Goal: Check status: Check status

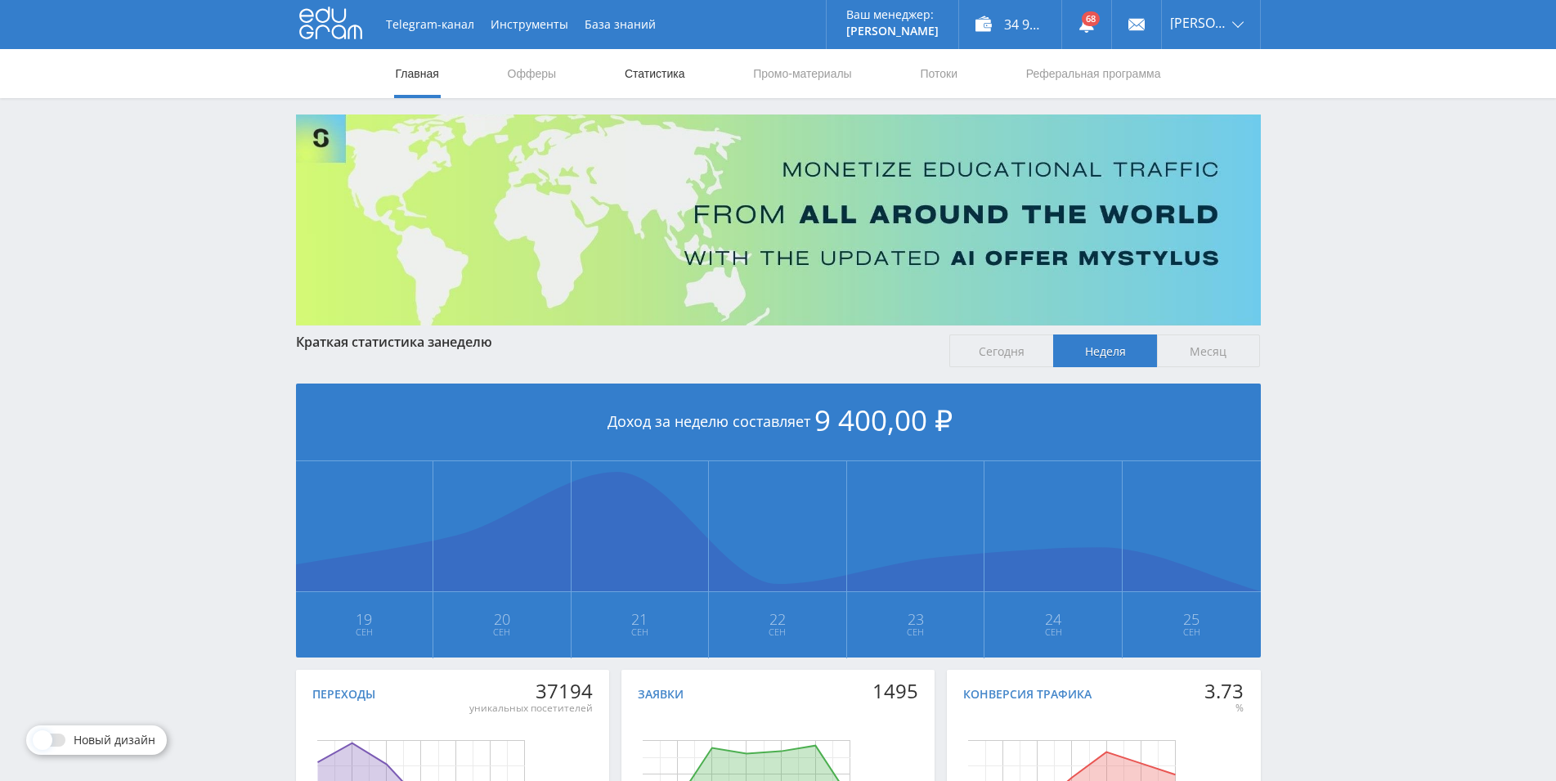
click at [654, 76] on link "Статистика" at bounding box center [655, 73] width 64 height 49
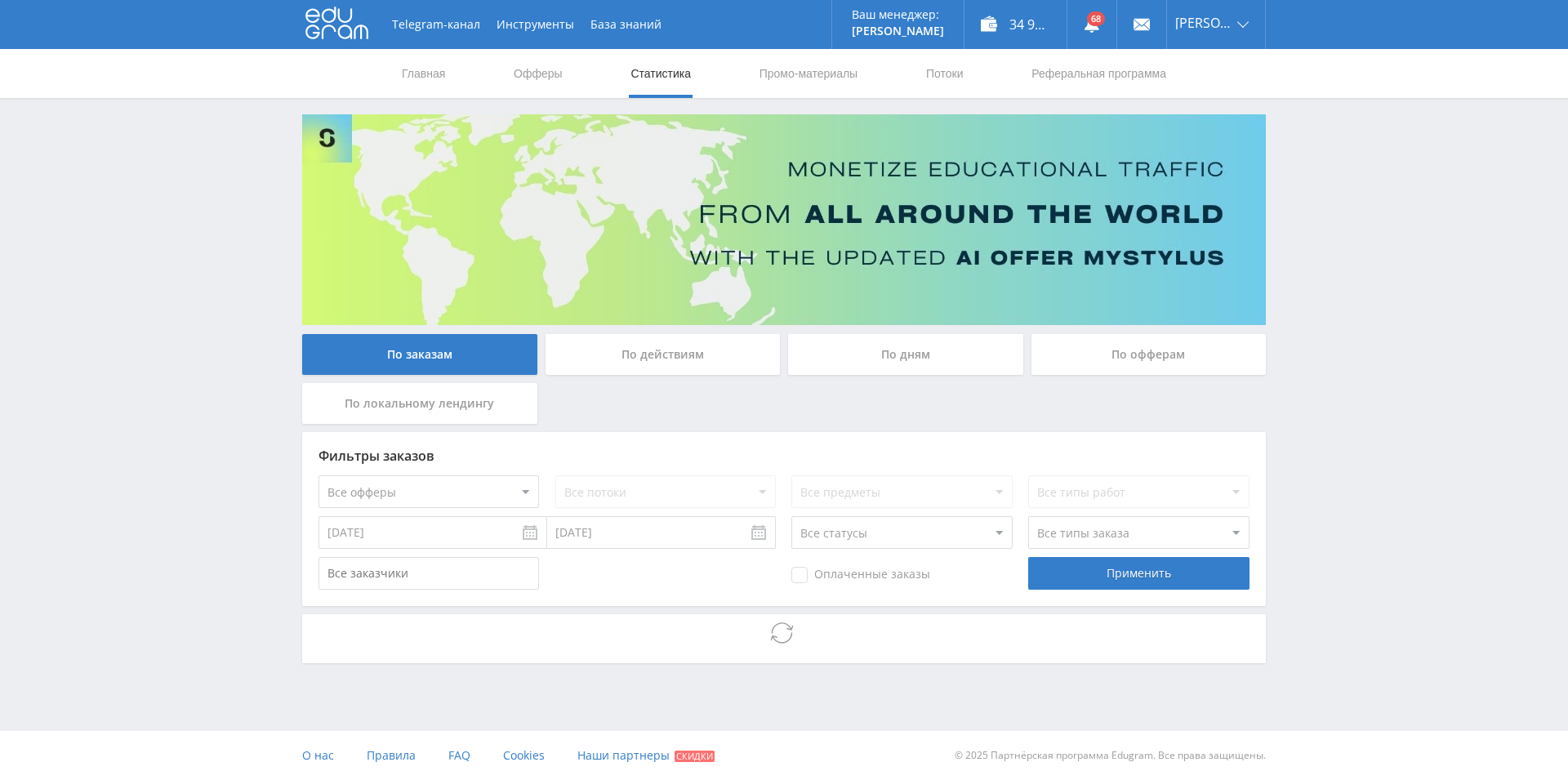
click at [880, 355] on div "По дням" at bounding box center [905, 354] width 235 height 41
click at [0, 0] on input "По дням" at bounding box center [0, 0] width 0 height 0
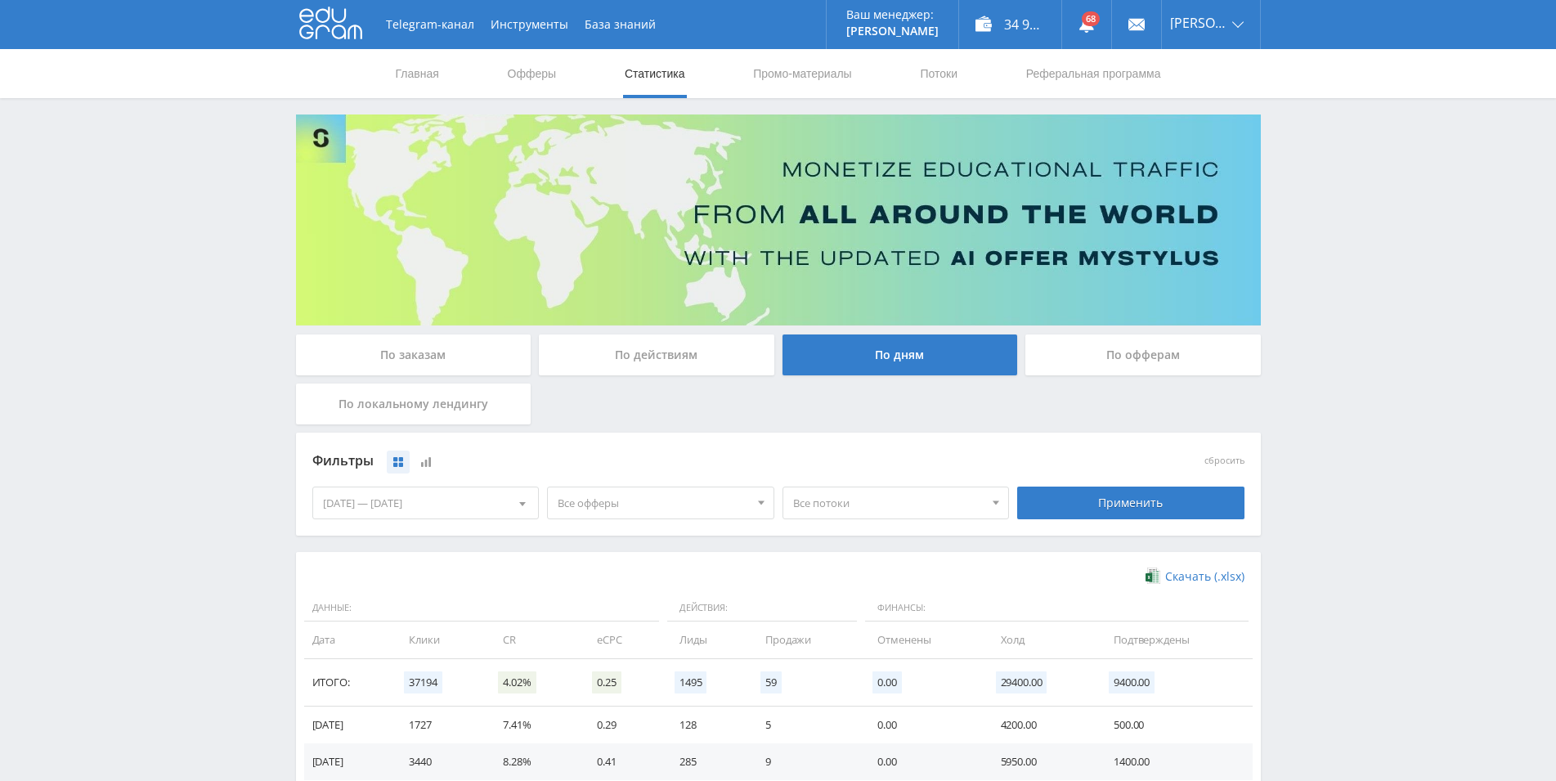
click at [480, 500] on div "[DATE] — [DATE]" at bounding box center [426, 502] width 226 height 31
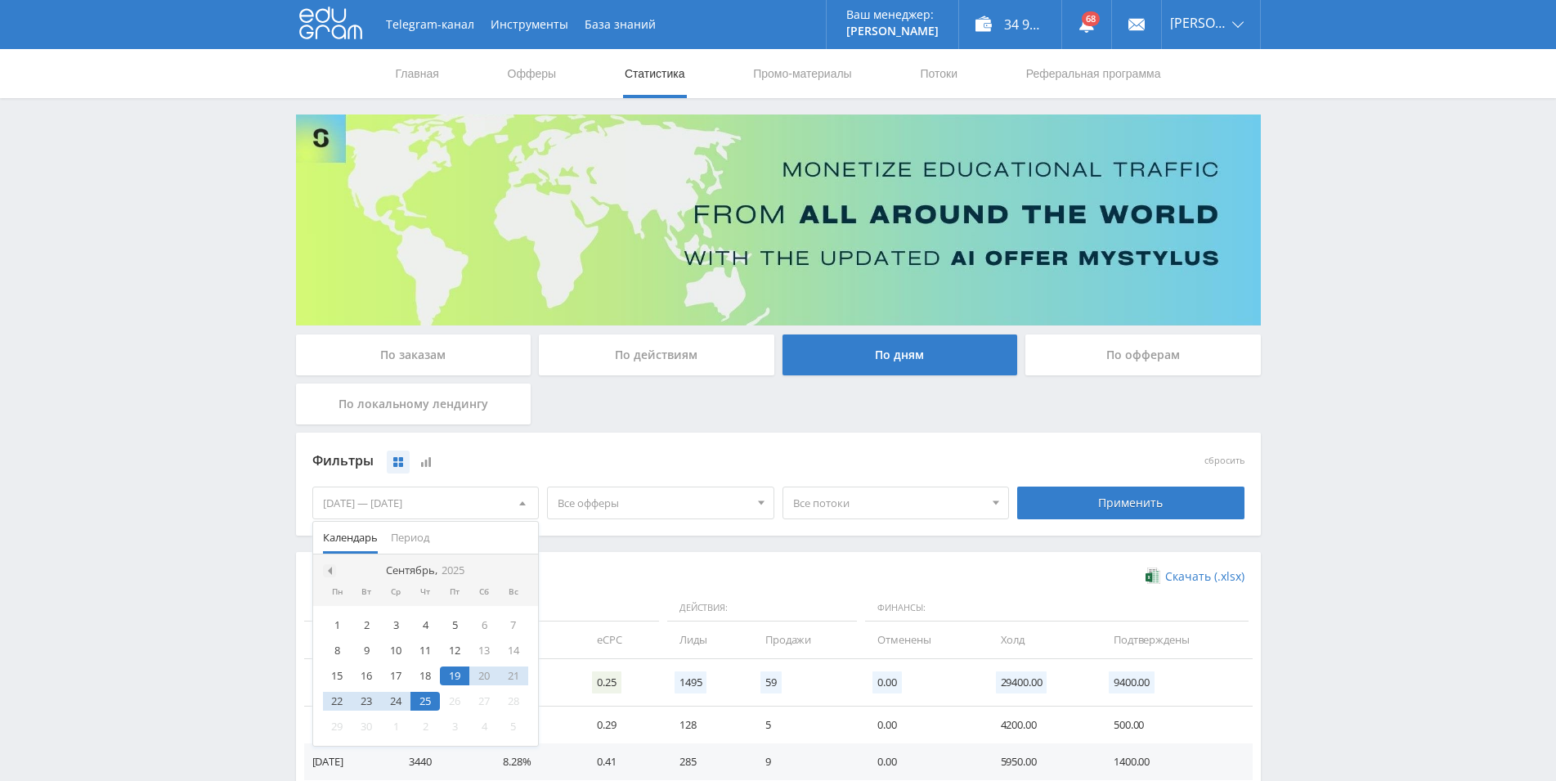
click at [328, 569] on span at bounding box center [328, 571] width 8 height 8
click at [329, 569] on span at bounding box center [328, 571] width 8 height 8
click at [329, 568] on span at bounding box center [328, 571] width 8 height 8
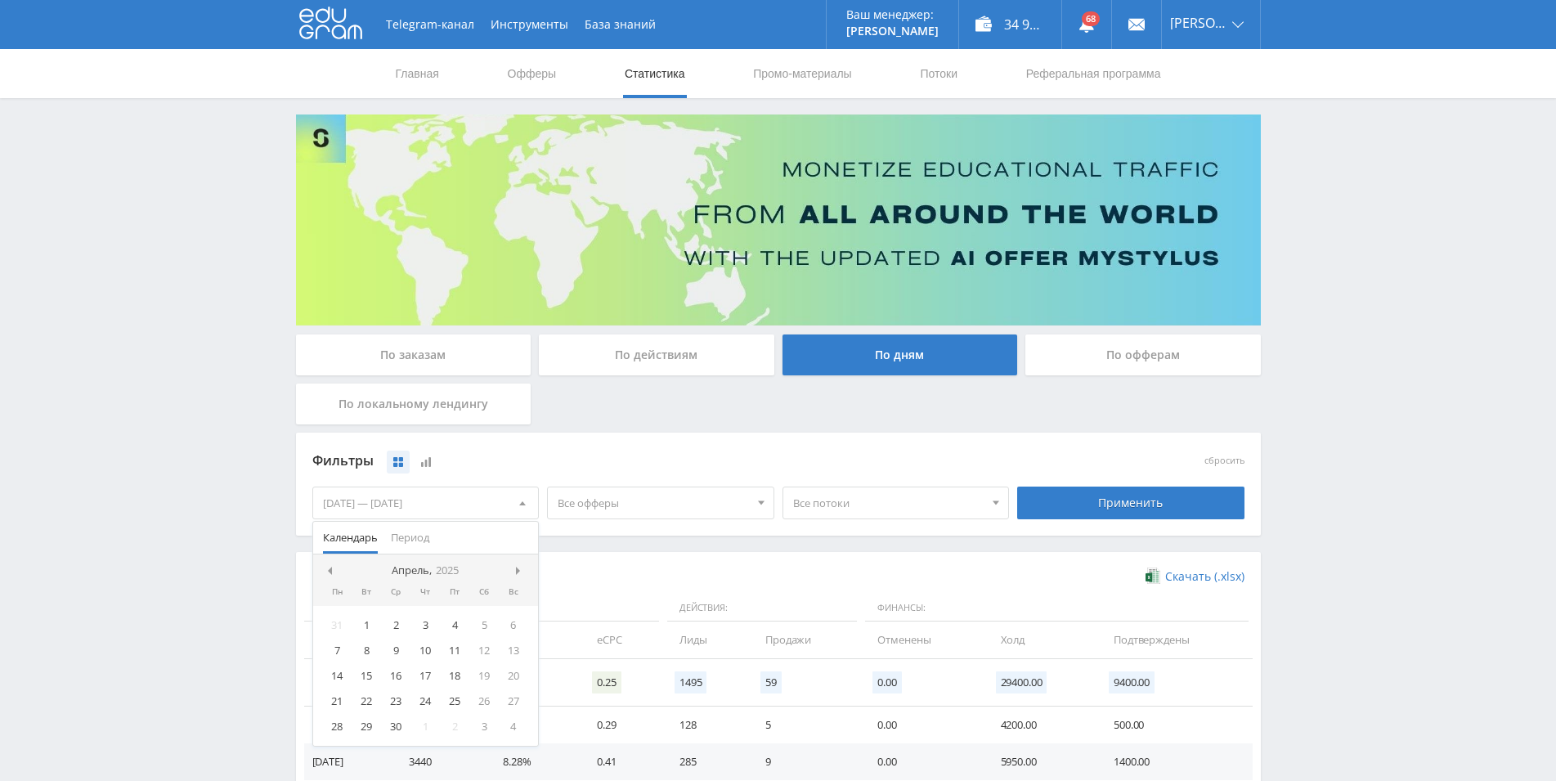
click at [329, 568] on span at bounding box center [328, 571] width 8 height 8
click at [513, 569] on nav "Март, 2025" at bounding box center [426, 570] width 226 height 33
click at [517, 567] on span at bounding box center [520, 571] width 8 height 8
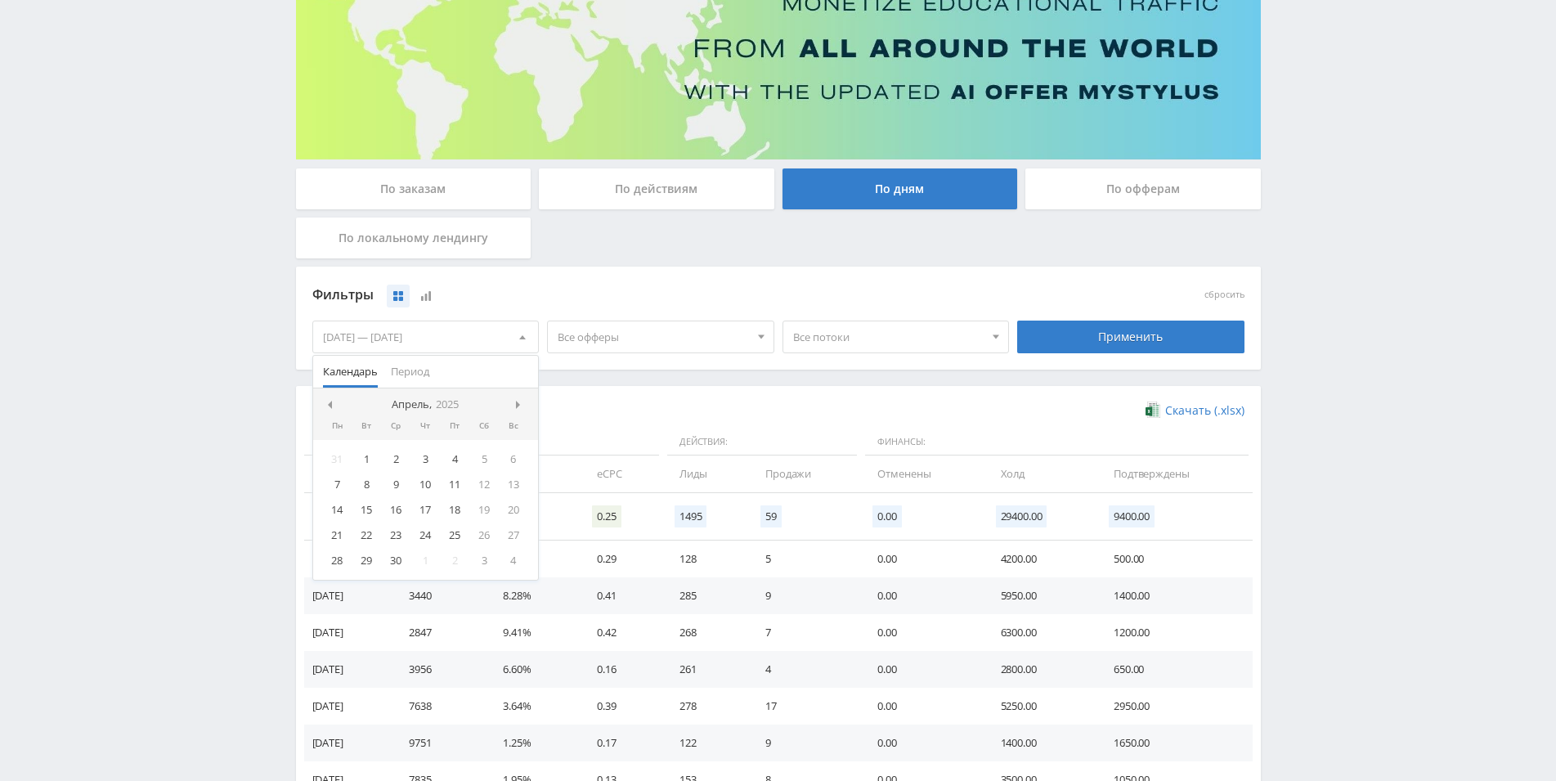
scroll to position [167, 0]
click at [513, 406] on nav "Апрель, 2025" at bounding box center [426, 404] width 226 height 33
click at [521, 405] on span at bounding box center [520, 404] width 8 height 8
click at [431, 460] on div "1" at bounding box center [424, 458] width 29 height 19
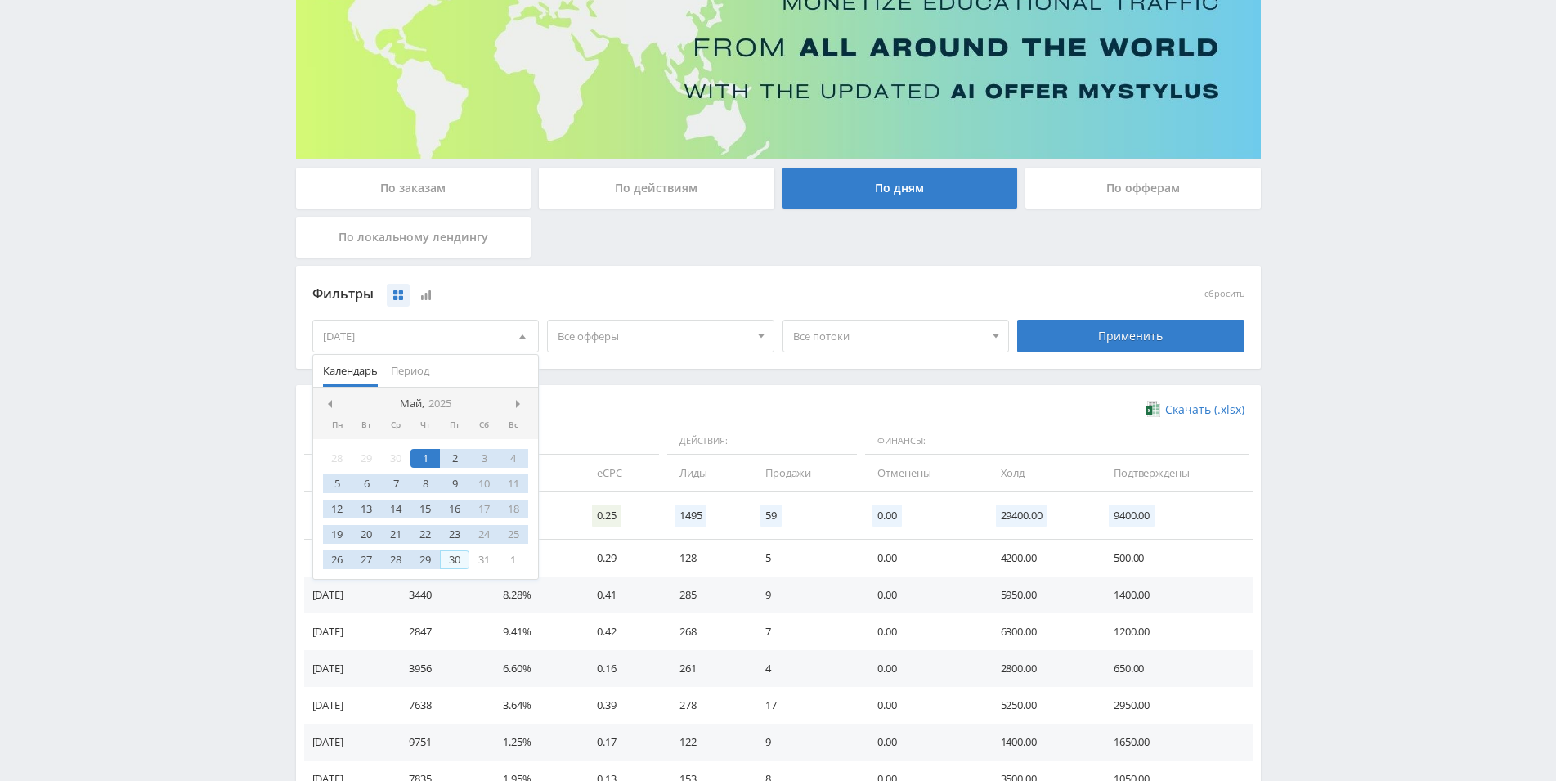
click at [460, 560] on div "30" at bounding box center [454, 559] width 29 height 19
click at [1077, 333] on div "Применить" at bounding box center [1130, 336] width 227 height 33
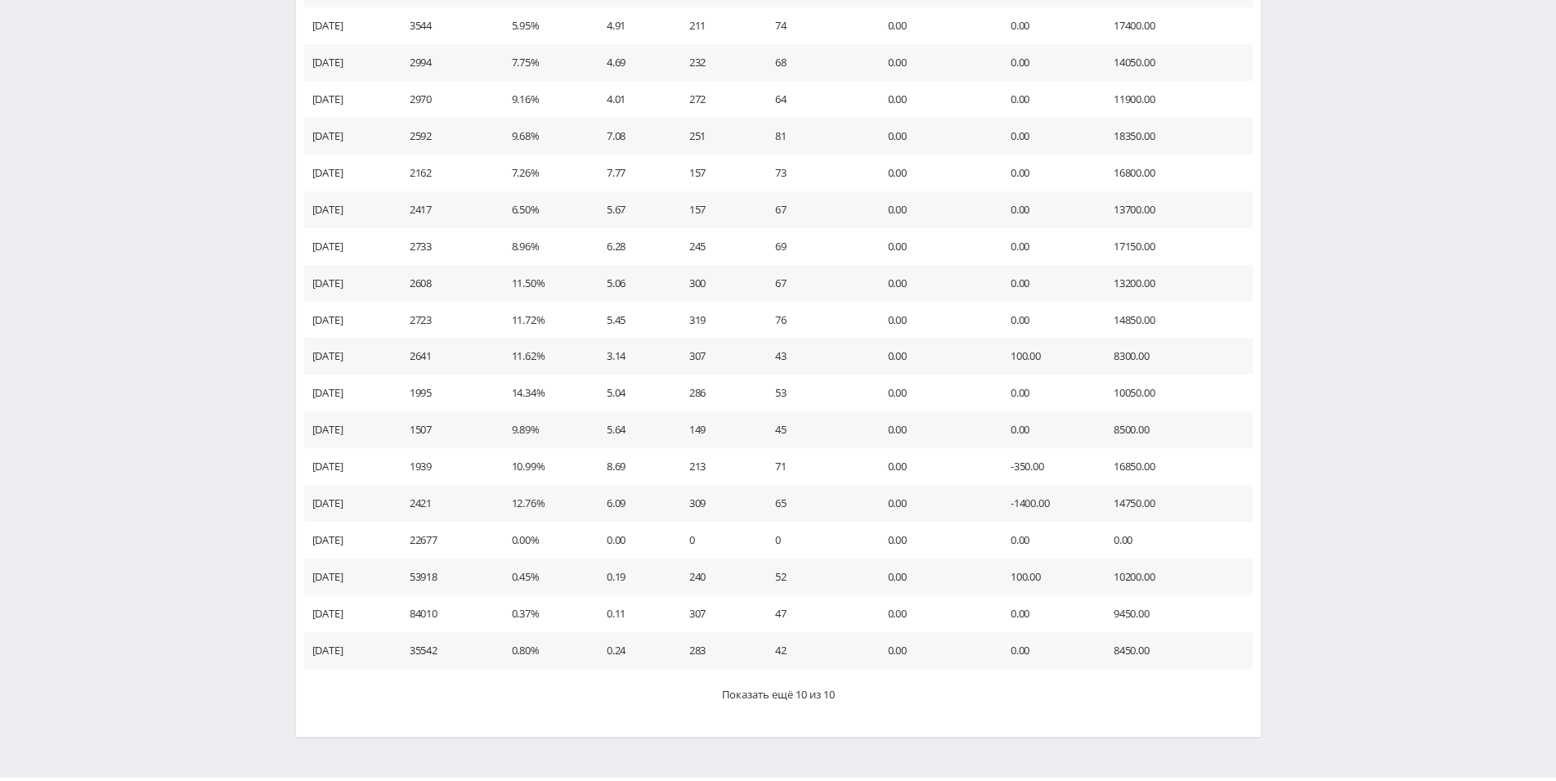
scroll to position [818, 0]
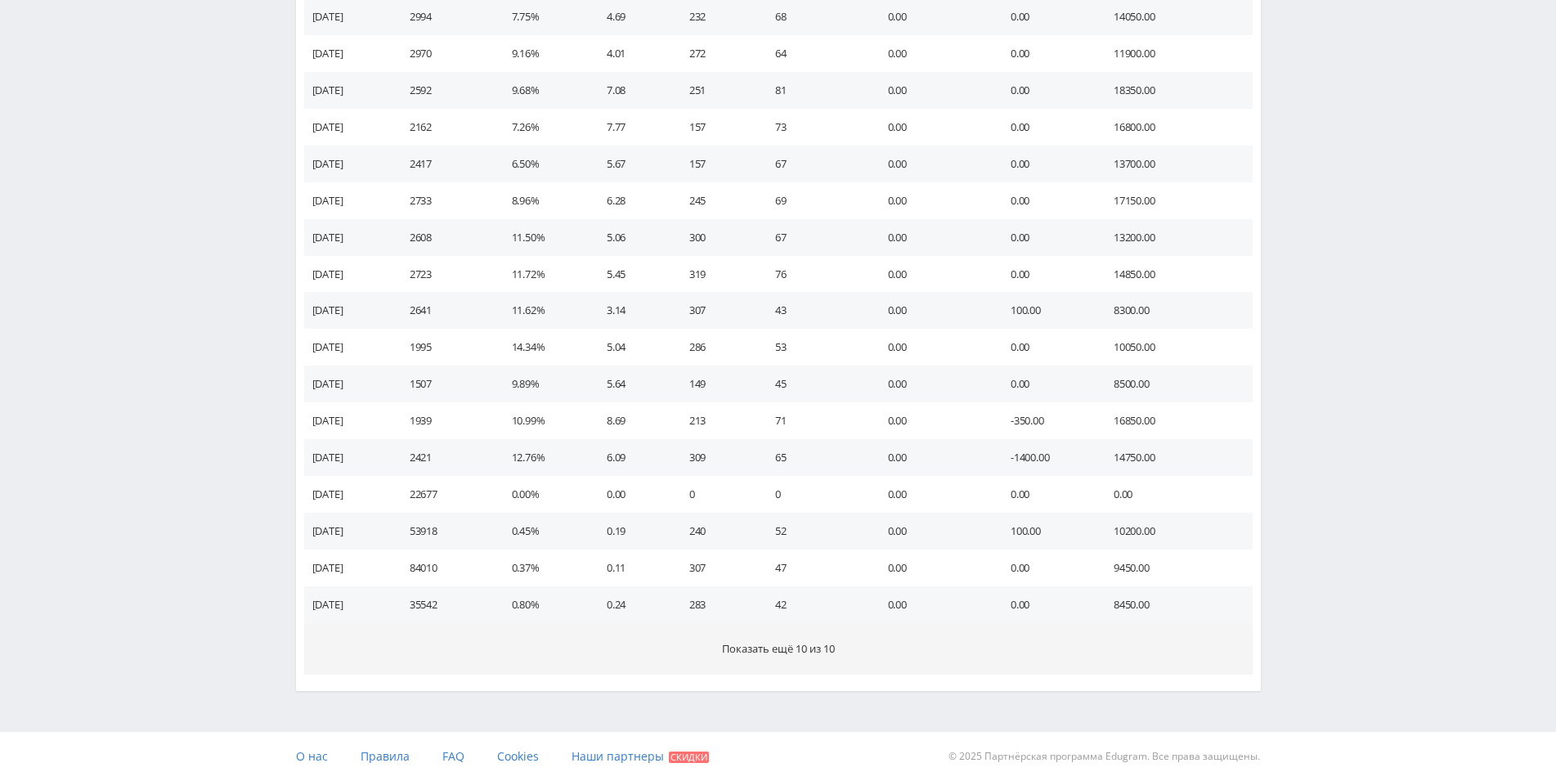
click at [823, 650] on span "Показать ещё 10 из 10" at bounding box center [778, 648] width 113 height 15
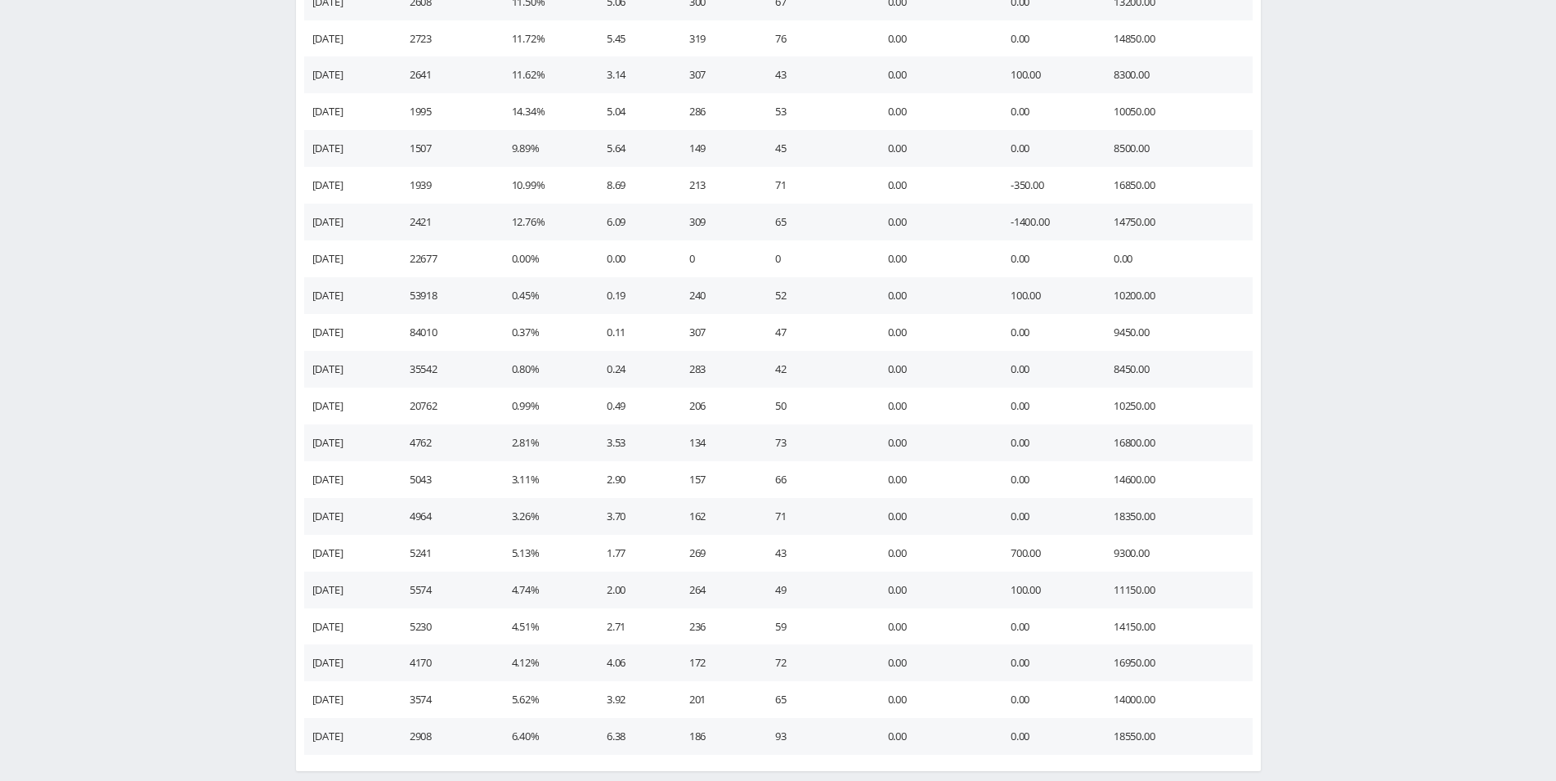
scroll to position [1051, 0]
drag, startPoint x: 1015, startPoint y: 187, endPoint x: 1174, endPoint y: 199, distance: 159.8
click at [1173, 199] on tr "[DATE] 1939 10.99% 8.69 213 71 0.00 -350.00 16850.00" at bounding box center [778, 188] width 948 height 37
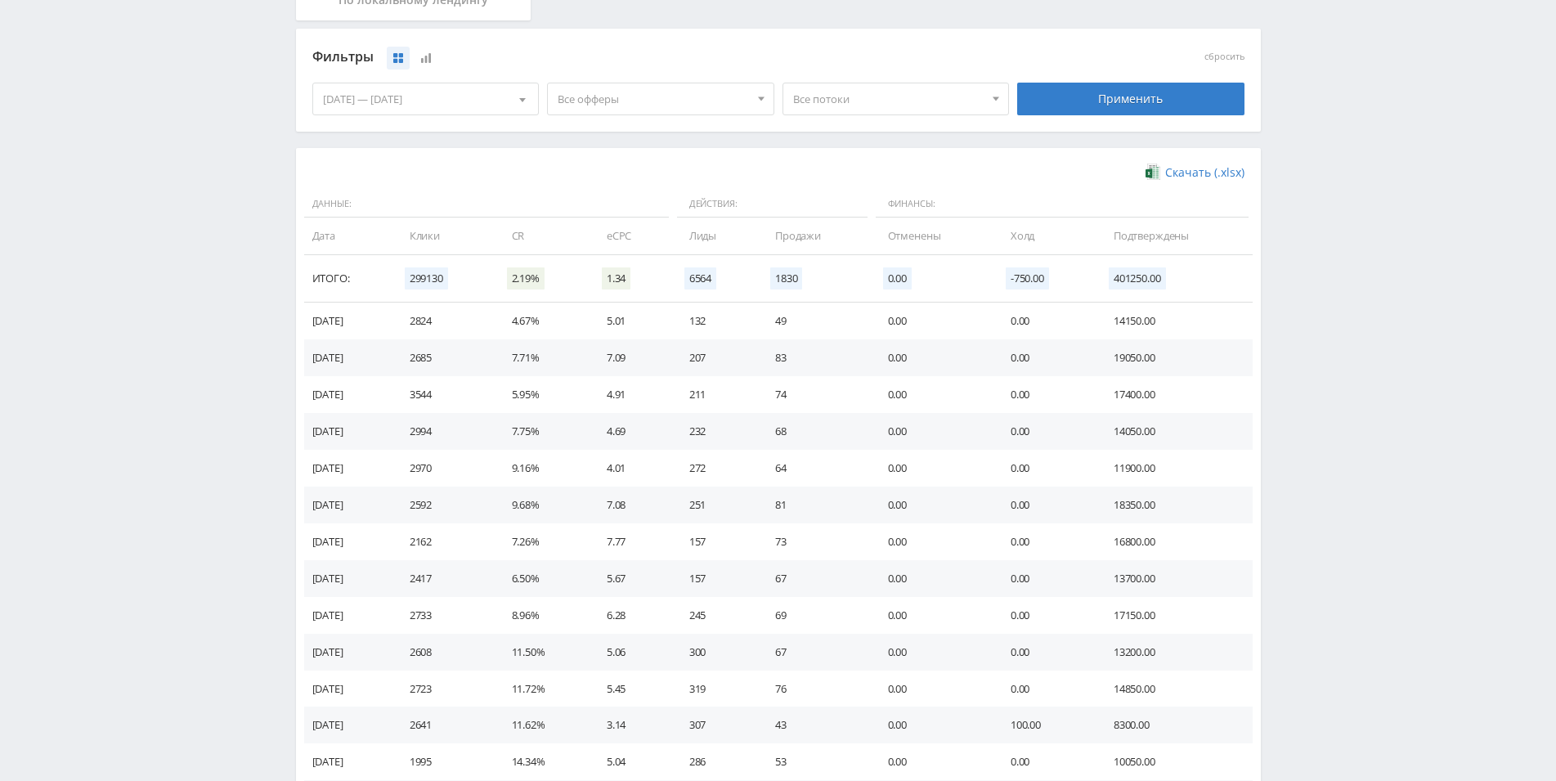
scroll to position [383, 0]
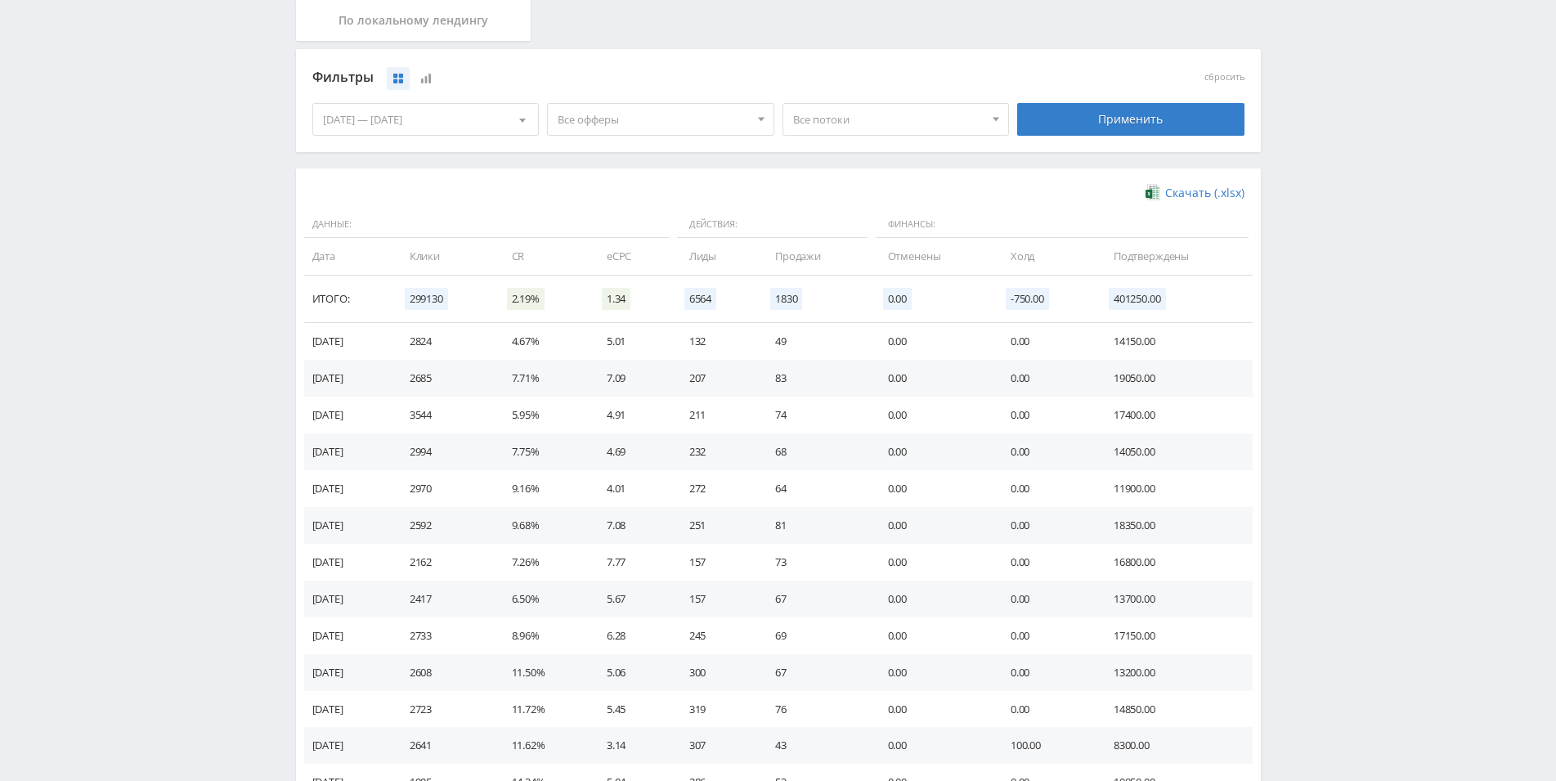
click at [447, 127] on div "[DATE] — [DATE]" at bounding box center [426, 119] width 226 height 31
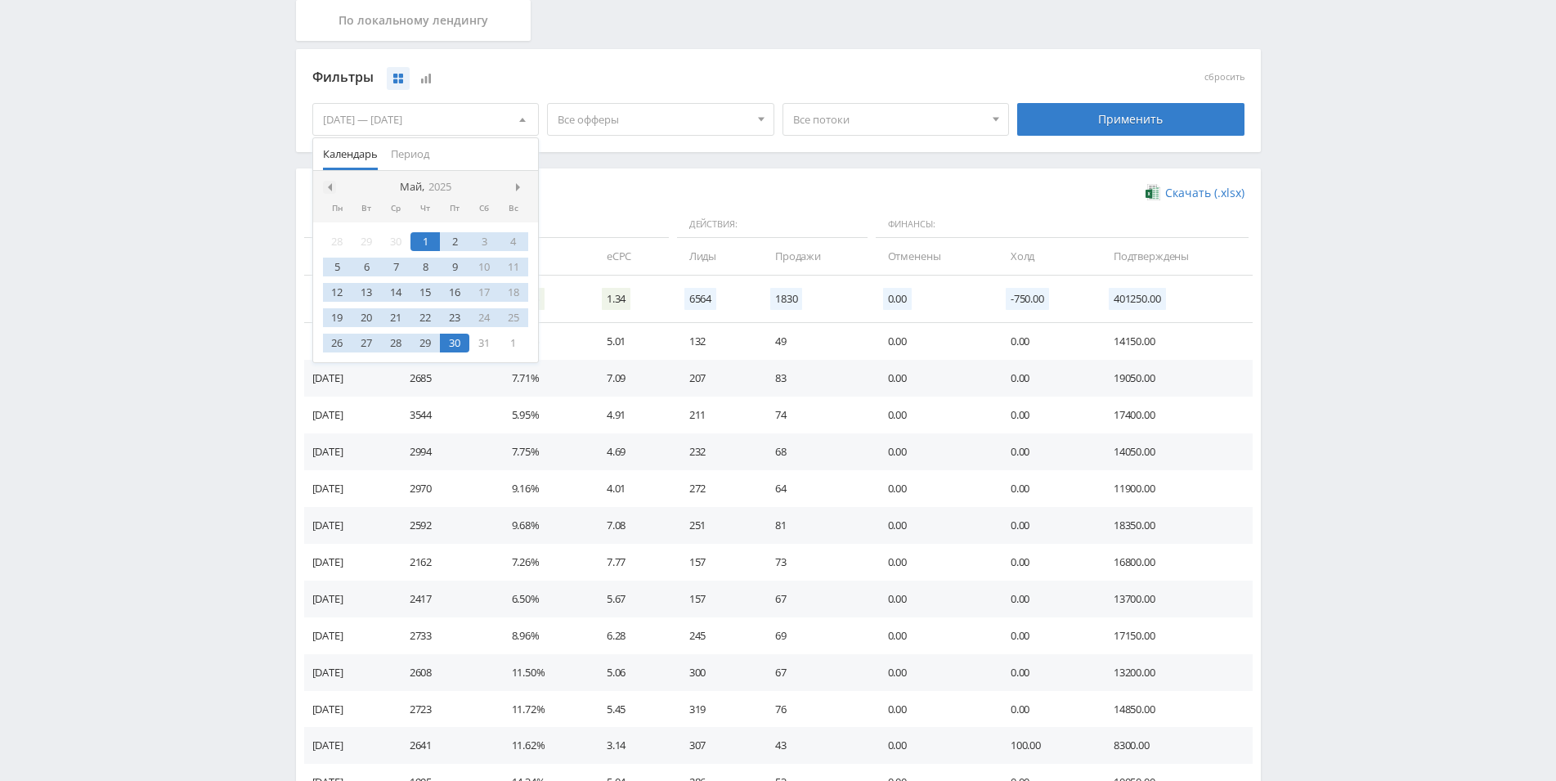
click at [329, 185] on span at bounding box center [328, 187] width 8 height 8
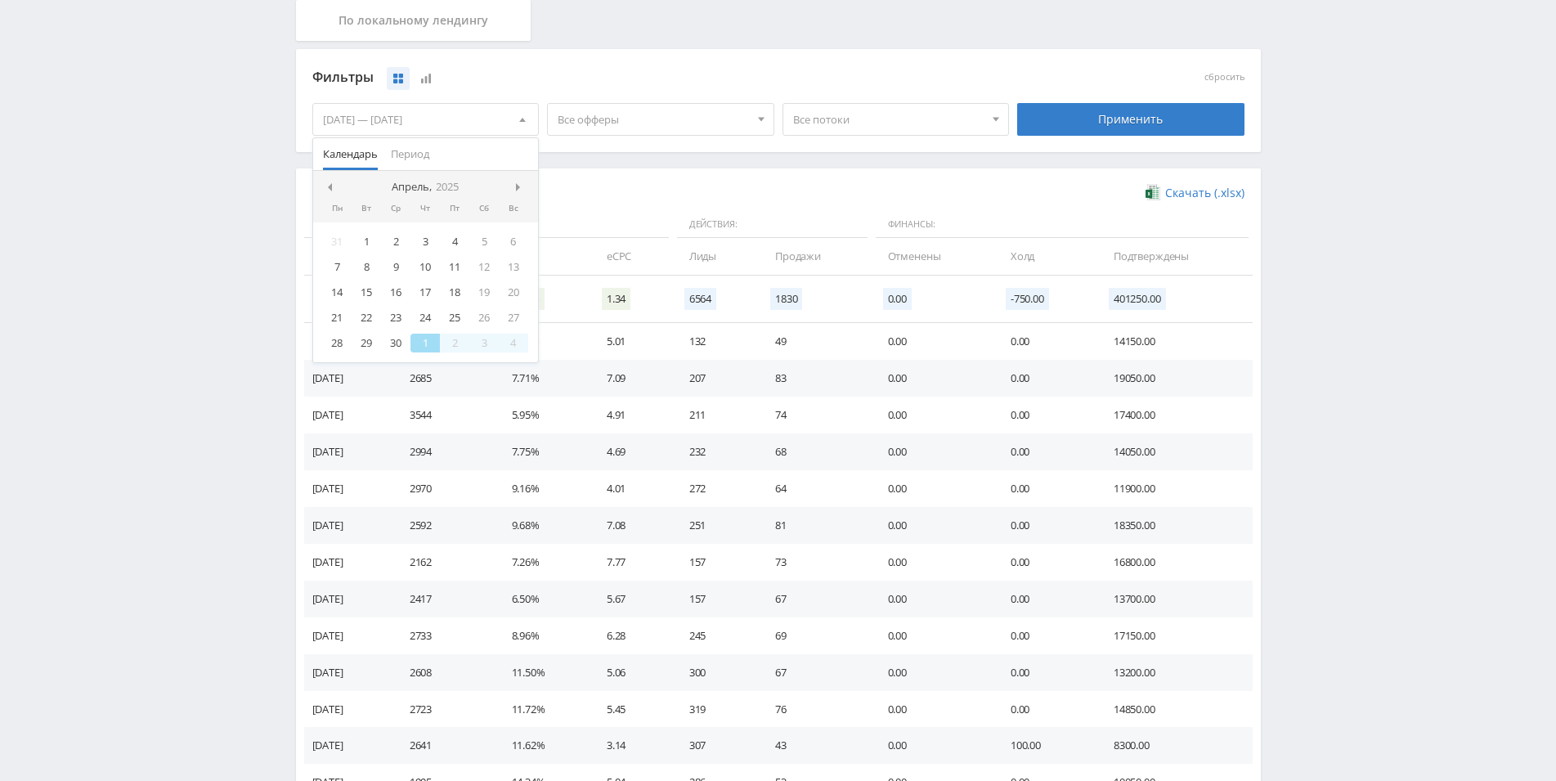
click at [329, 185] on span at bounding box center [328, 187] width 8 height 8
click at [393, 248] on div "1" at bounding box center [395, 241] width 29 height 19
click at [519, 189] on span at bounding box center [520, 187] width 8 height 8
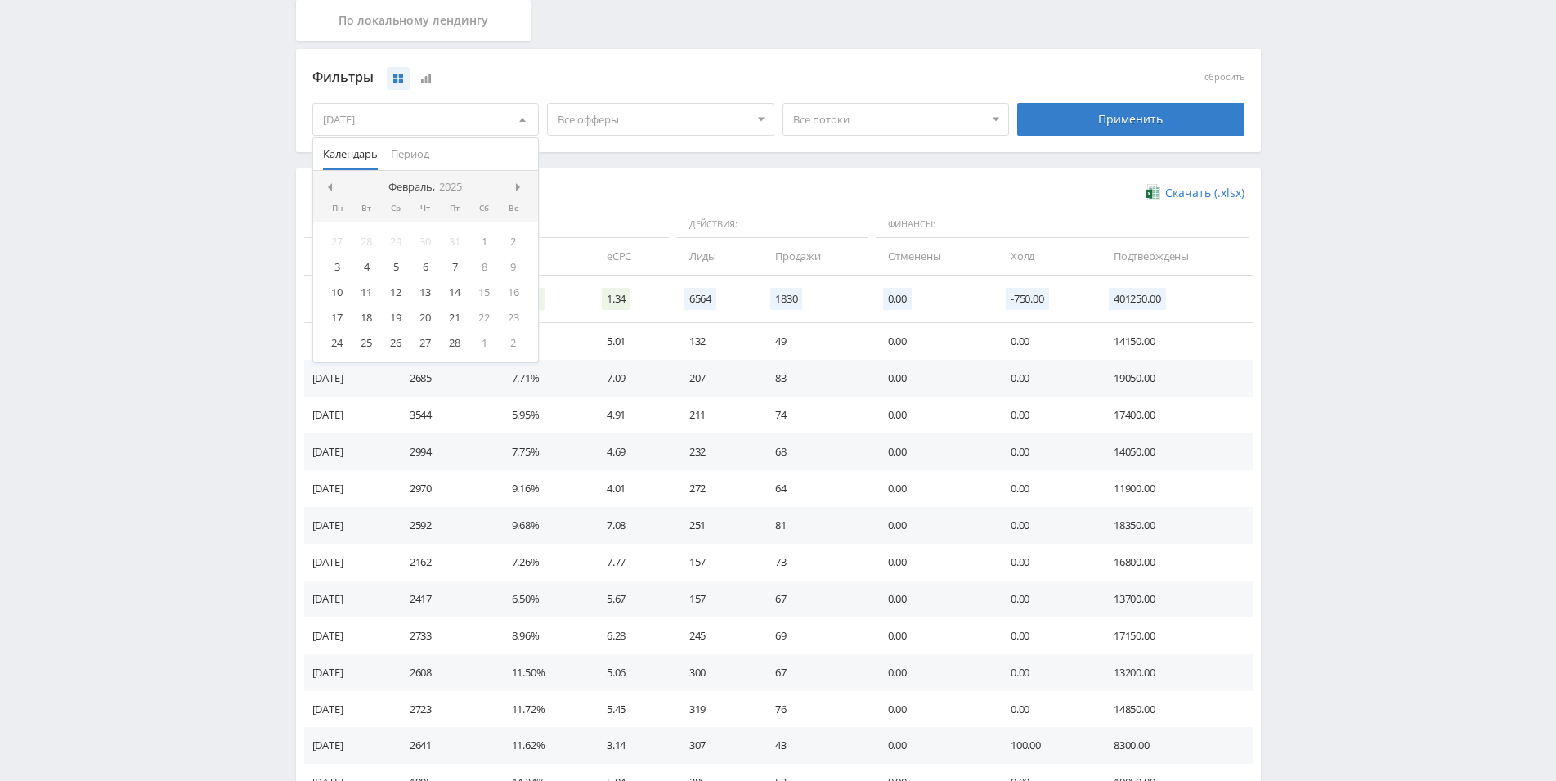
click at [519, 189] on span at bounding box center [520, 187] width 8 height 8
click at [520, 189] on span at bounding box center [520, 187] width 8 height 8
click at [522, 189] on span at bounding box center [520, 187] width 8 height 8
click at [522, 190] on span at bounding box center [520, 187] width 8 height 8
click at [518, 189] on span at bounding box center [520, 187] width 8 height 8
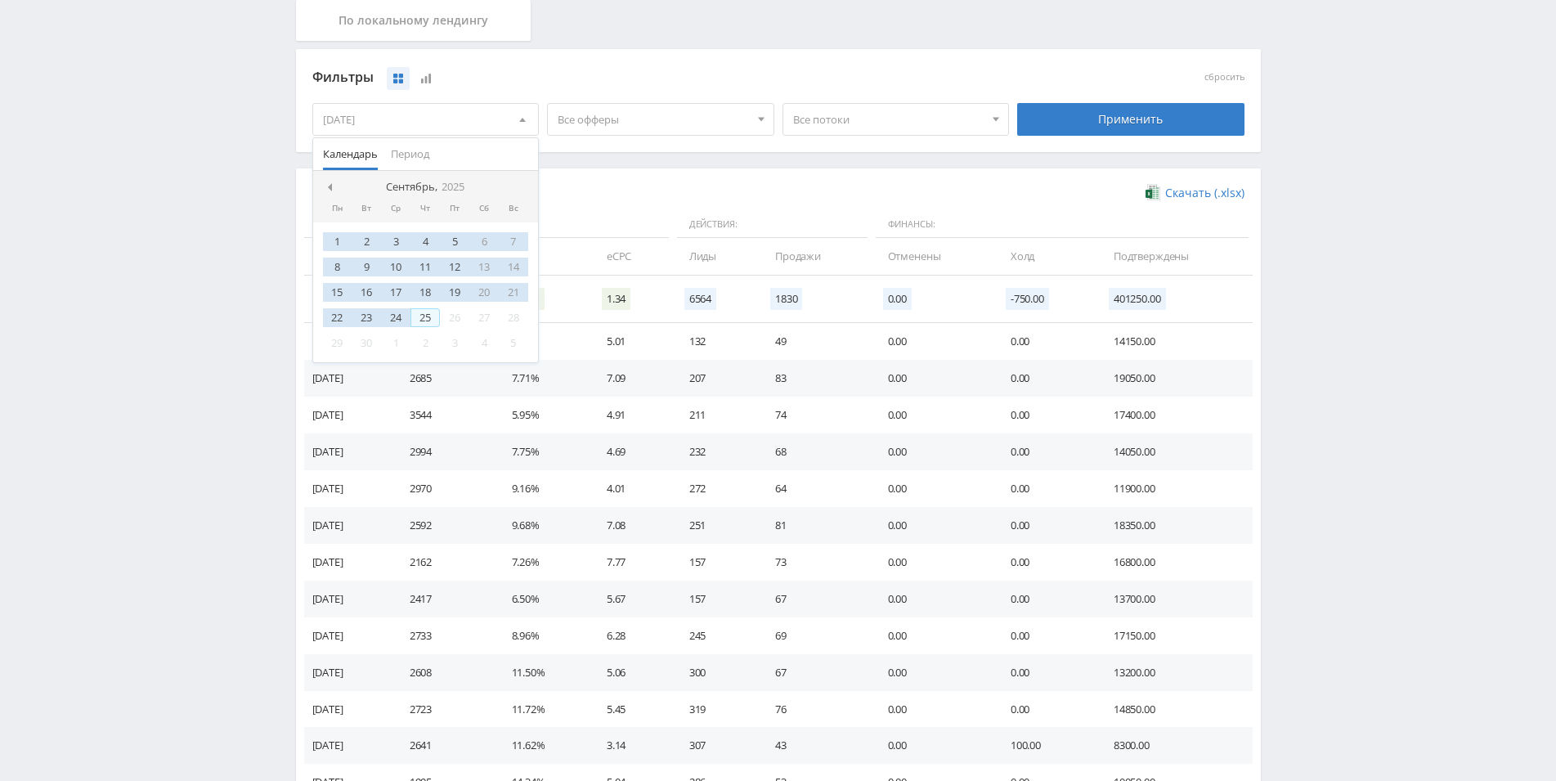
click at [415, 317] on div "25" at bounding box center [424, 317] width 29 height 19
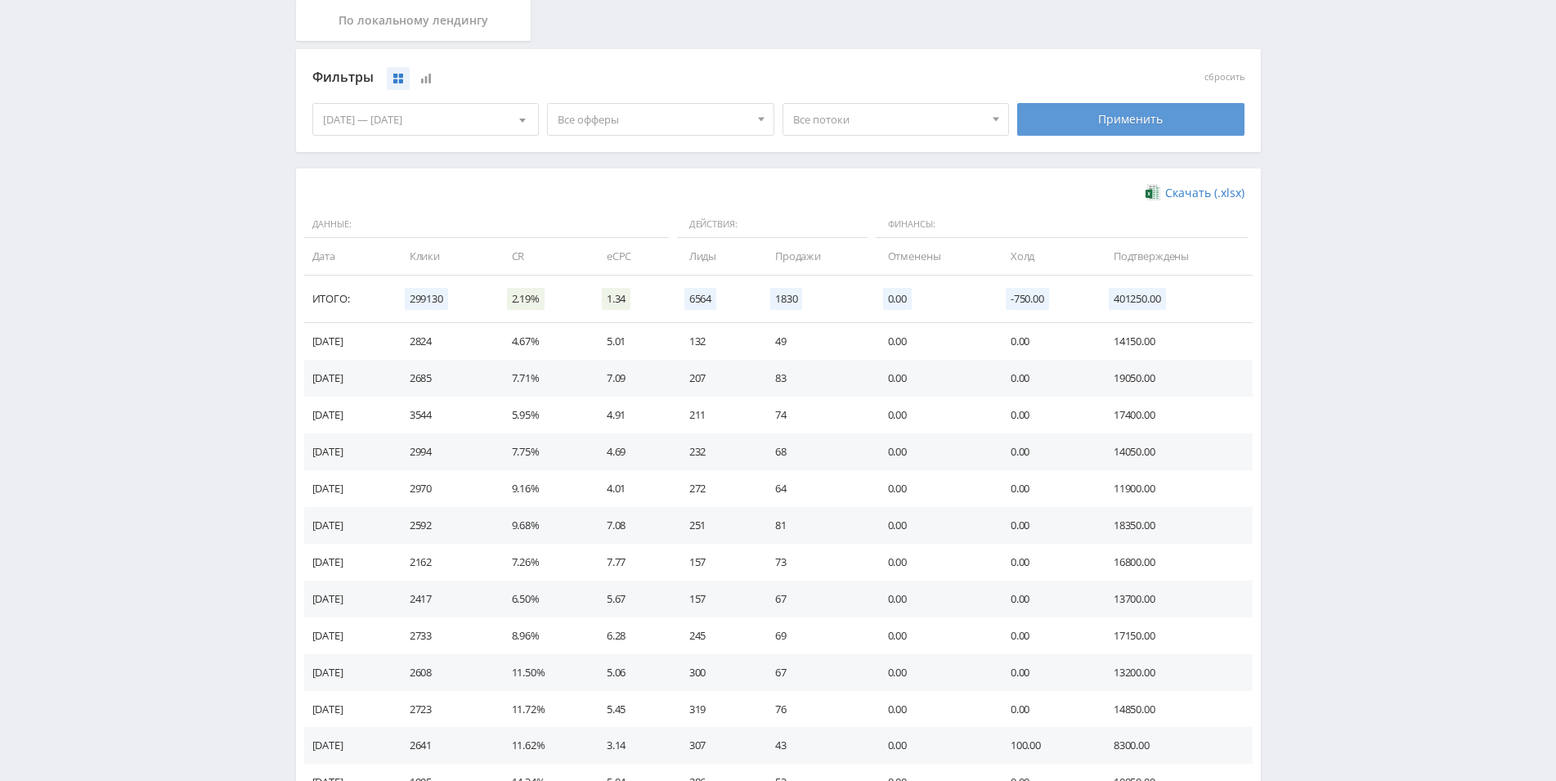
click at [1048, 131] on div "Применить" at bounding box center [1130, 119] width 227 height 33
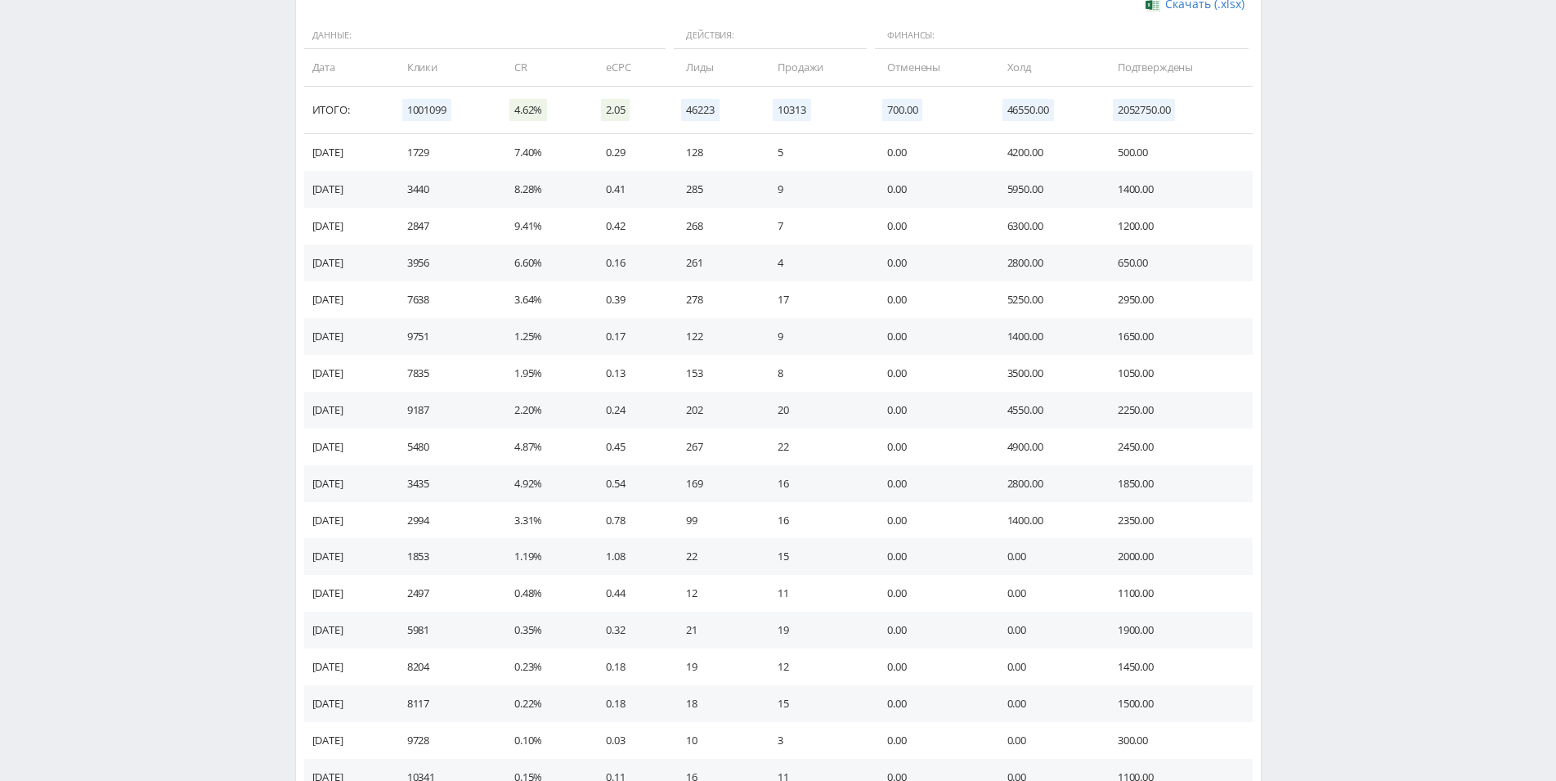
scroll to position [151, 0]
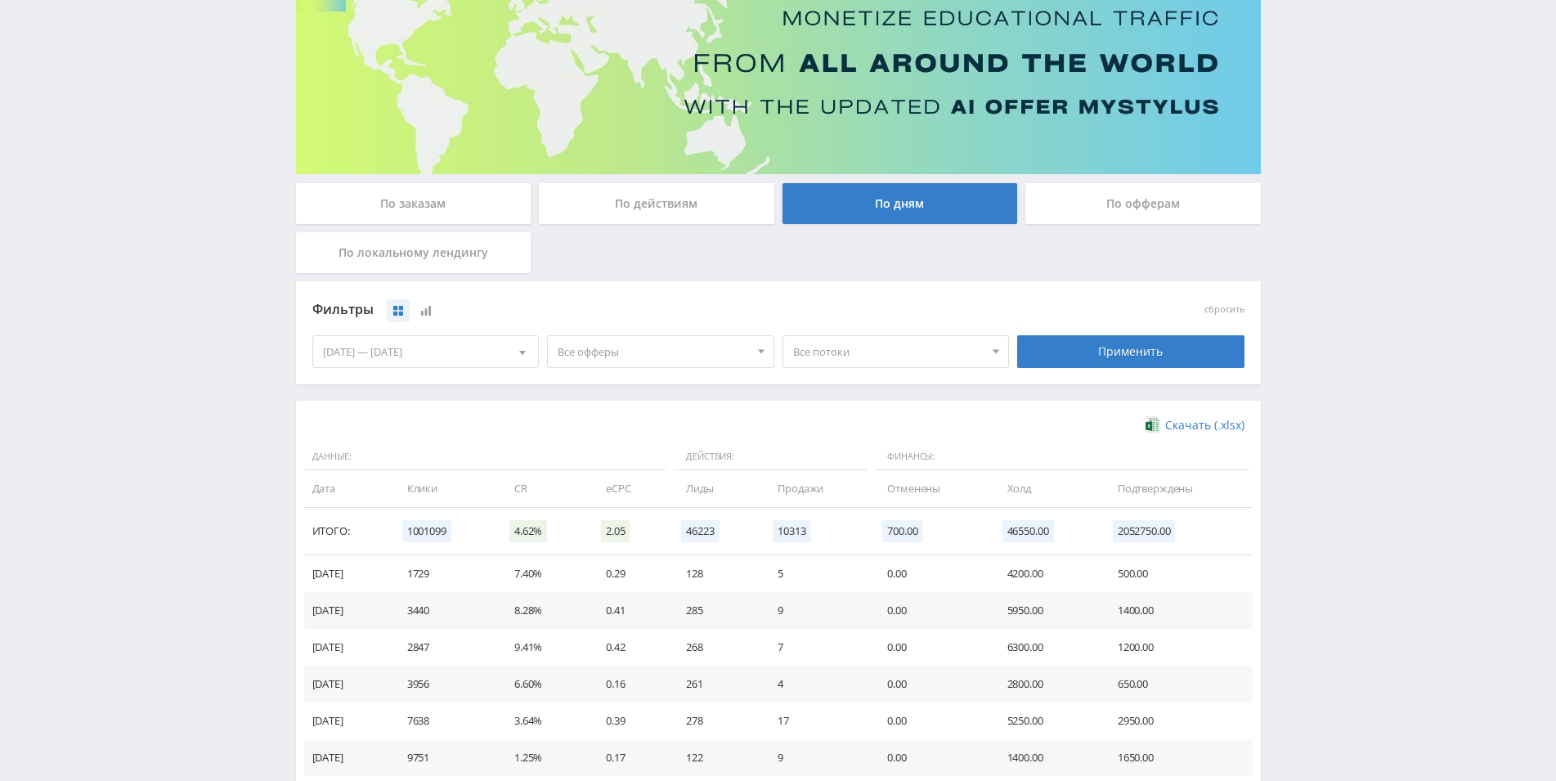
click at [477, 349] on div "[DATE] — [DATE]" at bounding box center [426, 351] width 226 height 31
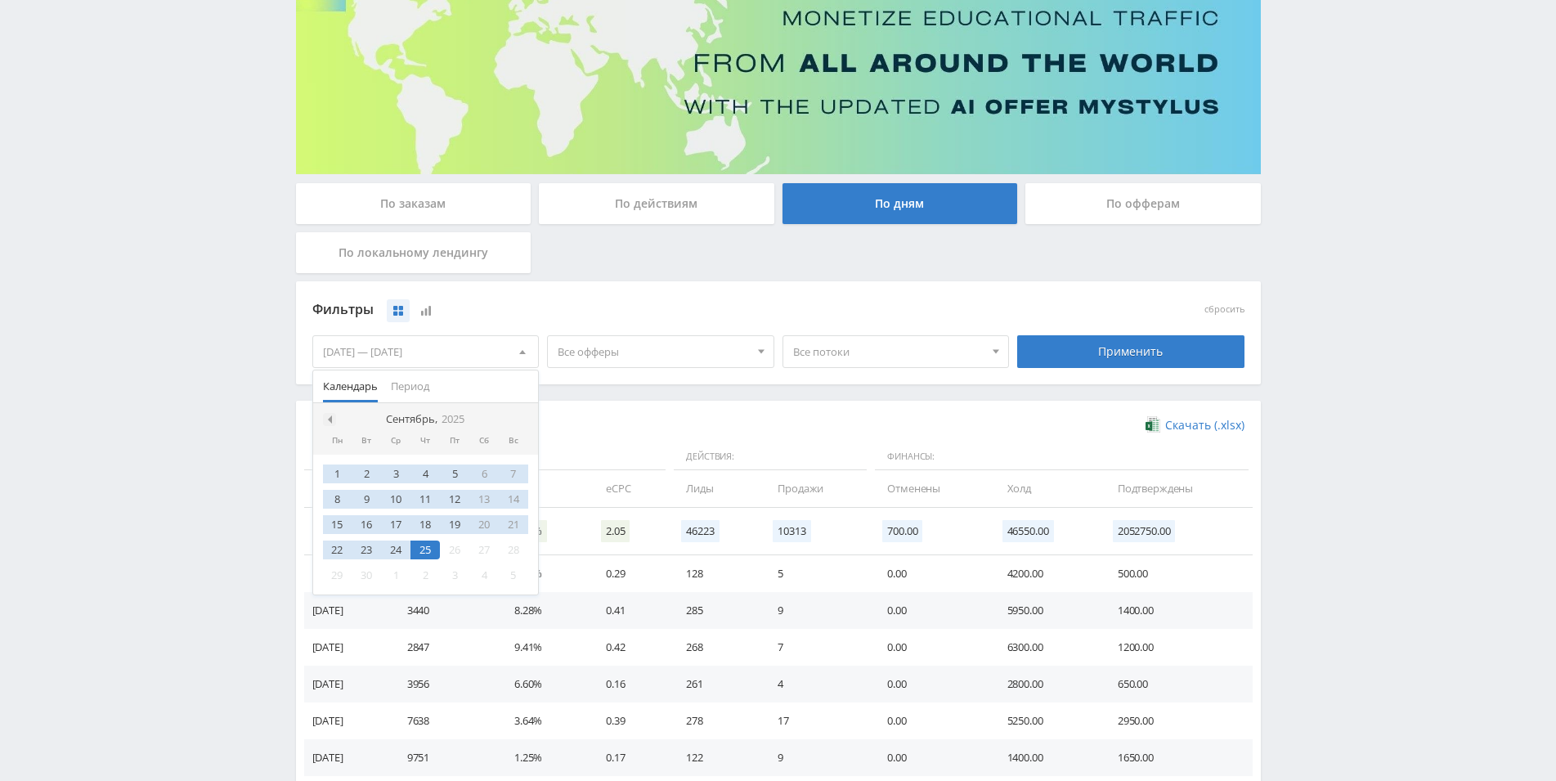
click at [333, 419] on div at bounding box center [329, 419] width 13 height 13
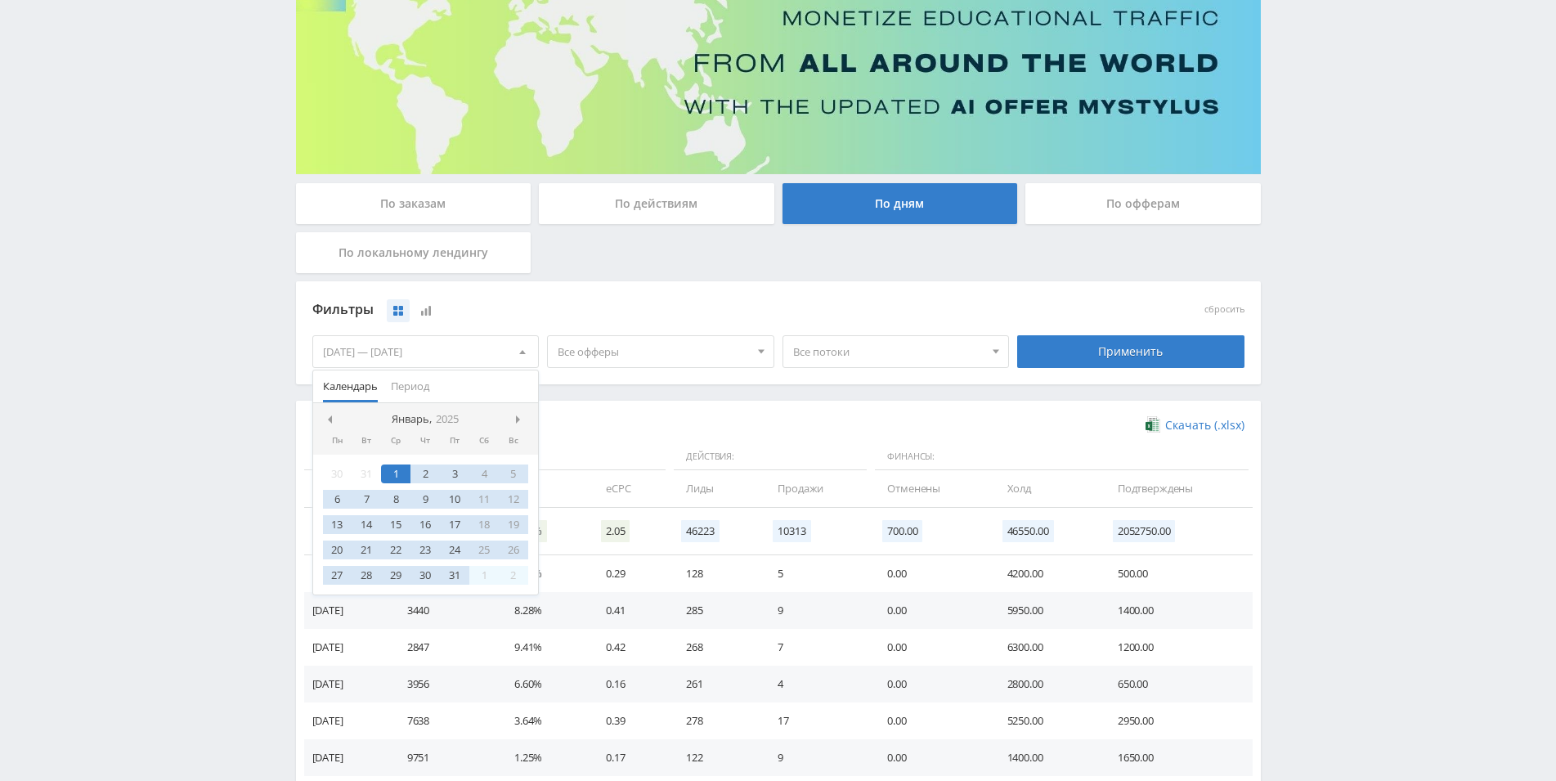
click at [333, 419] on div at bounding box center [329, 419] width 13 height 13
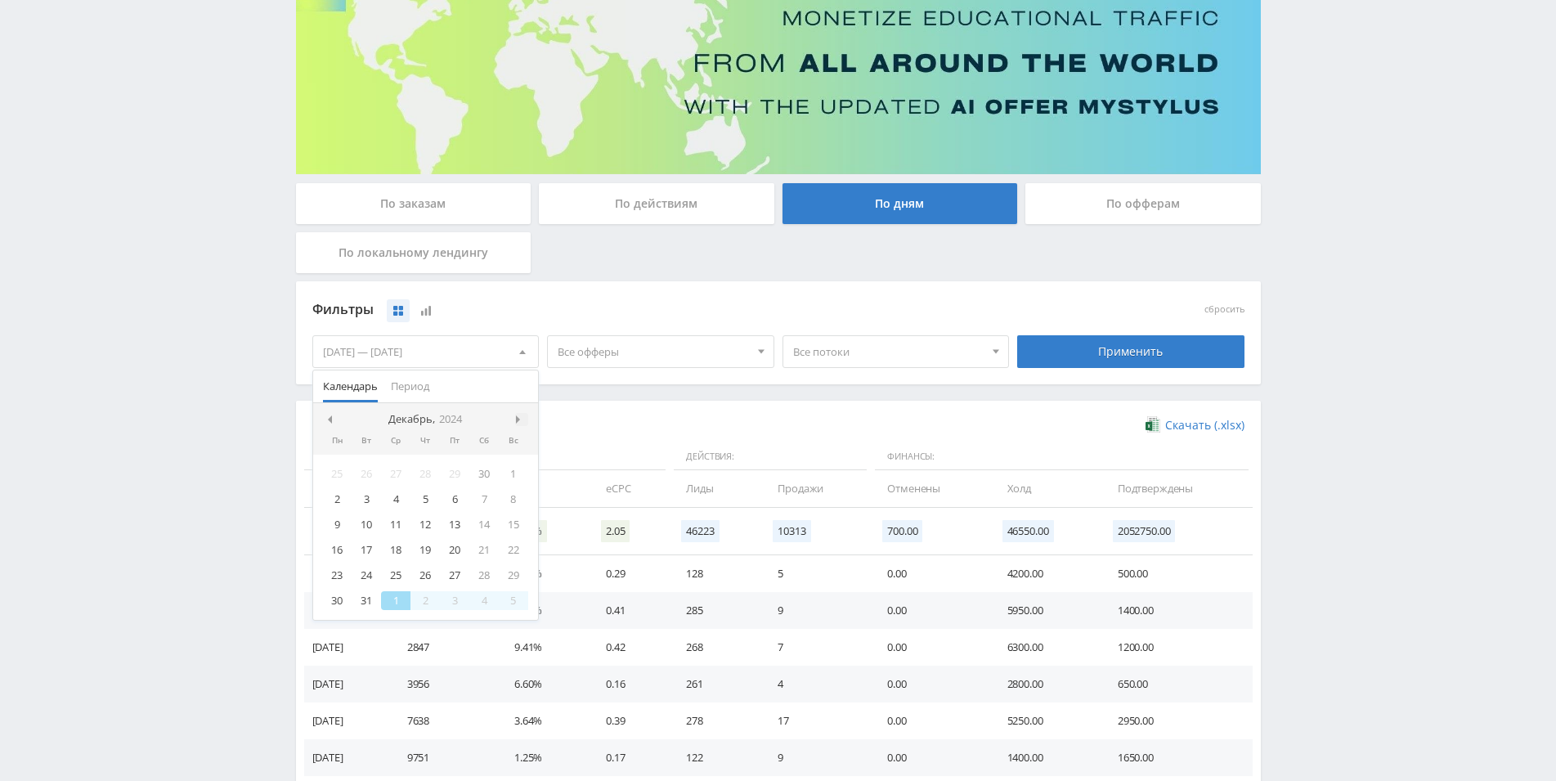
click at [518, 421] on span at bounding box center [520, 419] width 8 height 8
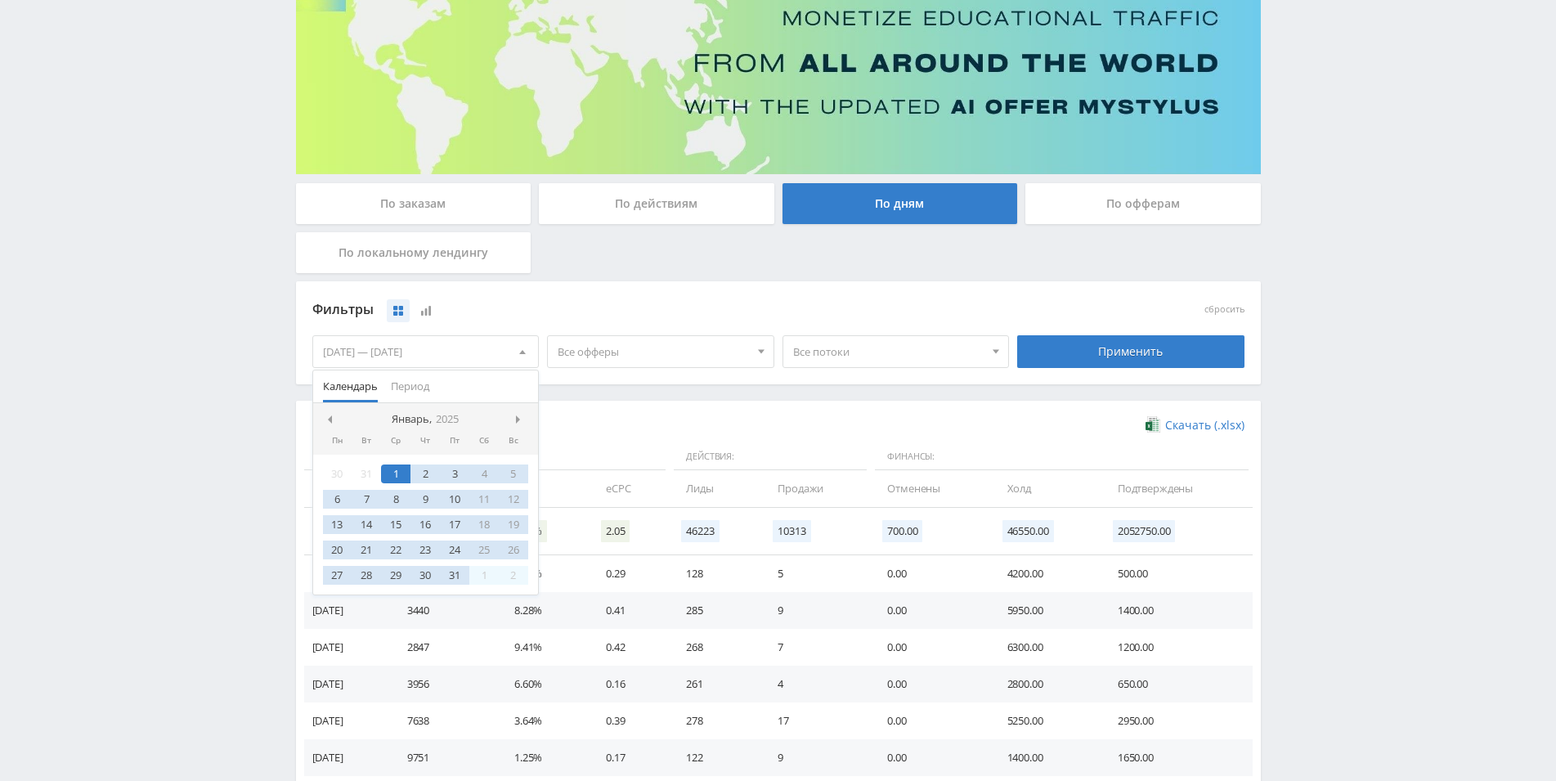
click at [398, 477] on div "1" at bounding box center [395, 473] width 29 height 19
click at [522, 417] on span at bounding box center [520, 419] width 8 height 8
click at [522, 418] on span at bounding box center [520, 419] width 8 height 8
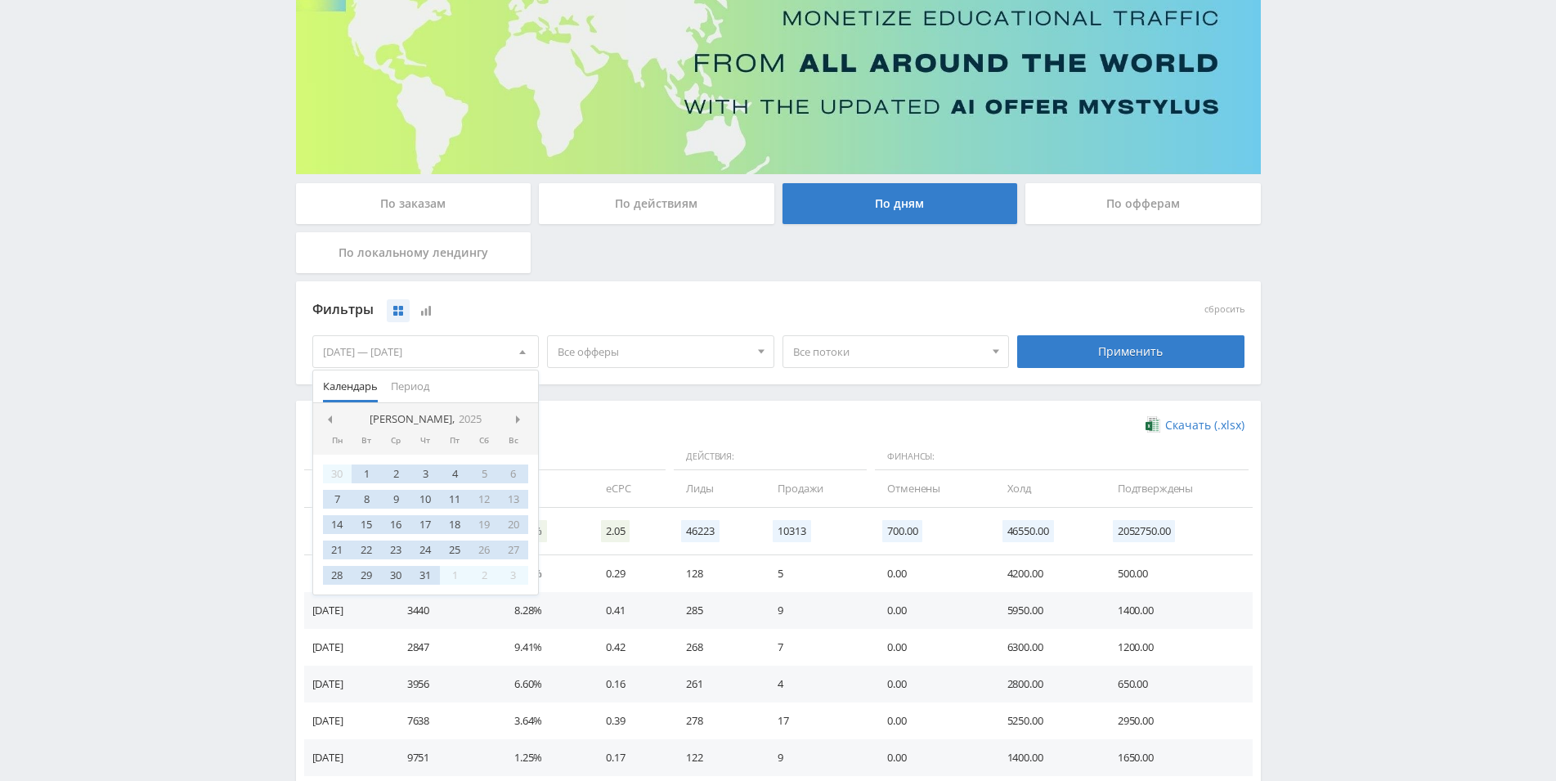
click at [522, 418] on span at bounding box center [520, 419] width 8 height 8
click at [332, 419] on div at bounding box center [329, 419] width 13 height 13
click at [456, 576] on div "29" at bounding box center [454, 575] width 29 height 19
click at [447, 477] on div "1" at bounding box center [454, 473] width 29 height 19
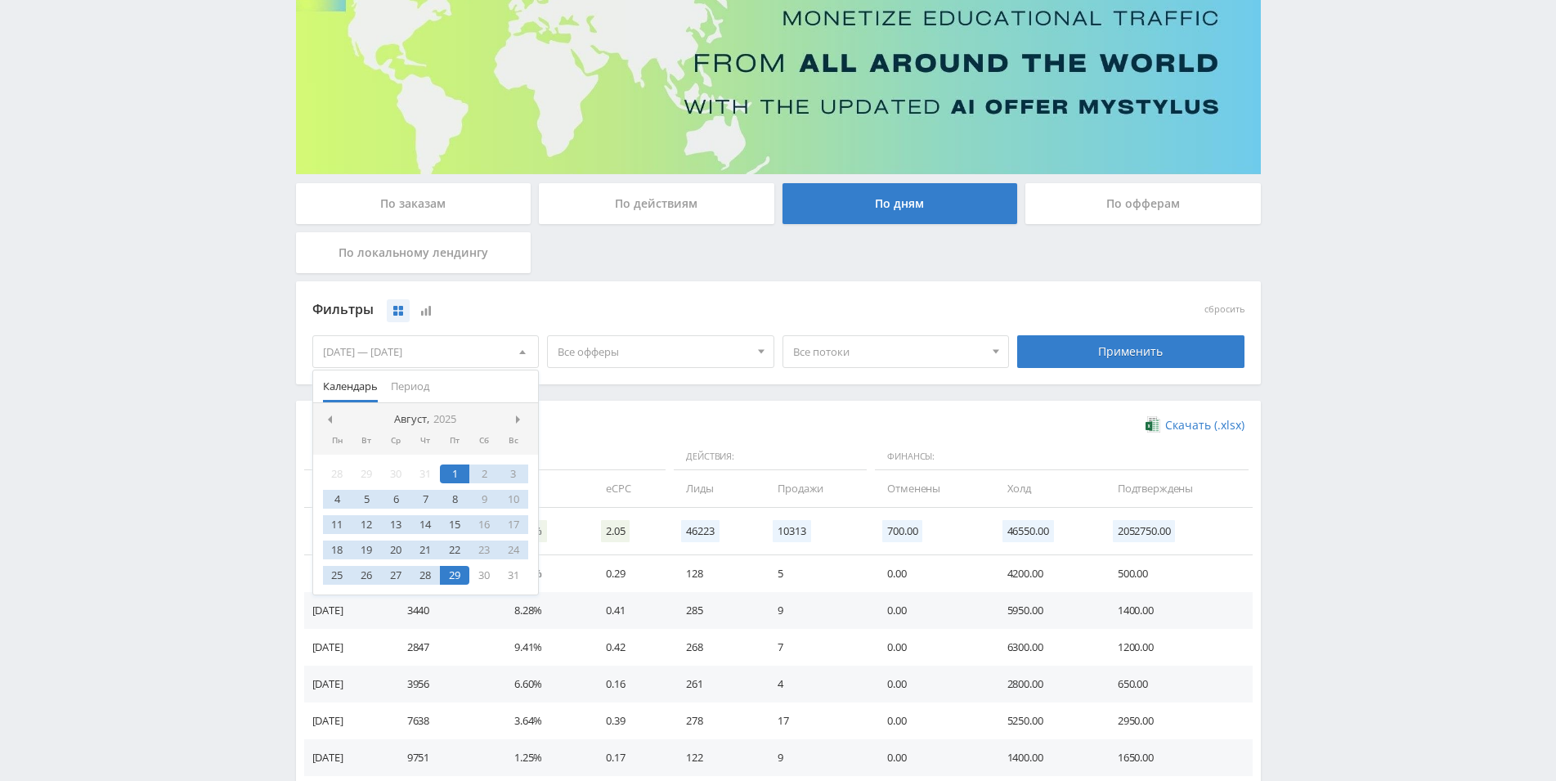
click at [467, 576] on div "29" at bounding box center [454, 575] width 29 height 19
click at [459, 477] on div "1" at bounding box center [454, 473] width 29 height 19
click at [450, 502] on div "8" at bounding box center [454, 499] width 29 height 19
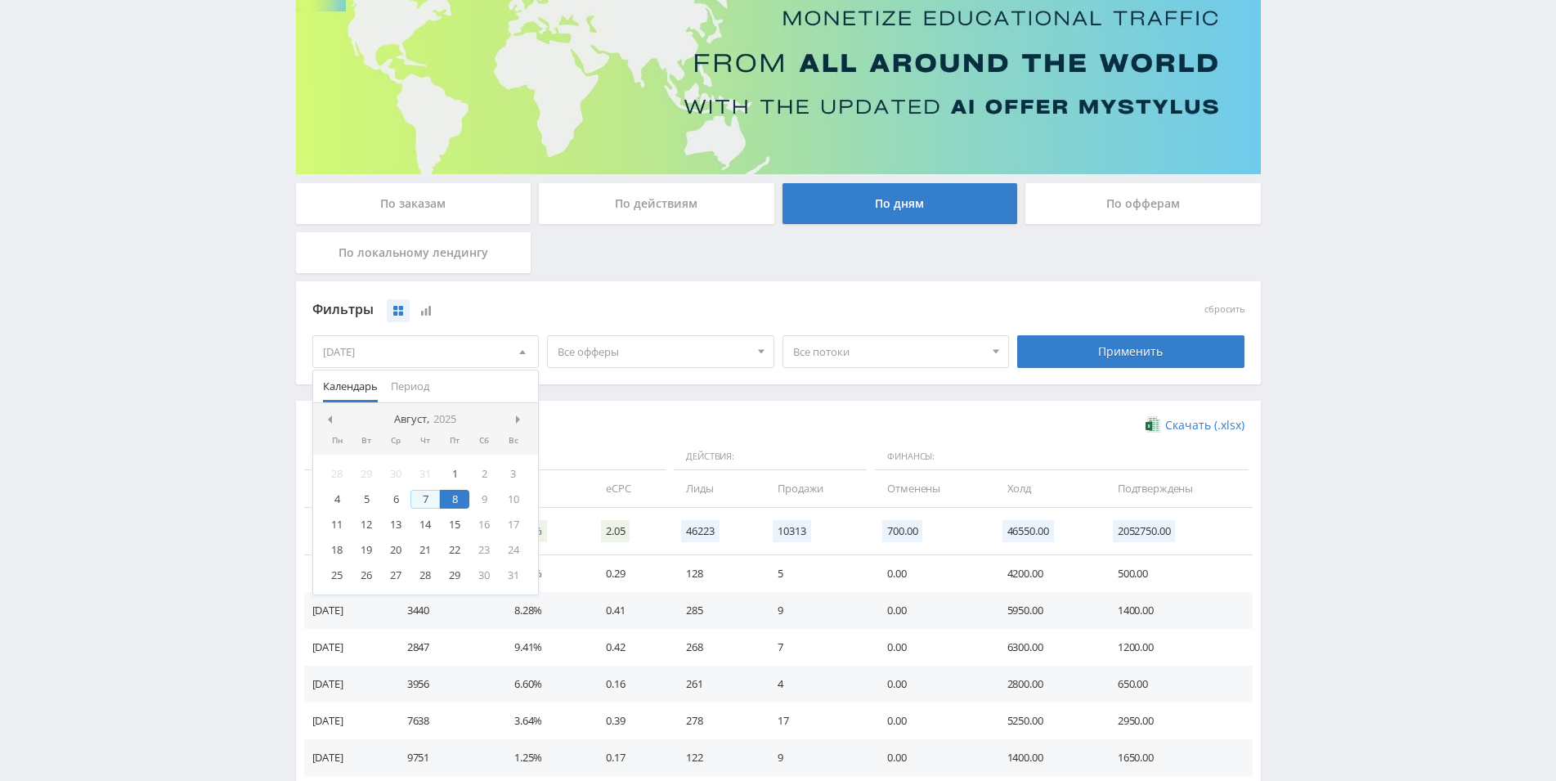
click at [414, 509] on div "28 29 30 31 1 2 3 4 5 6 7 8 9 10 11 12 13 14 15 16 17 18 19 20 21 22 23 24 25 2…" at bounding box center [426, 525] width 226 height 140
click at [423, 501] on div "7" at bounding box center [424, 499] width 29 height 19
click at [335, 421] on div at bounding box center [329, 419] width 13 height 13
click at [335, 422] on div at bounding box center [329, 419] width 13 height 13
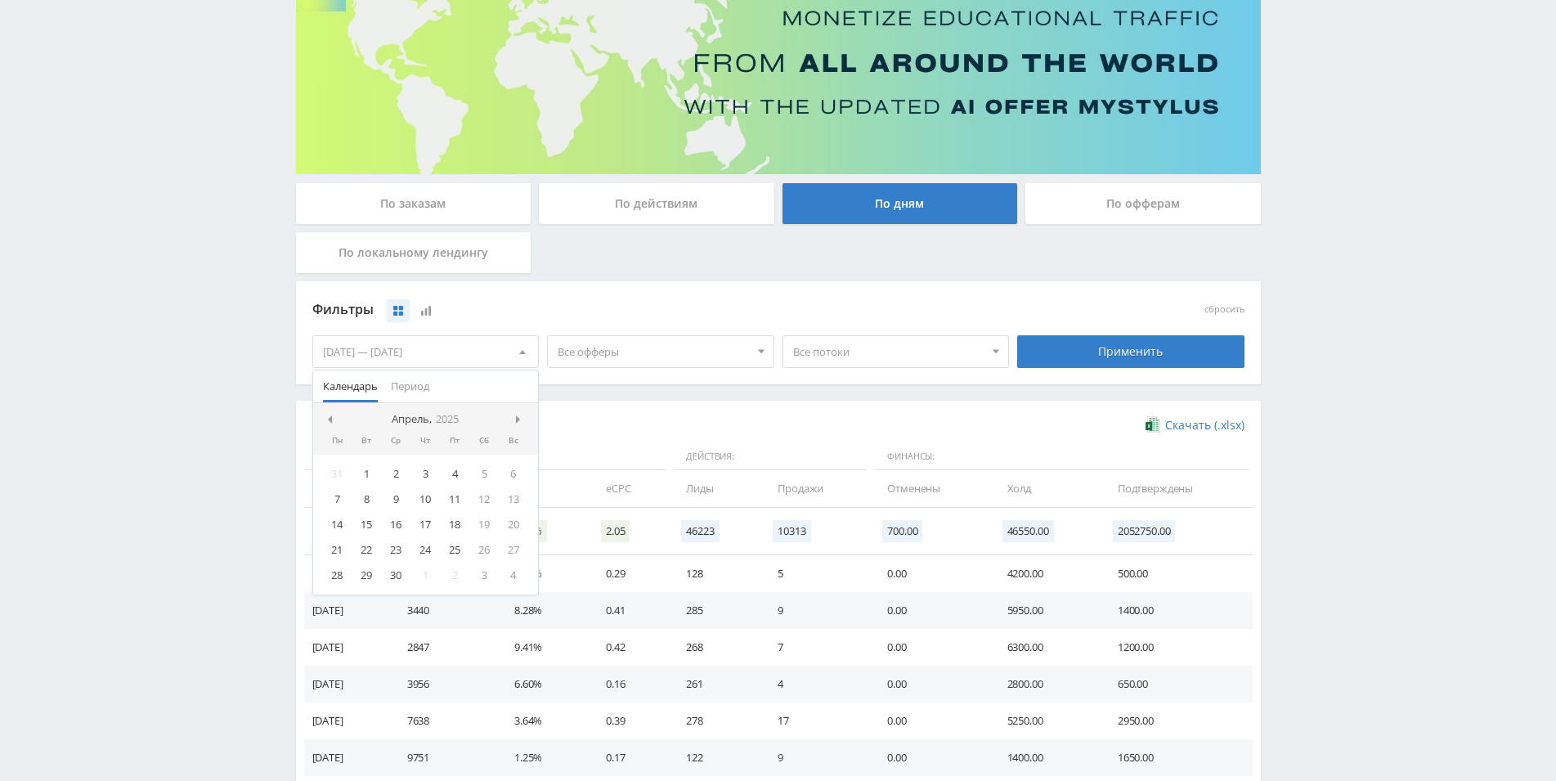
click at [335, 422] on div at bounding box center [329, 419] width 13 height 13
click at [391, 480] on div "1" at bounding box center [395, 473] width 29 height 19
click at [517, 421] on span at bounding box center [520, 419] width 8 height 8
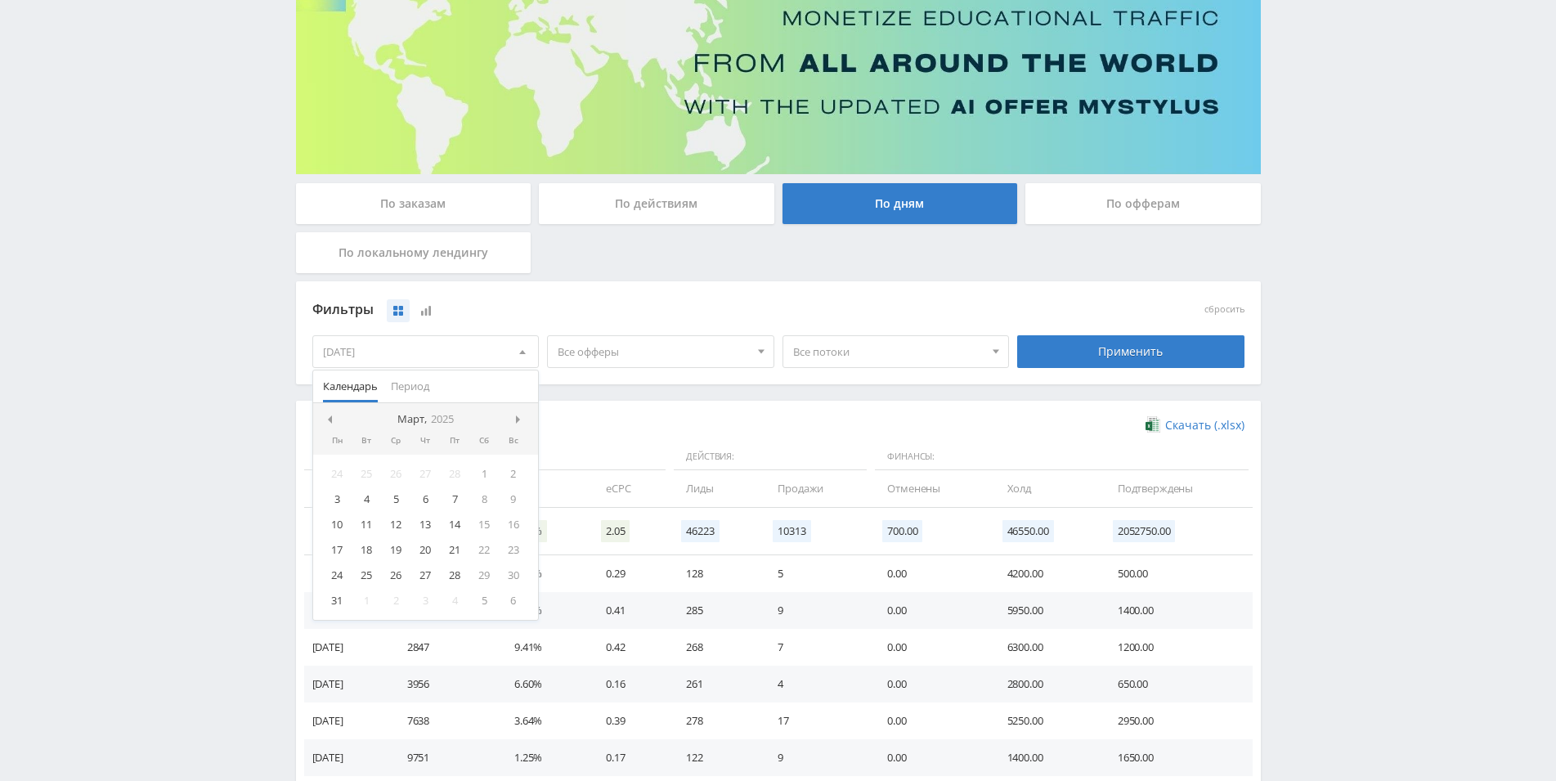
click at [517, 421] on span at bounding box center [520, 419] width 8 height 8
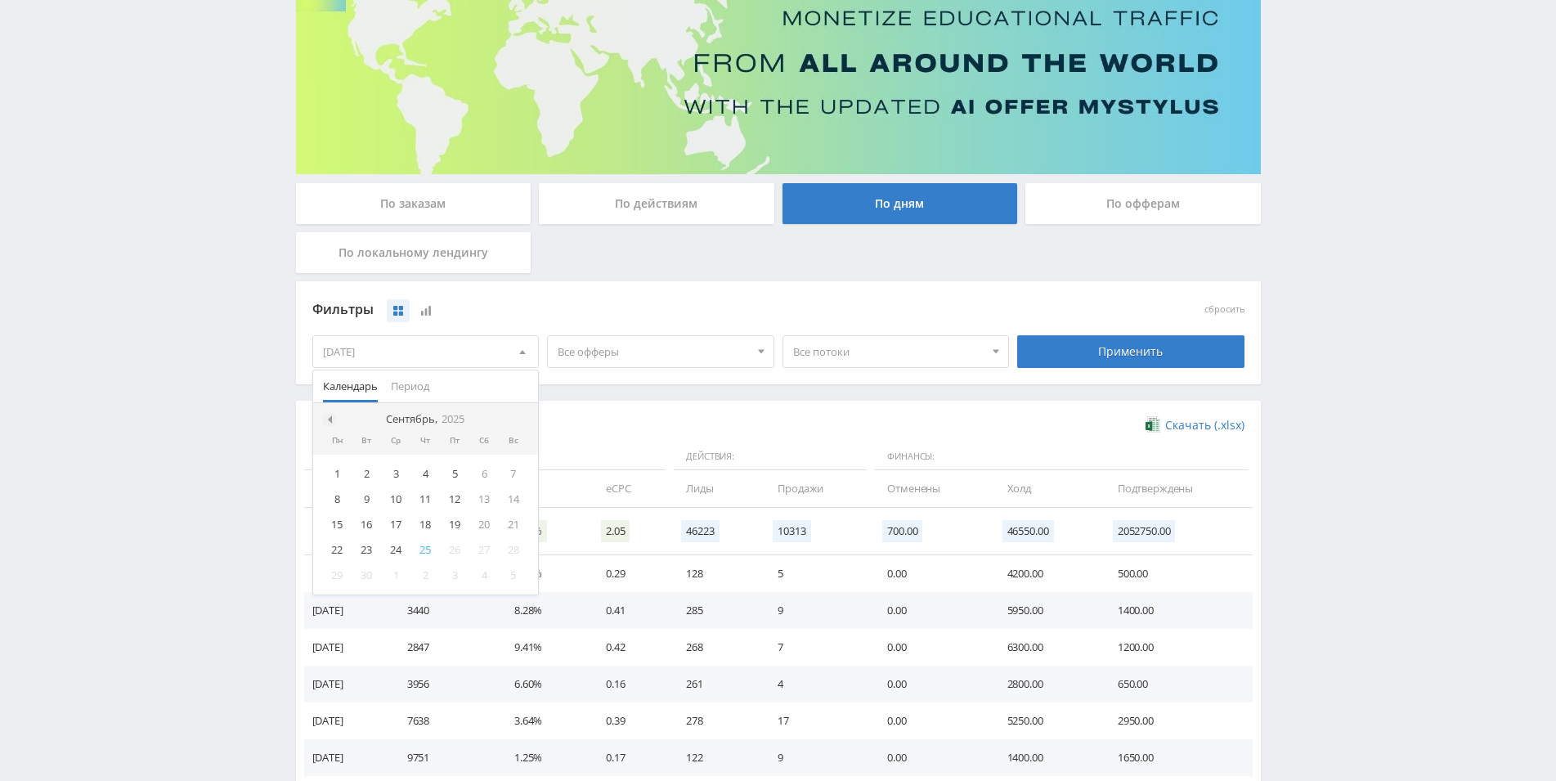
click at [331, 415] on span at bounding box center [328, 419] width 8 height 8
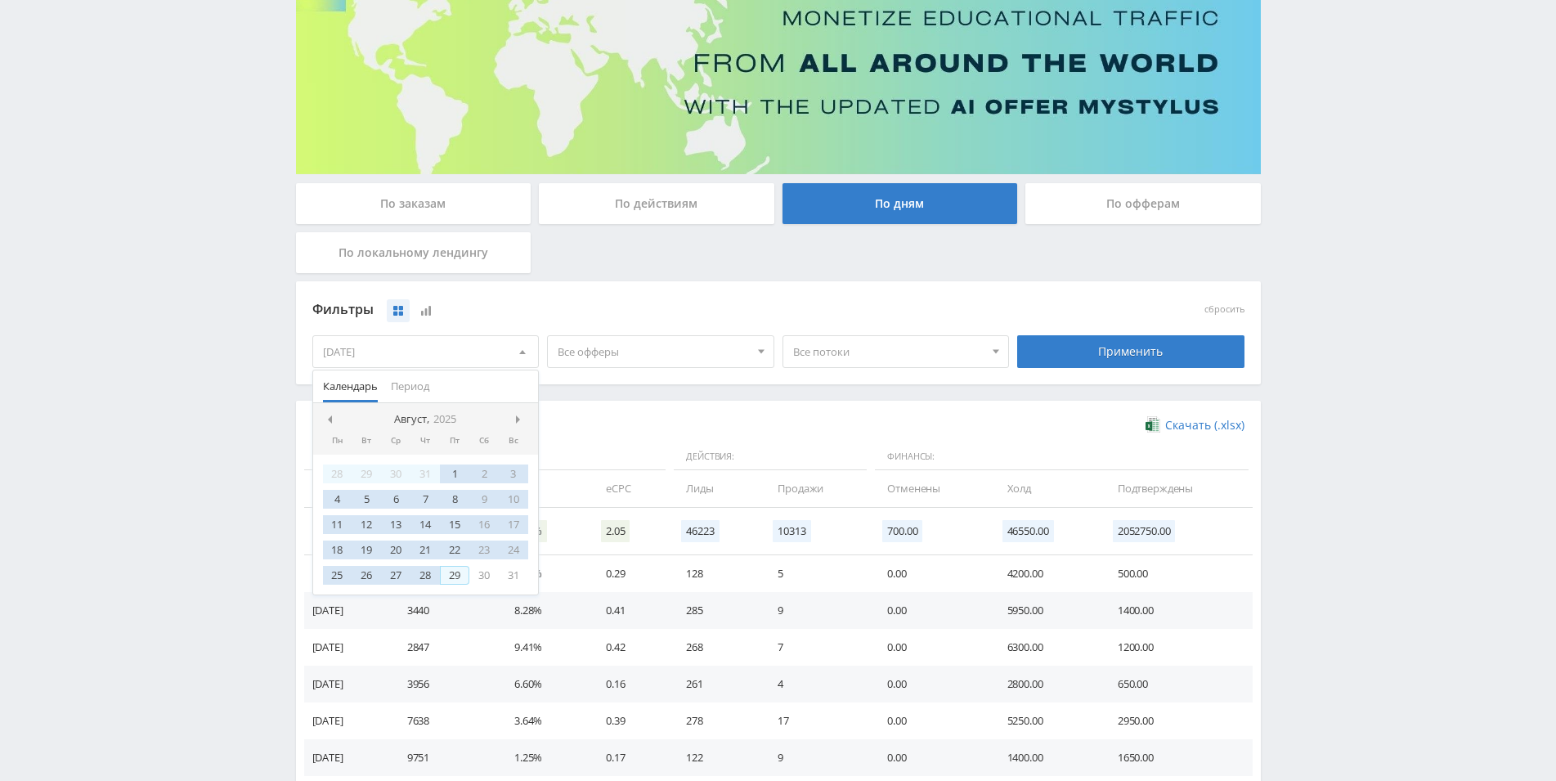
click at [458, 571] on div "29" at bounding box center [454, 575] width 29 height 19
click at [1048, 358] on div "Применить" at bounding box center [1130, 351] width 227 height 33
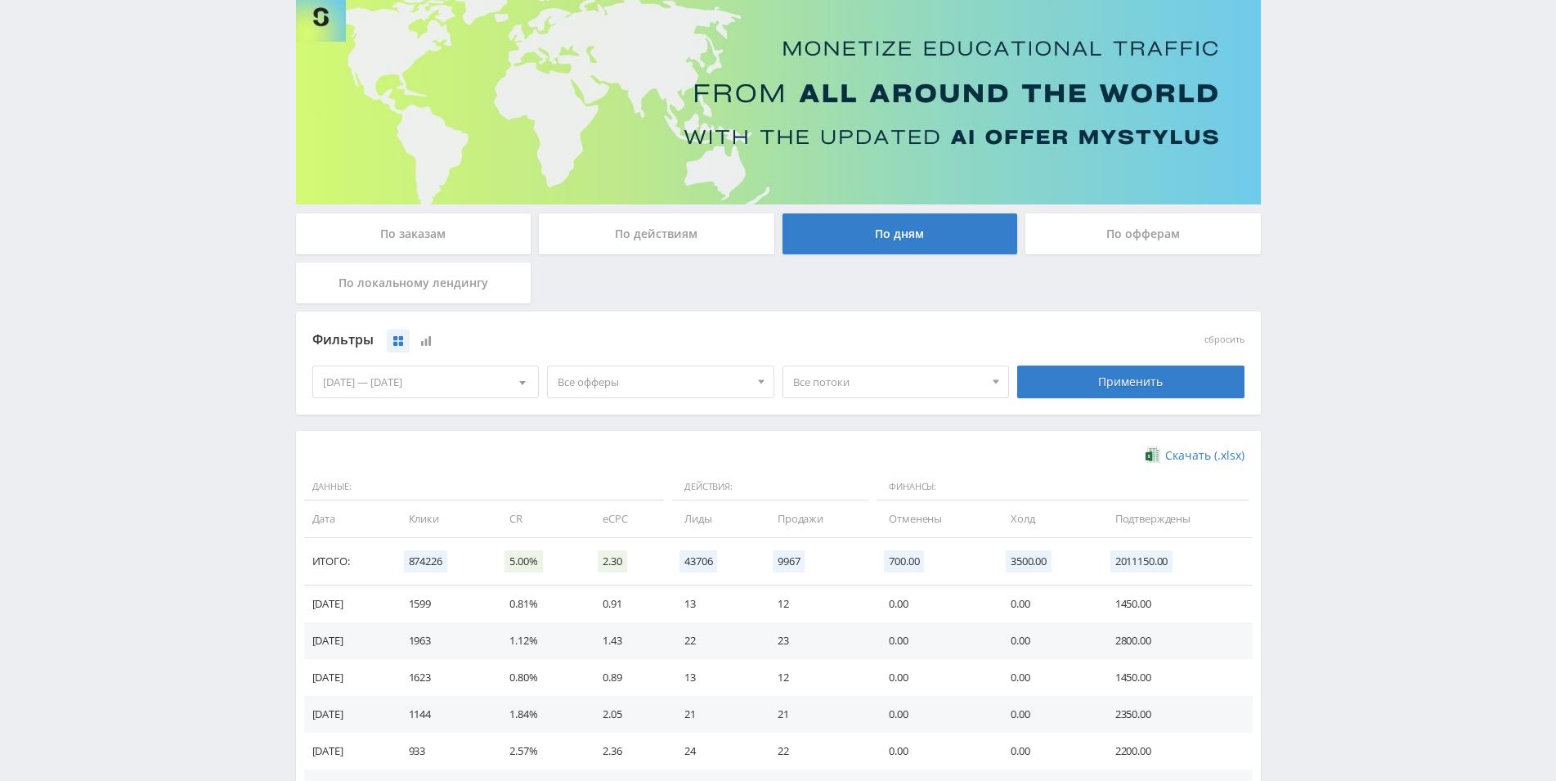
scroll to position [83, 0]
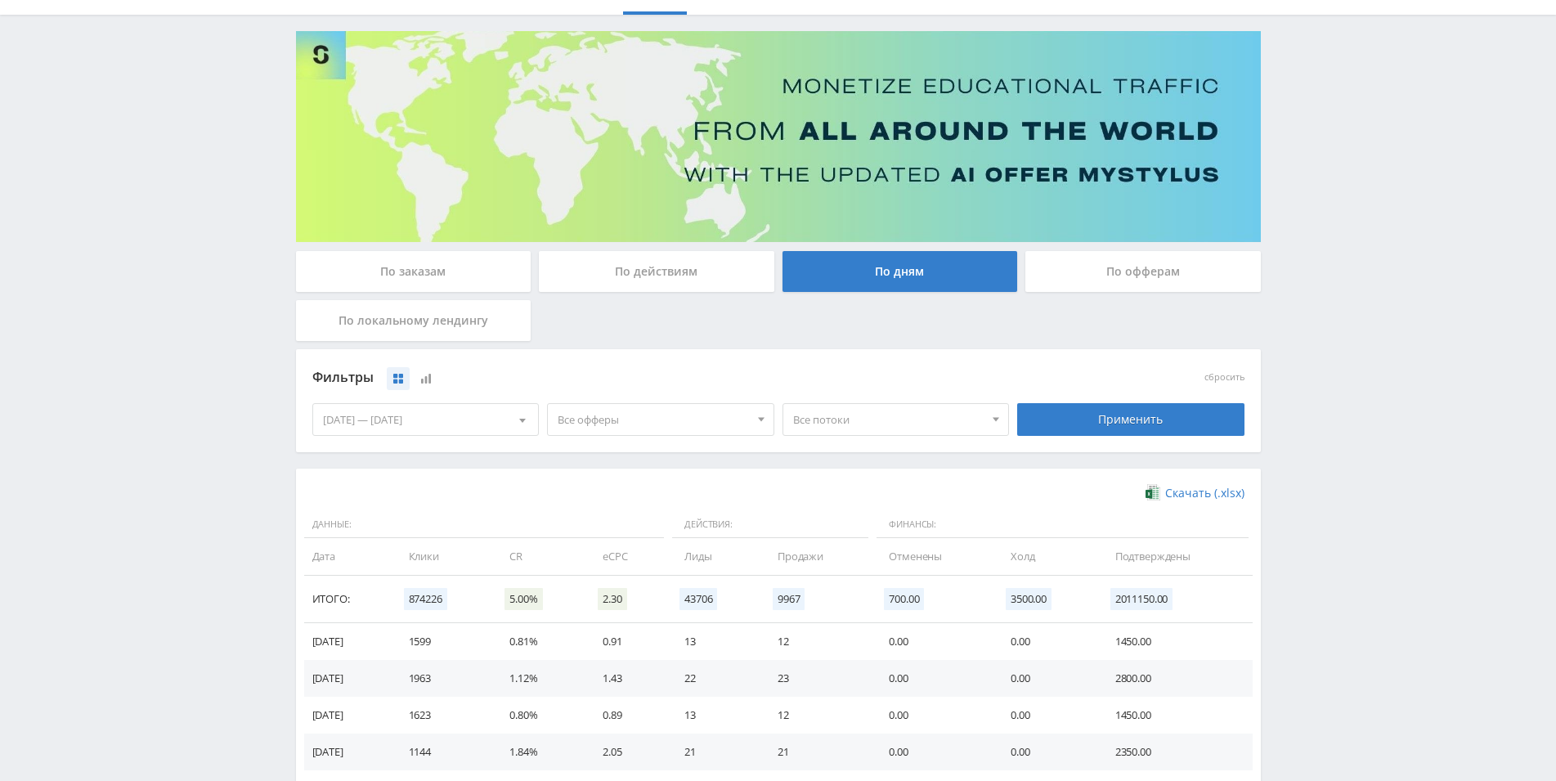
click at [657, 425] on span "Все офферы" at bounding box center [653, 419] width 191 height 31
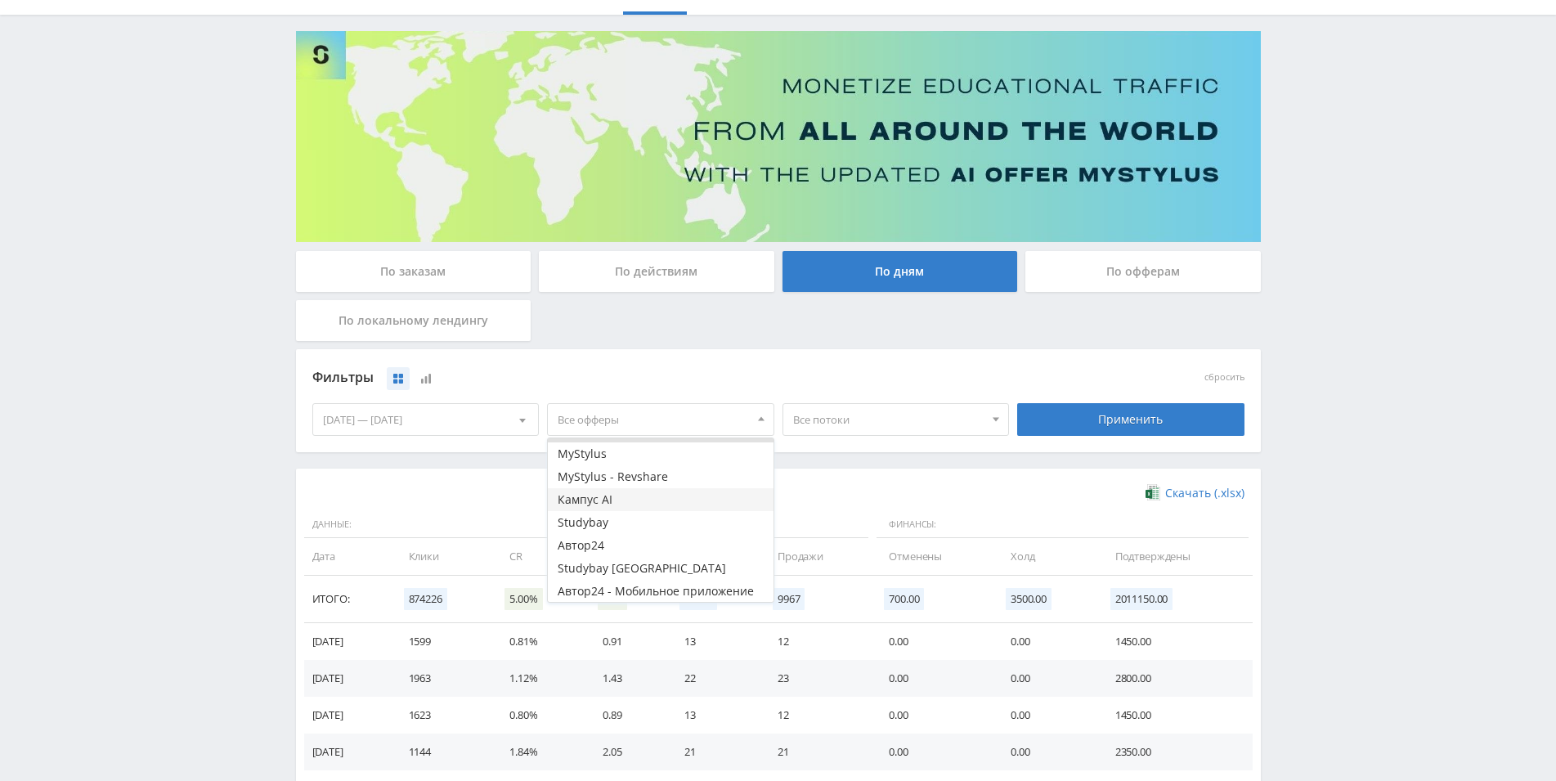
scroll to position [25, 0]
click at [637, 490] on button "Кампус AI" at bounding box center [661, 493] width 226 height 23
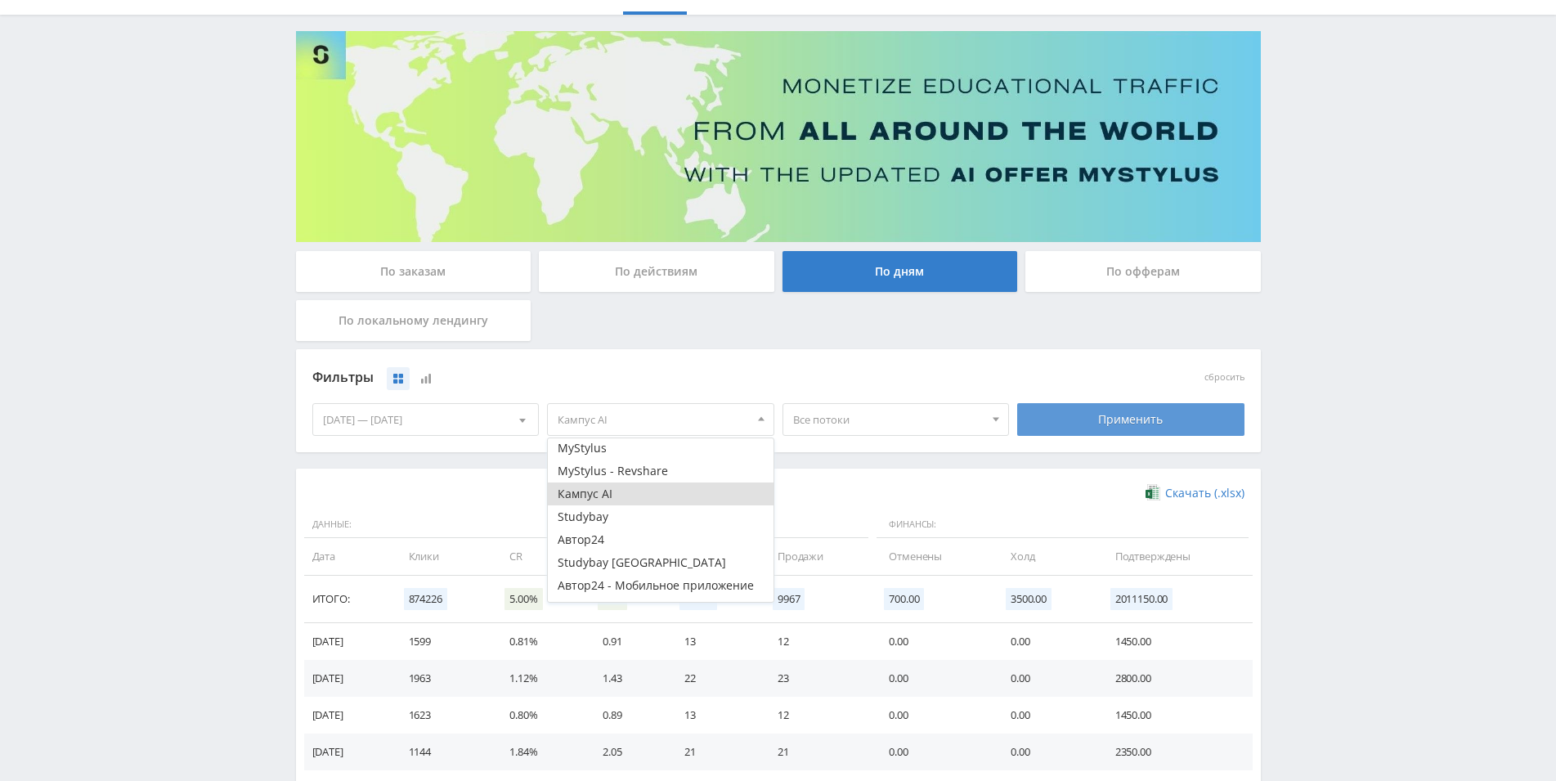
click at [1105, 432] on div "Применить" at bounding box center [1130, 419] width 227 height 33
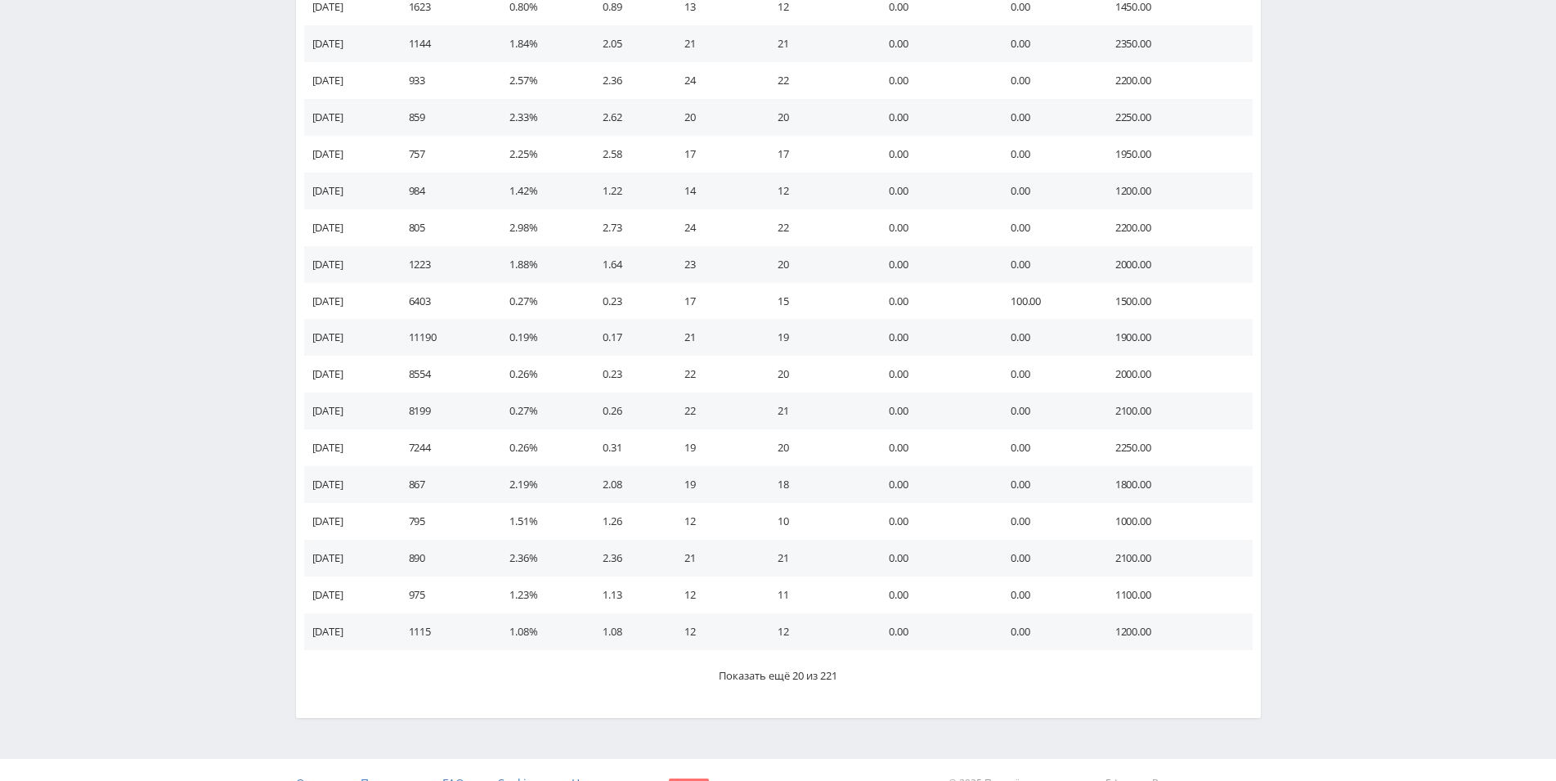
scroll to position [818, 0]
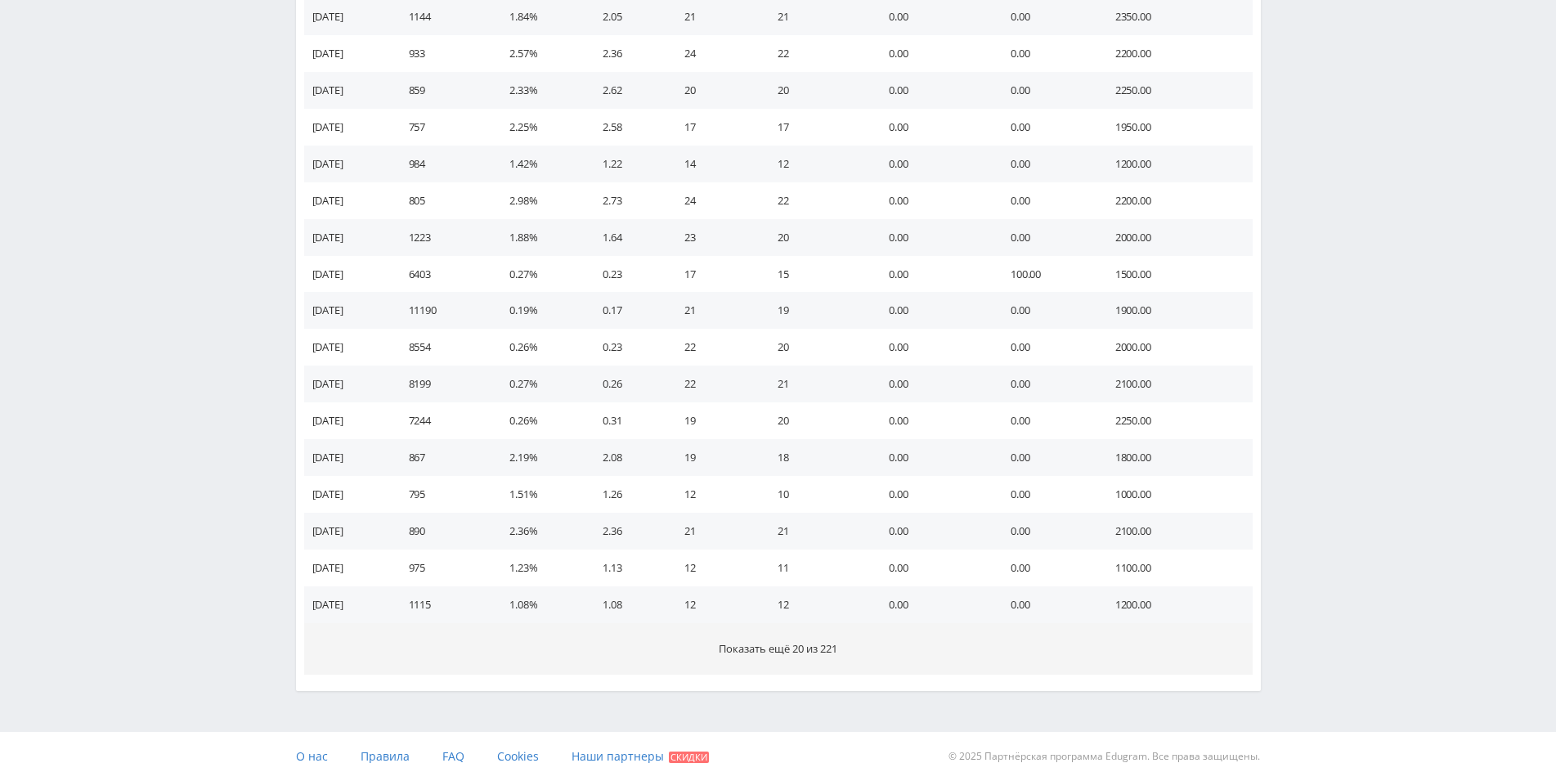
click at [826, 645] on span "Показать ещё 20 из 221" at bounding box center [778, 648] width 119 height 15
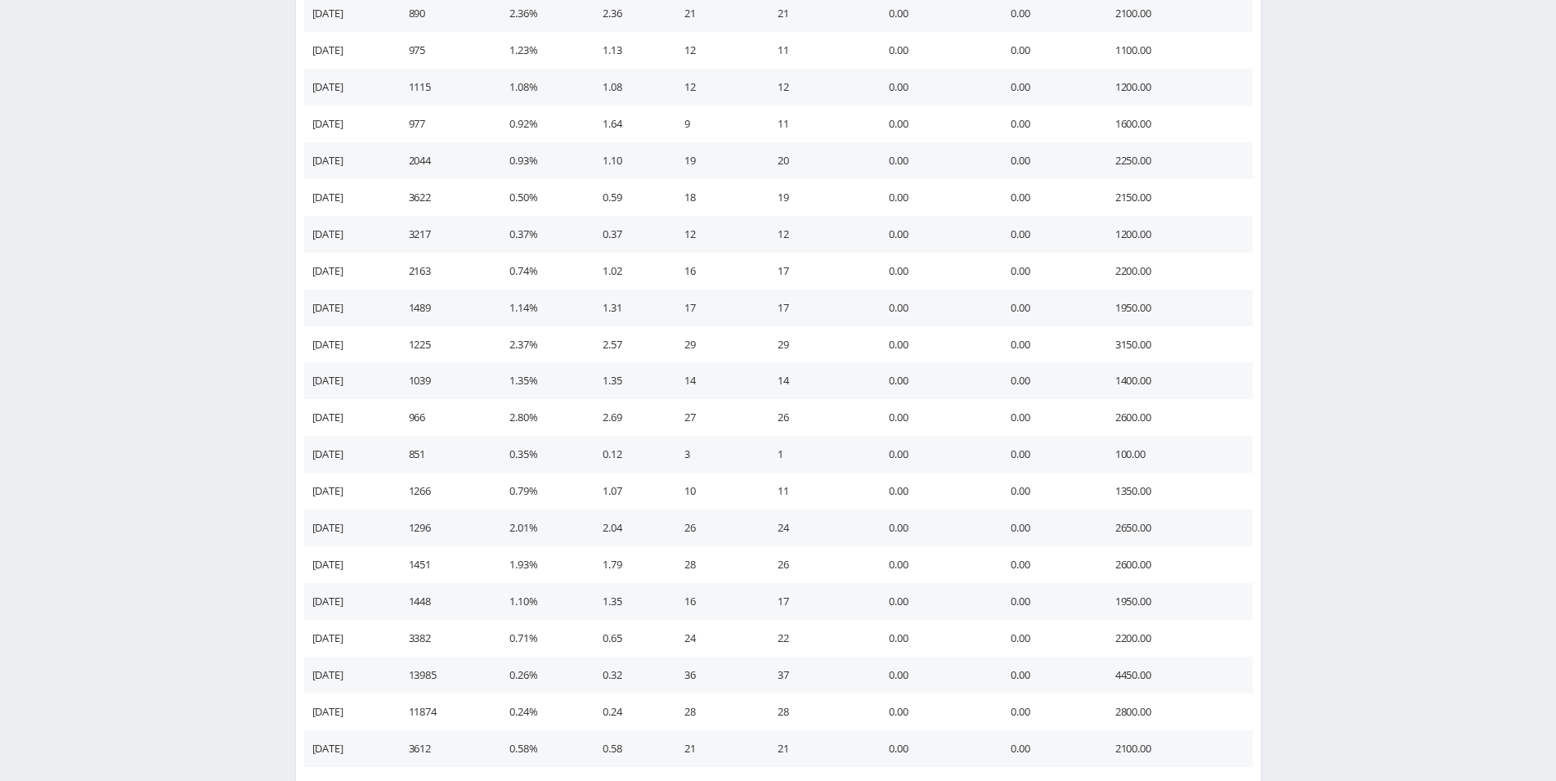
scroll to position [1553, 0]
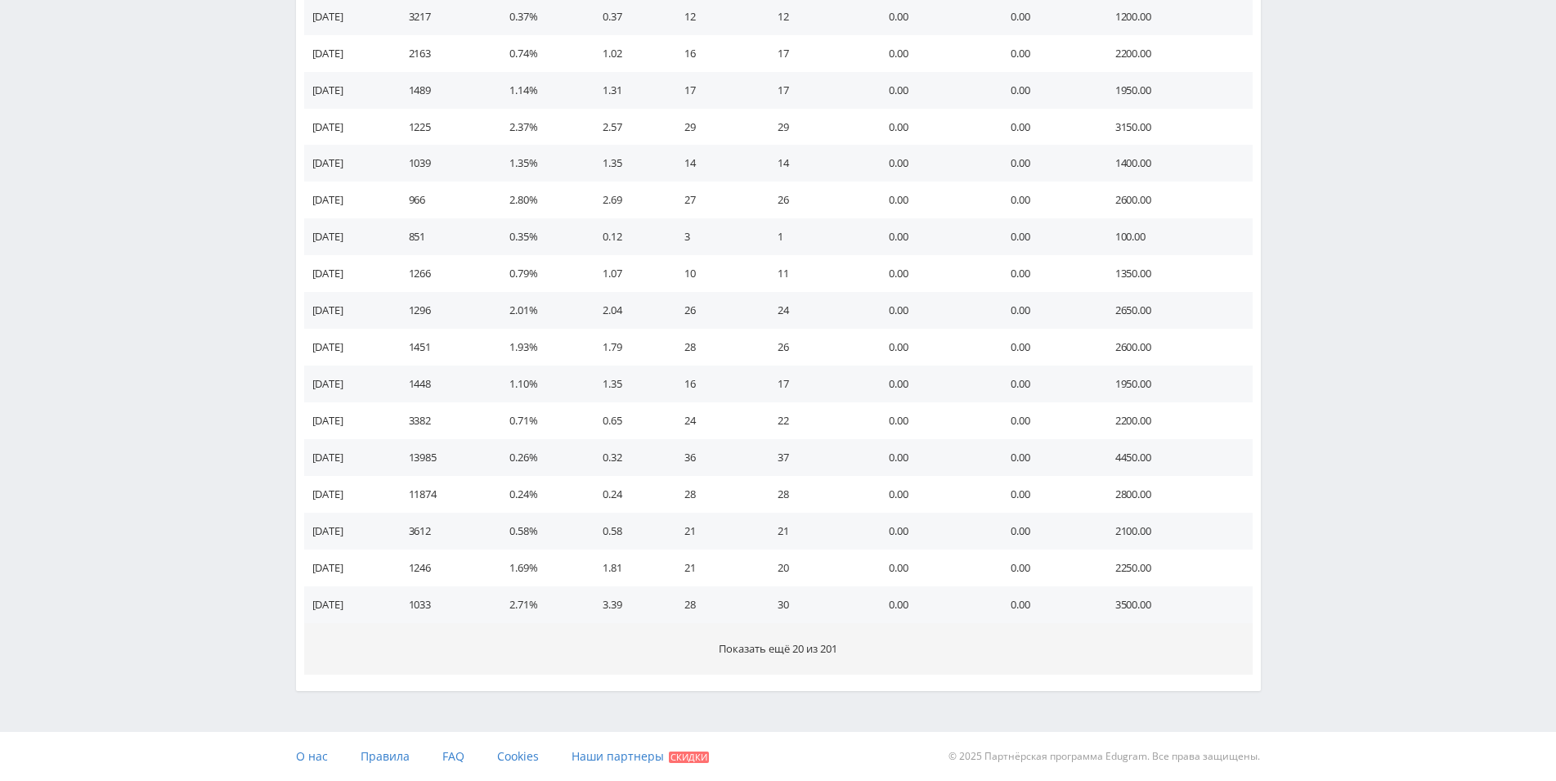
click at [827, 639] on button "Показать ещё 20 из 201" at bounding box center [778, 649] width 948 height 52
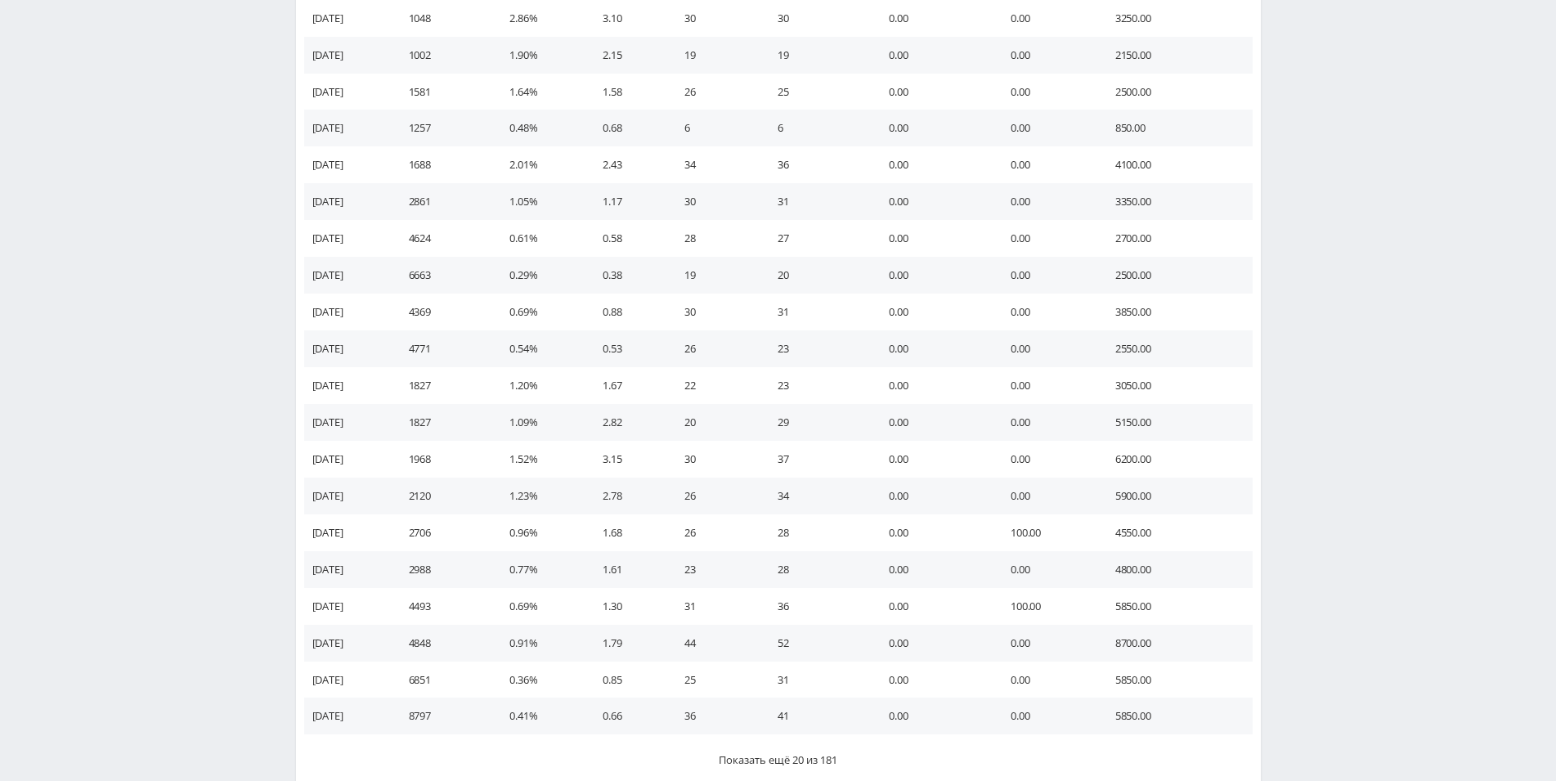
scroll to position [2288, 0]
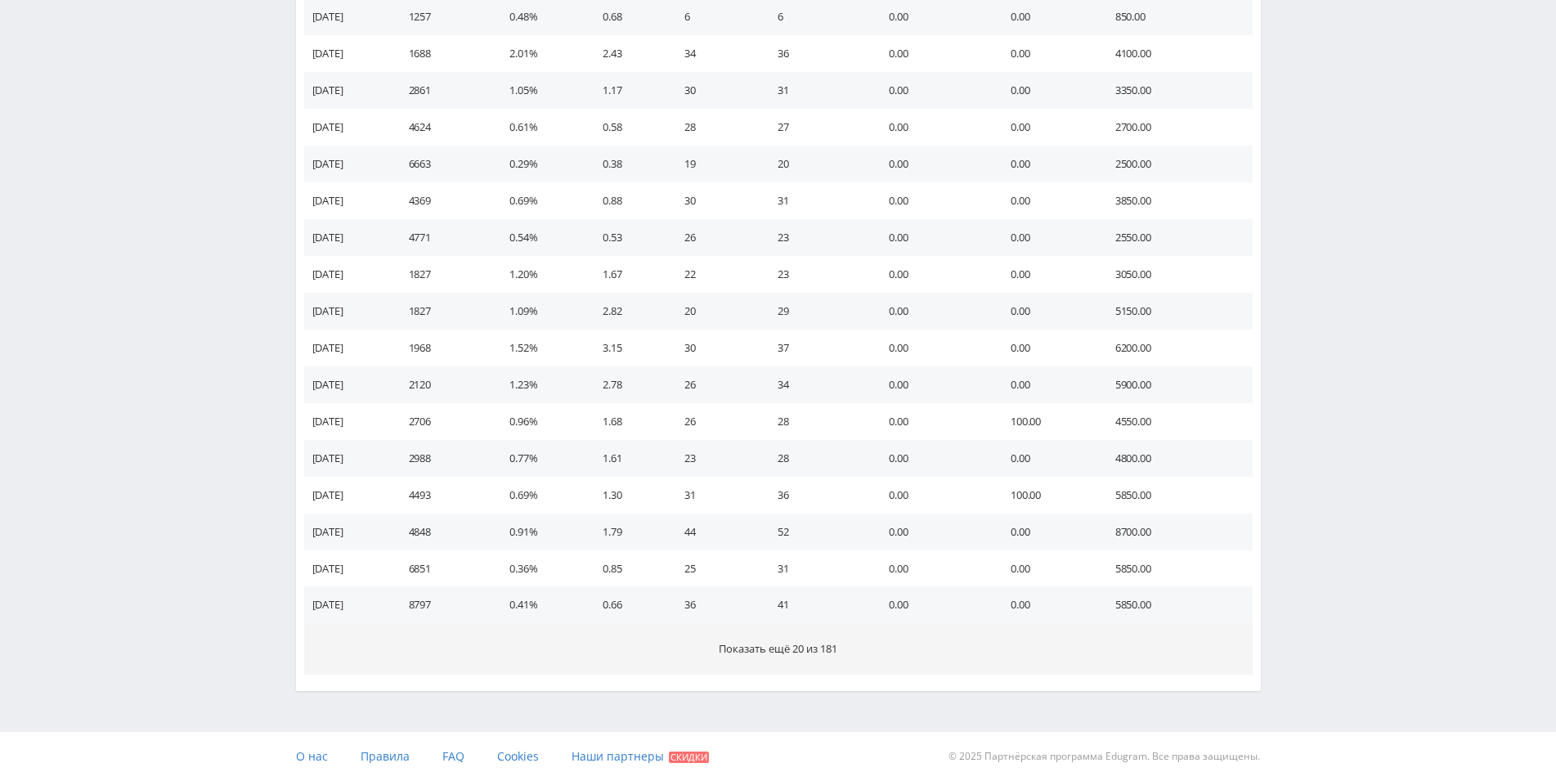
click at [831, 647] on span "Показать ещё 20 из 181" at bounding box center [778, 648] width 119 height 15
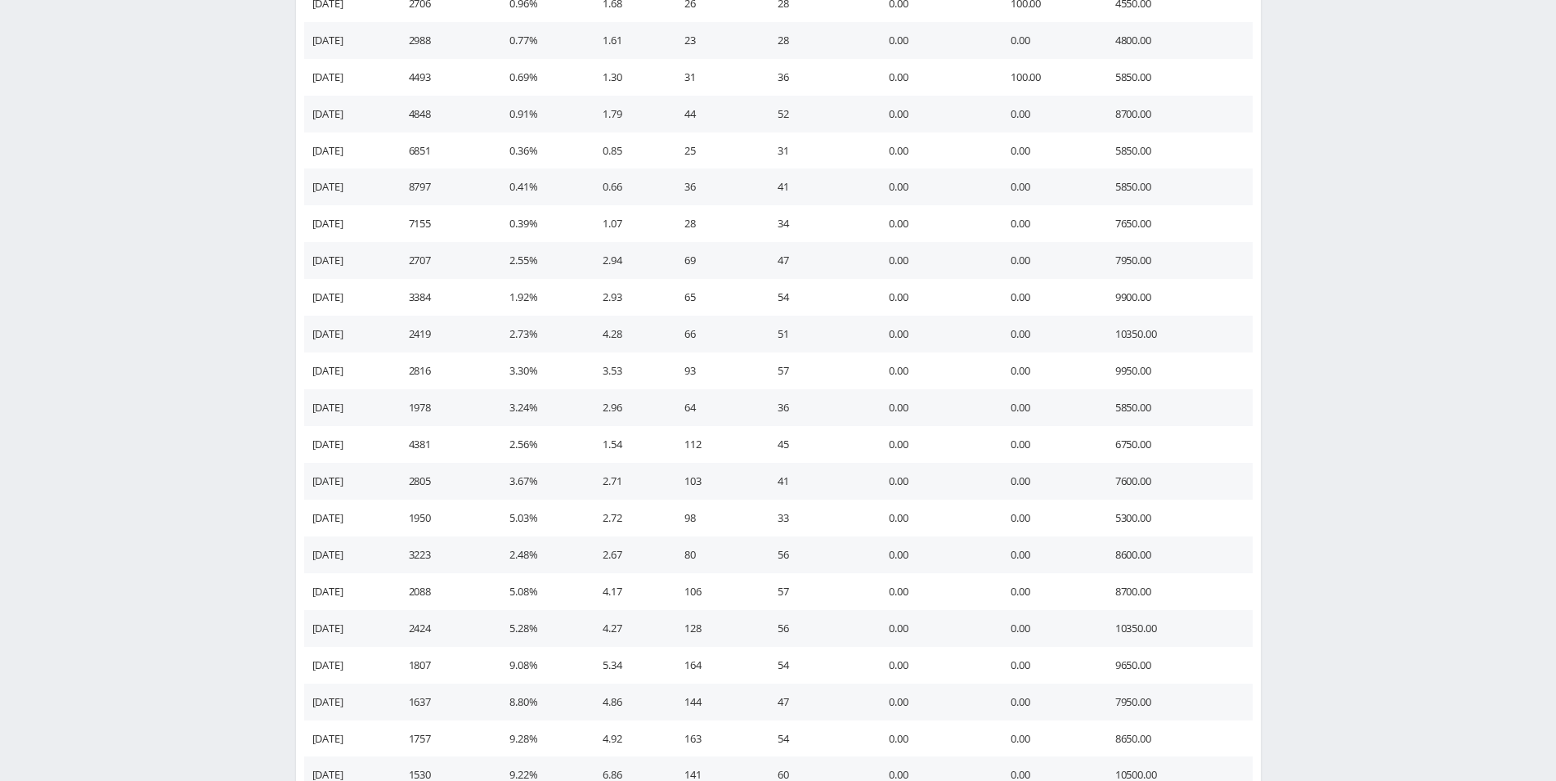
scroll to position [3023, 0]
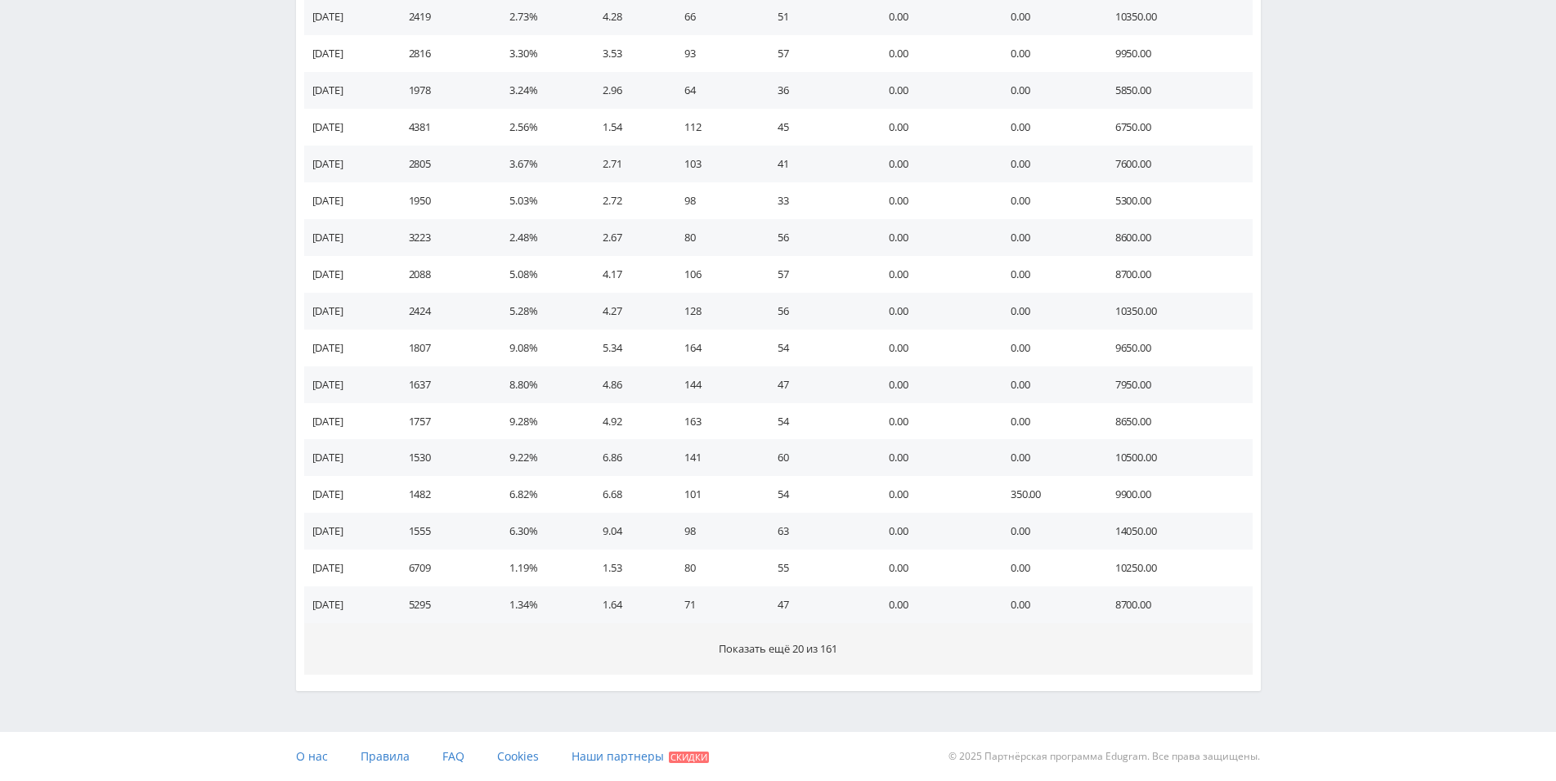
click at [826, 644] on span "Показать ещё 20 из 161" at bounding box center [778, 648] width 119 height 15
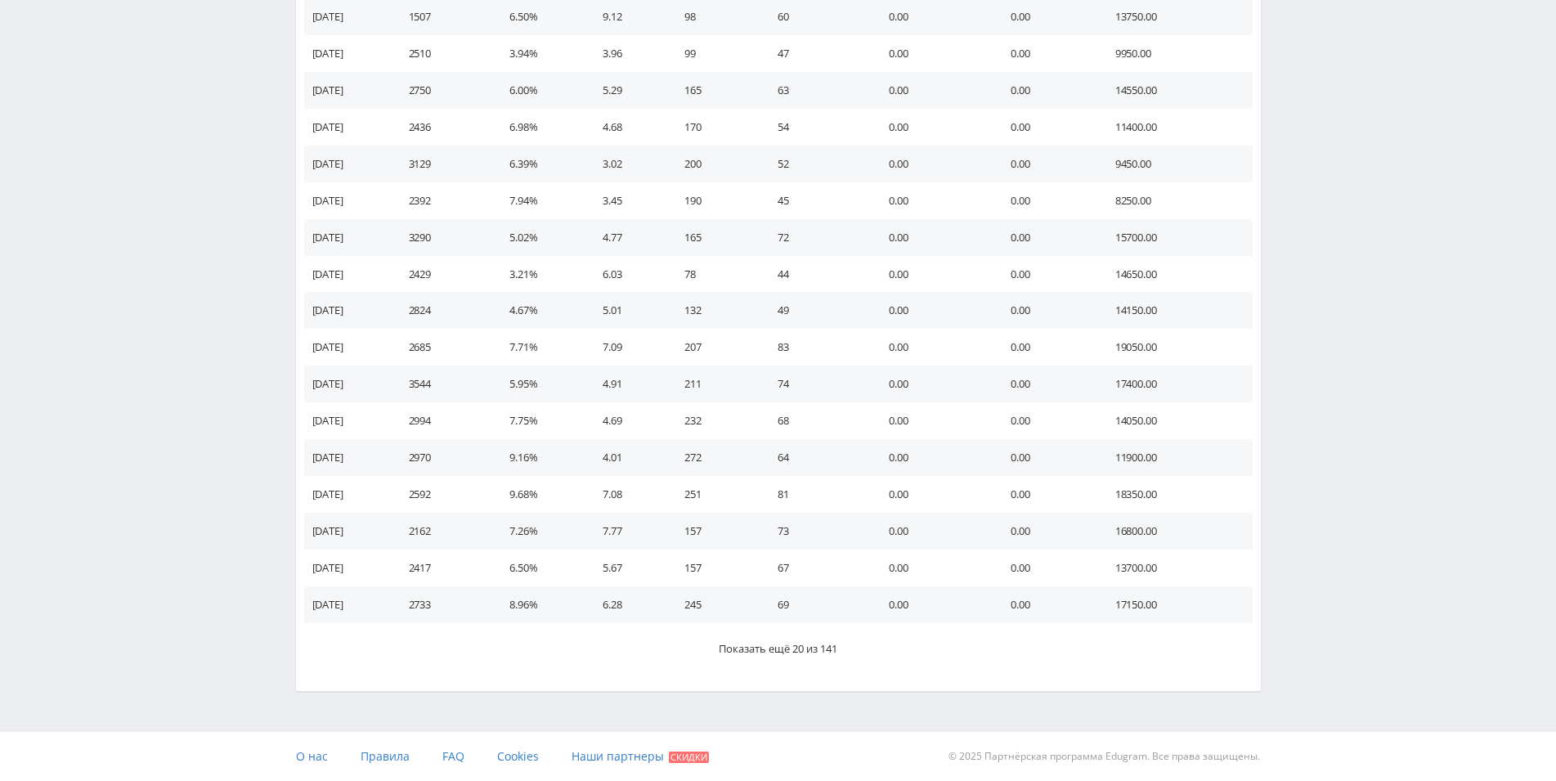
scroll to position [3758, 0]
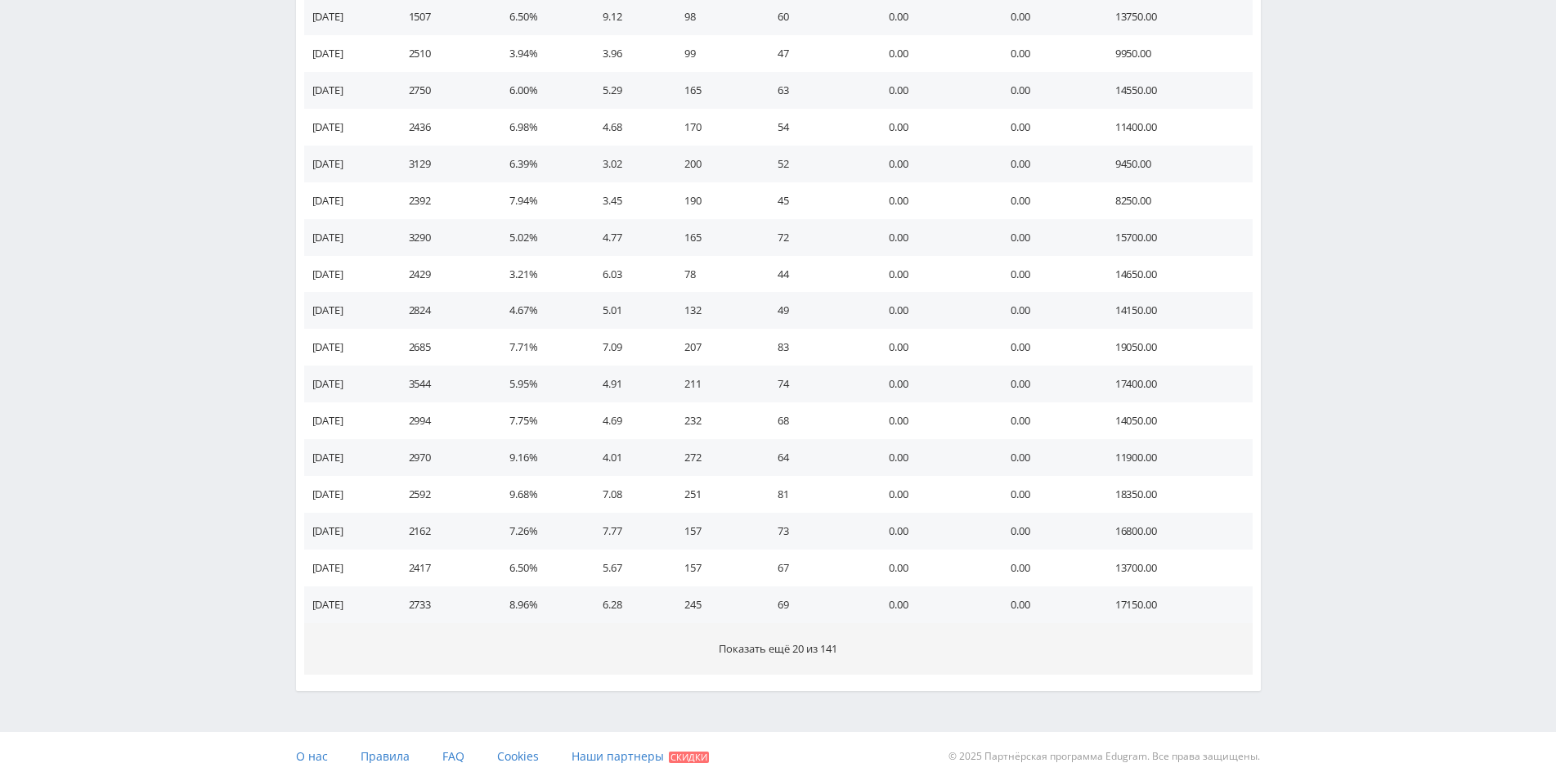
click at [827, 656] on span "Показать ещё 20 из 141" at bounding box center [778, 648] width 119 height 15
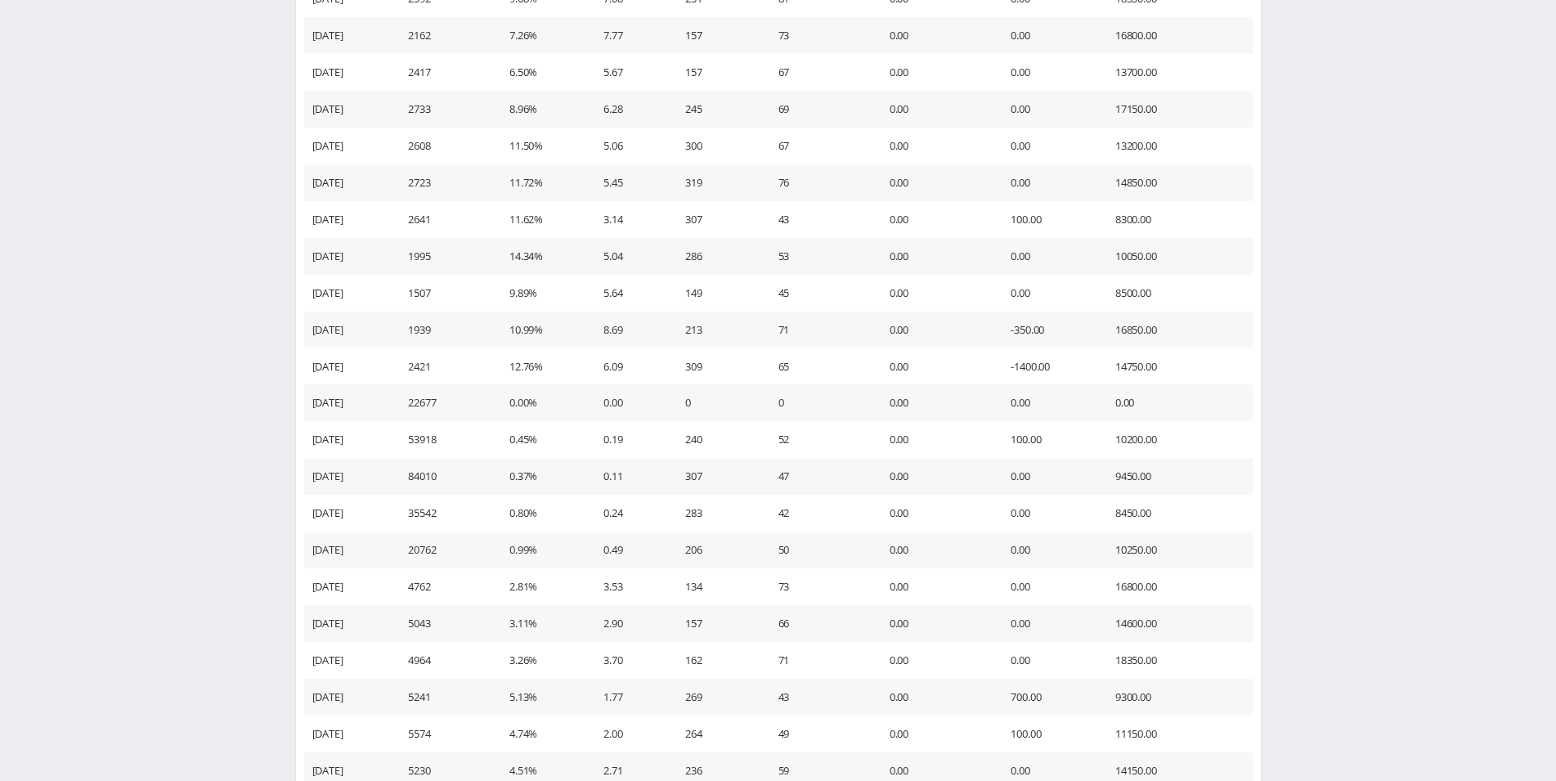
scroll to position [4426, 0]
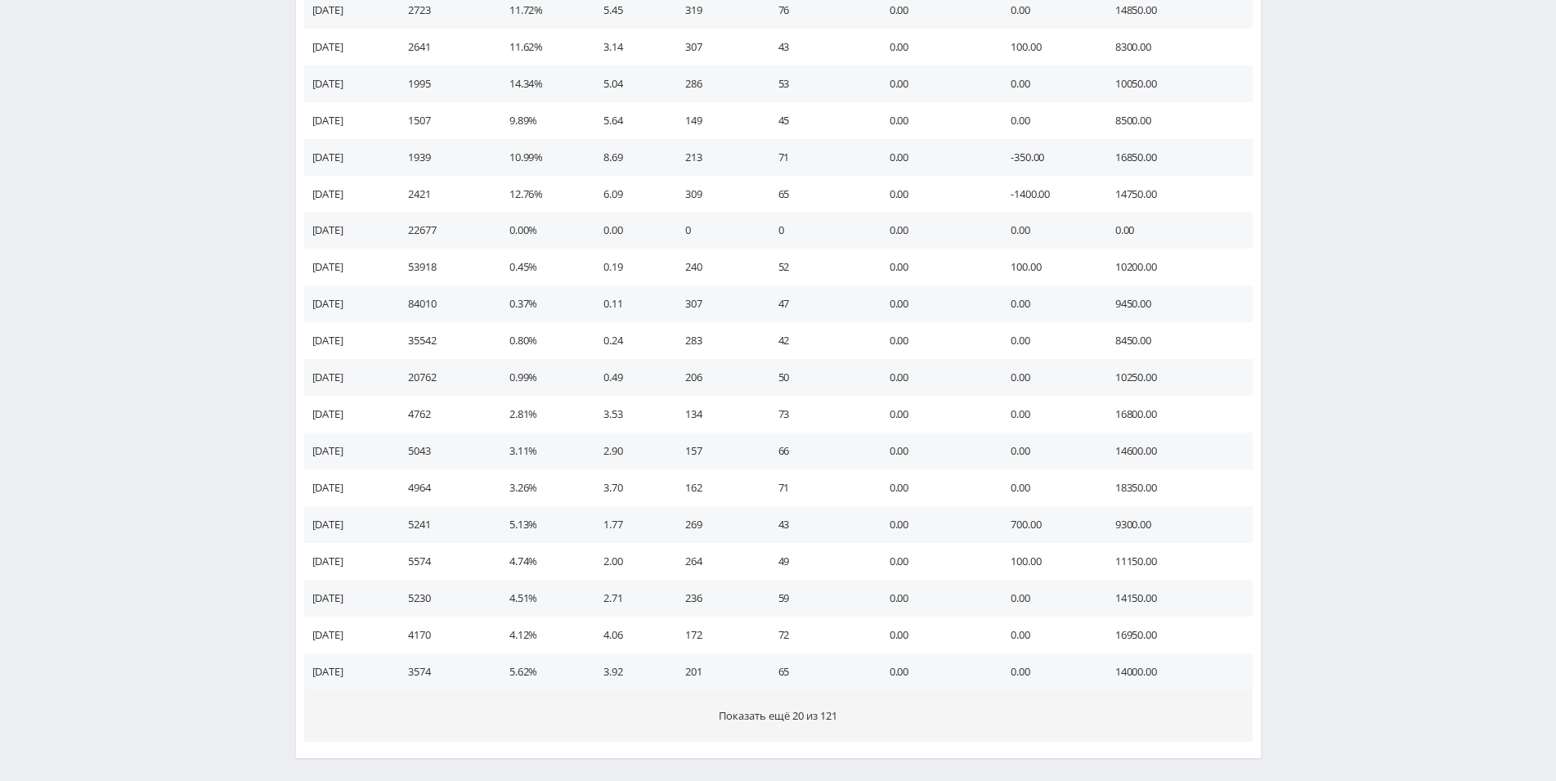
click at [819, 718] on span "Показать ещё 20 из 121" at bounding box center [778, 715] width 119 height 15
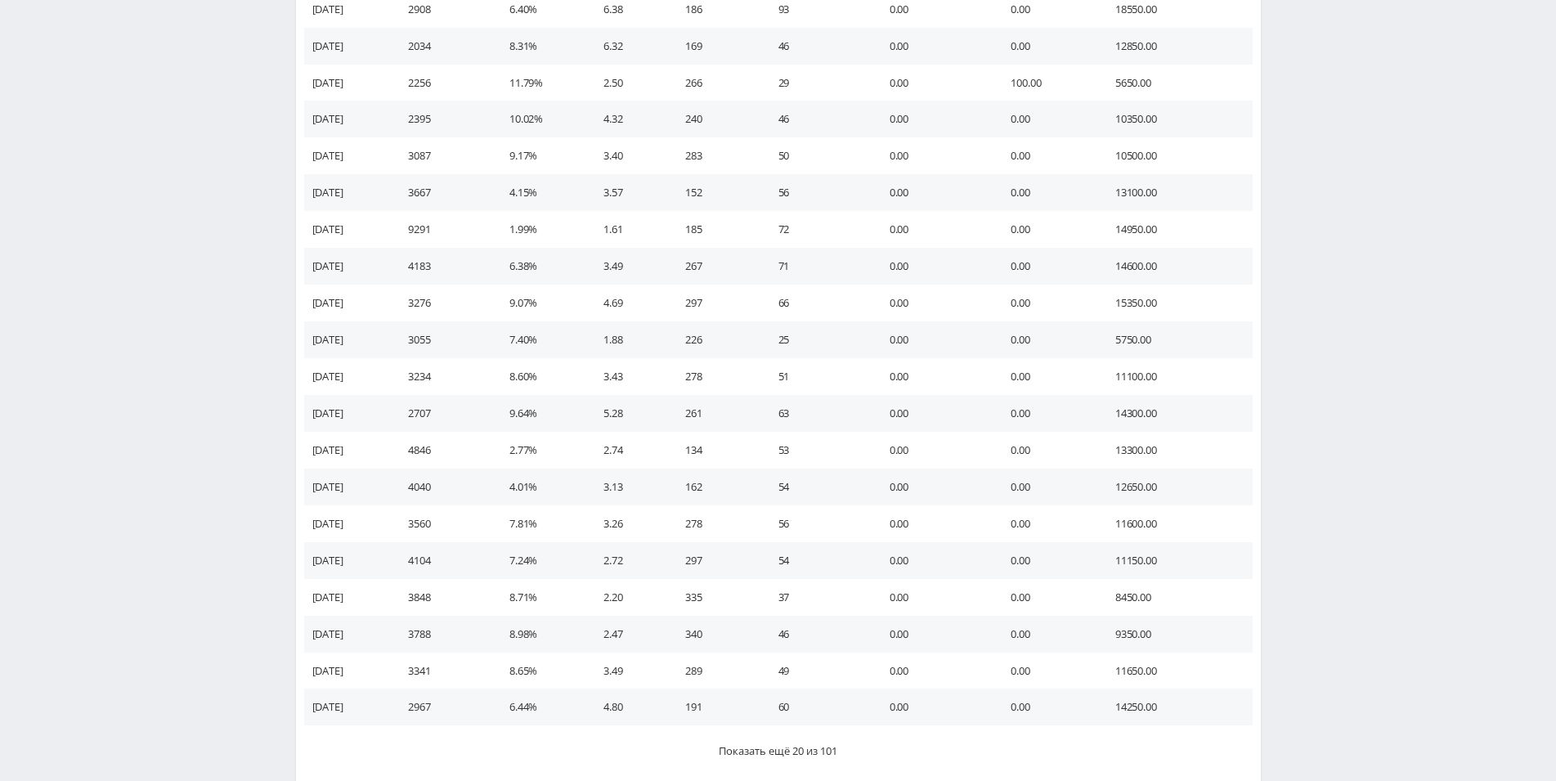
scroll to position [5176, 0]
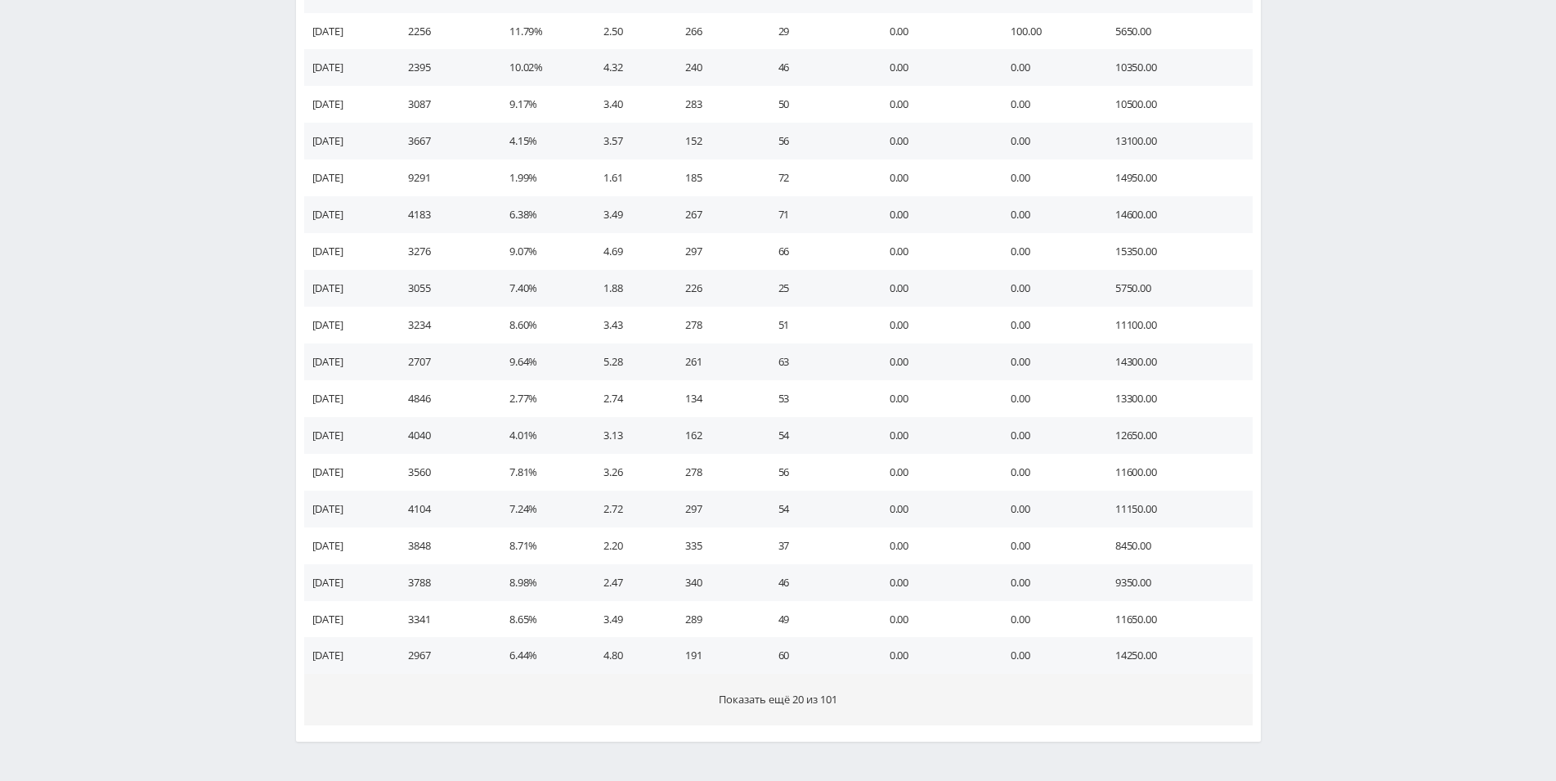
click at [813, 704] on span "Показать ещё 20 из 101" at bounding box center [778, 699] width 119 height 15
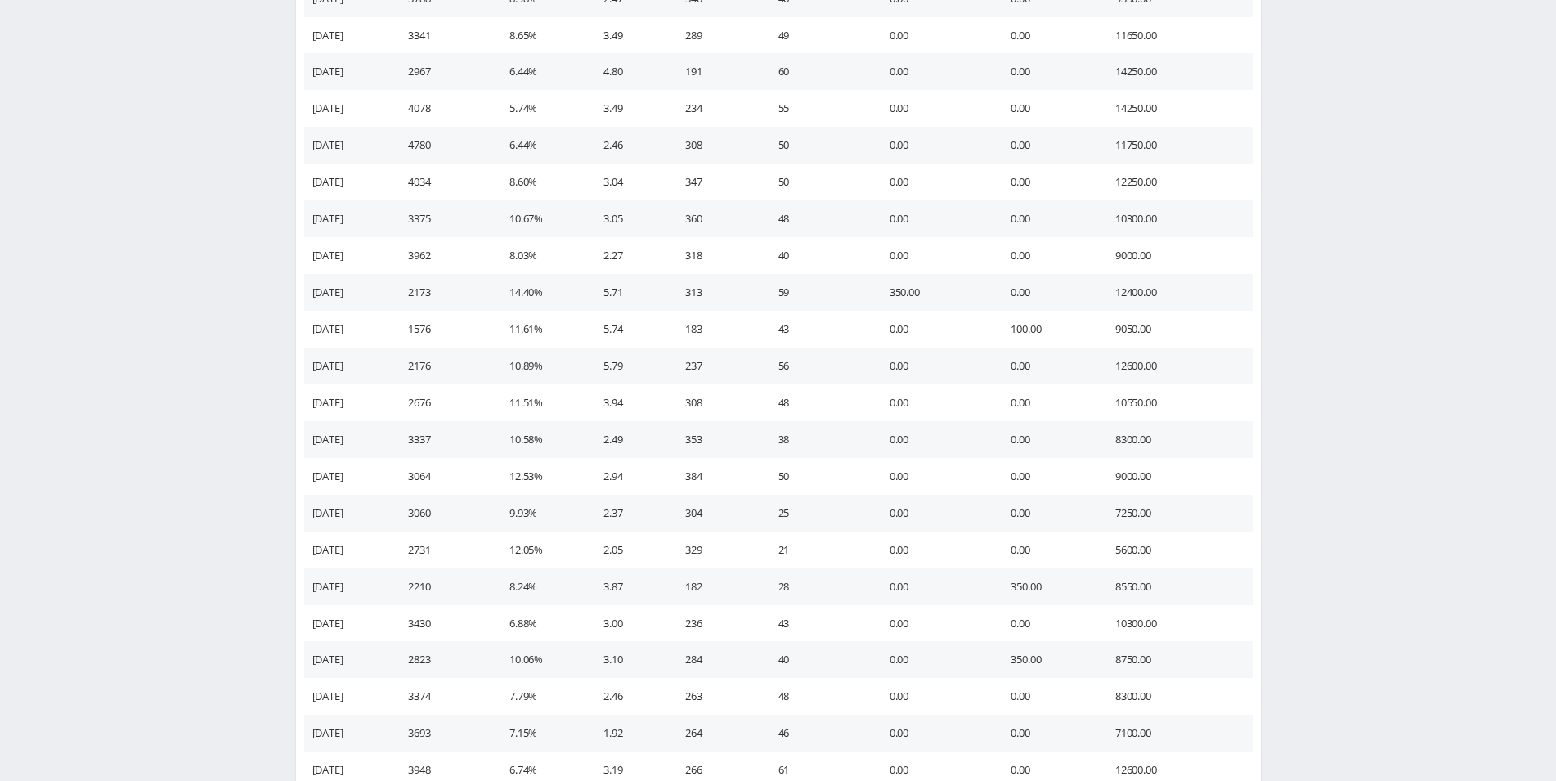
scroll to position [5963, 0]
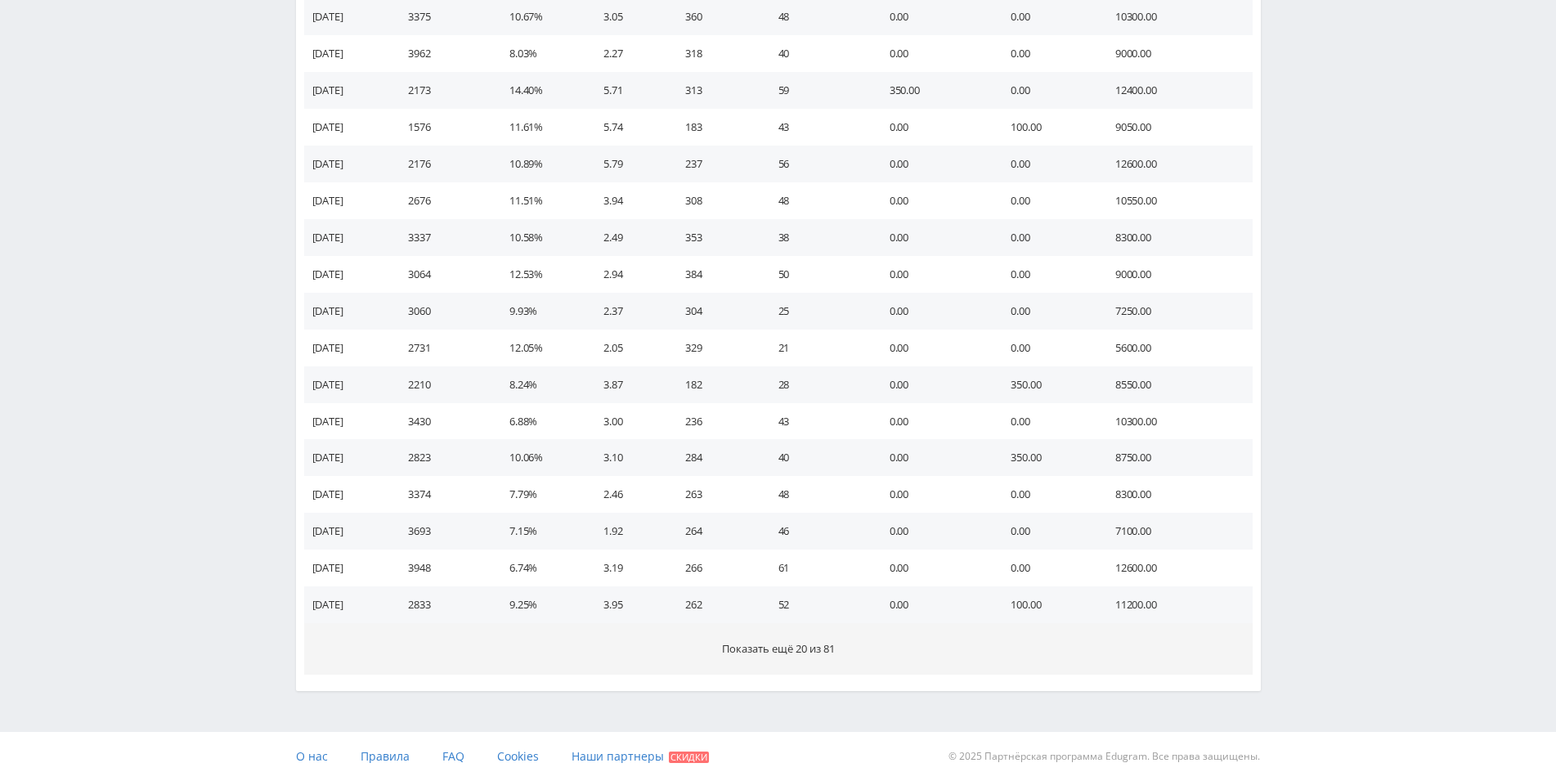
click at [820, 647] on span "Показать ещё 20 из 81" at bounding box center [778, 648] width 113 height 15
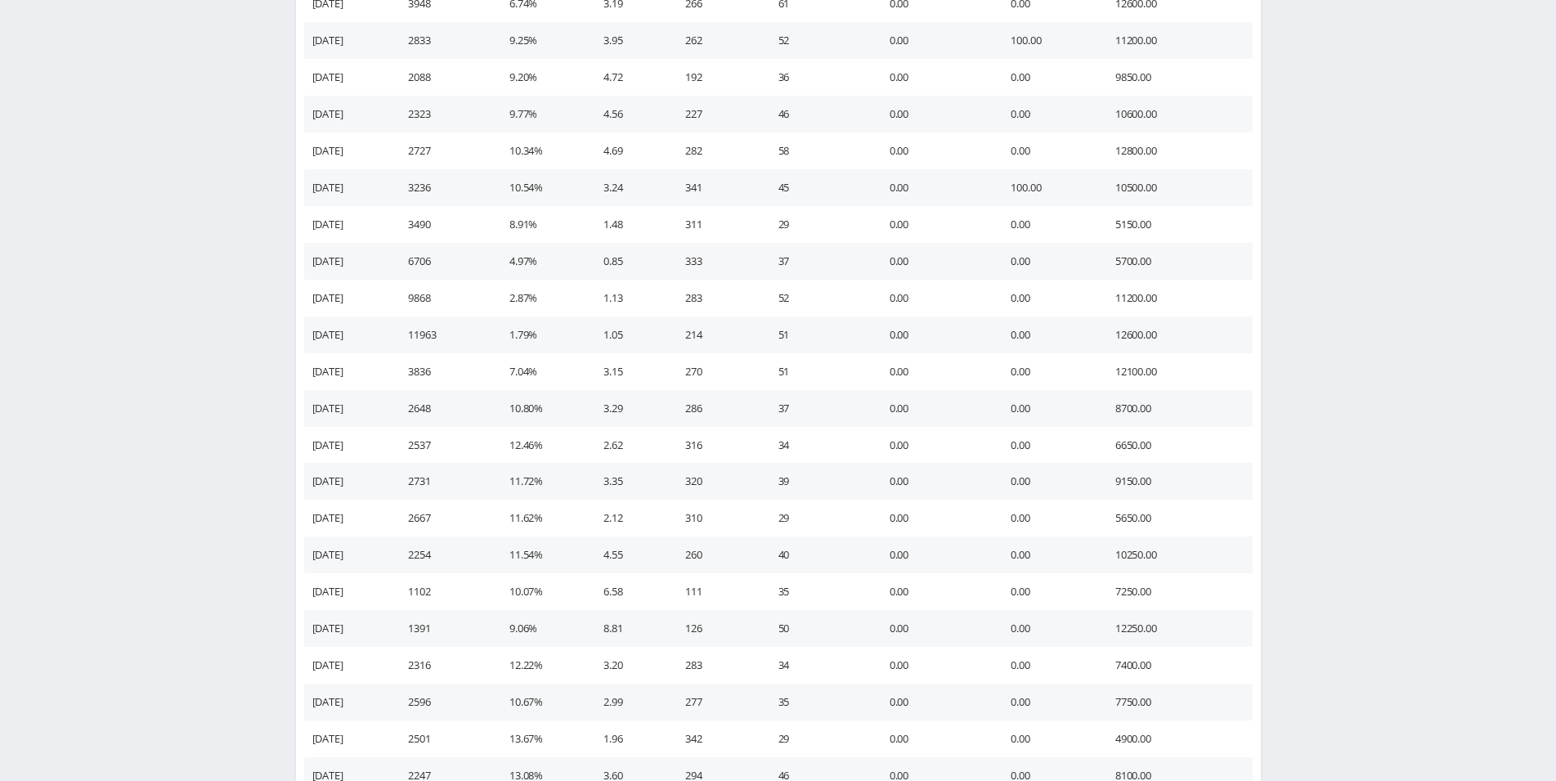
scroll to position [6698, 0]
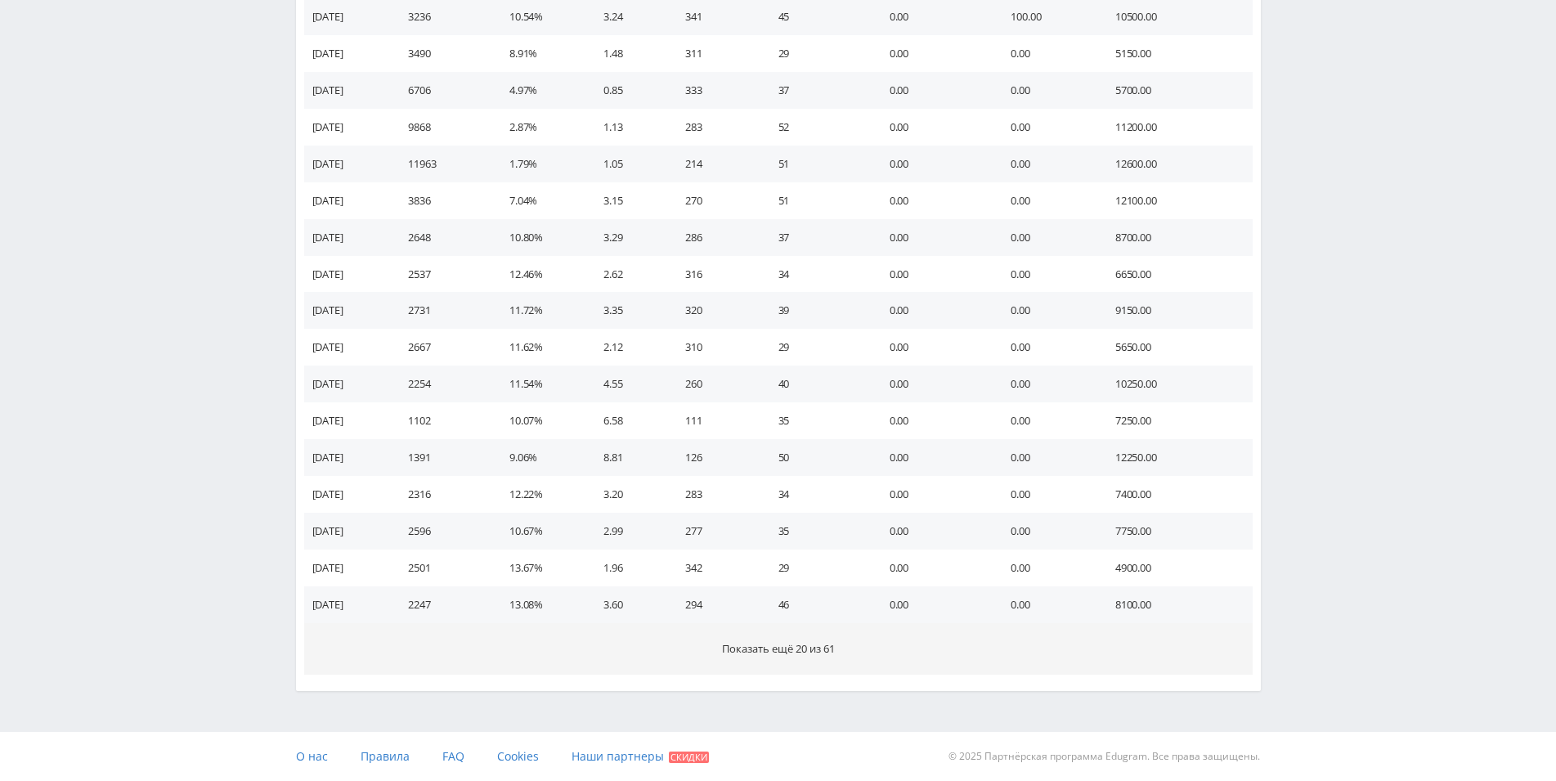
click at [828, 646] on span "Показать ещё 20 из 61" at bounding box center [778, 648] width 113 height 15
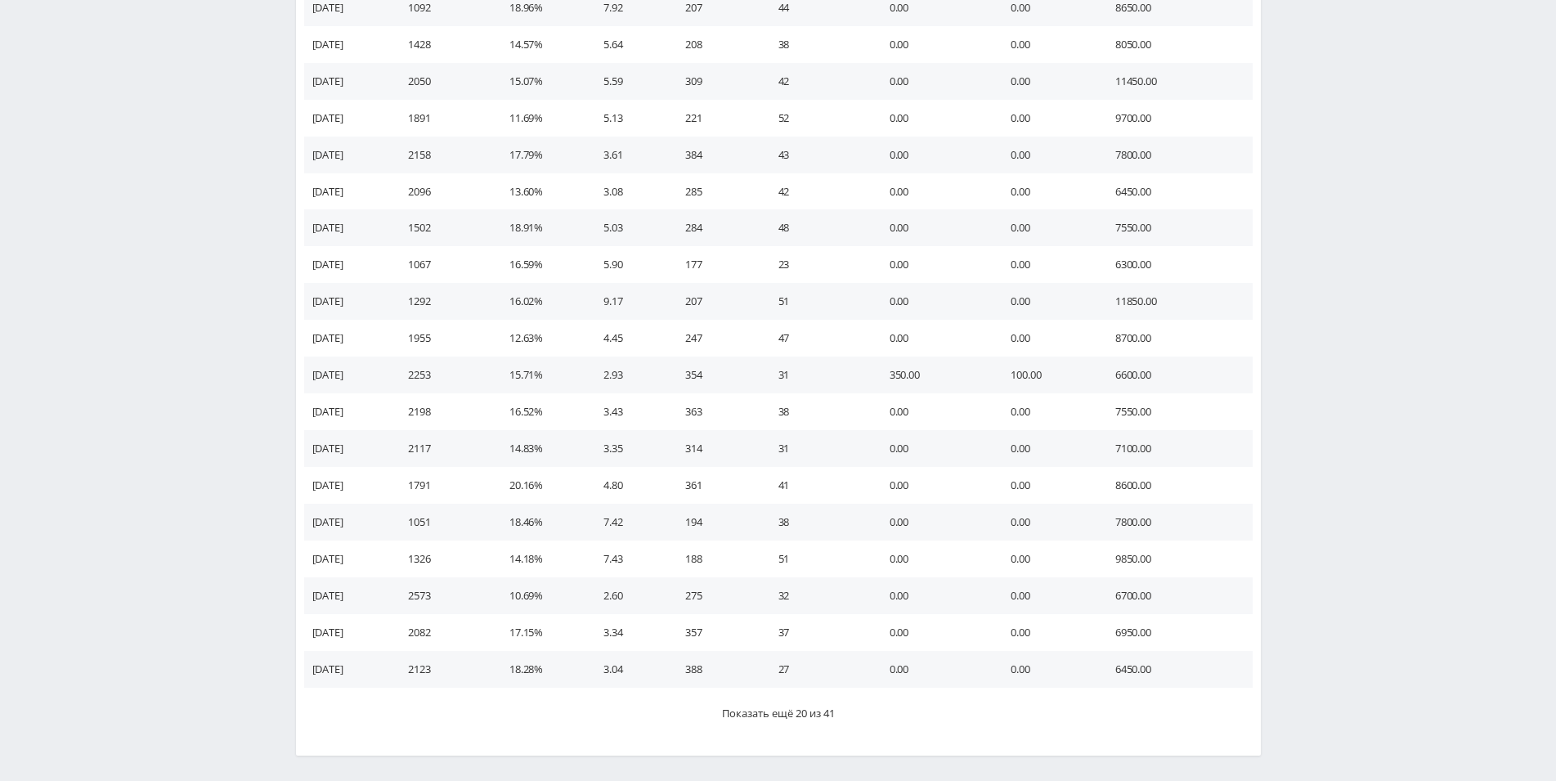
scroll to position [7433, 0]
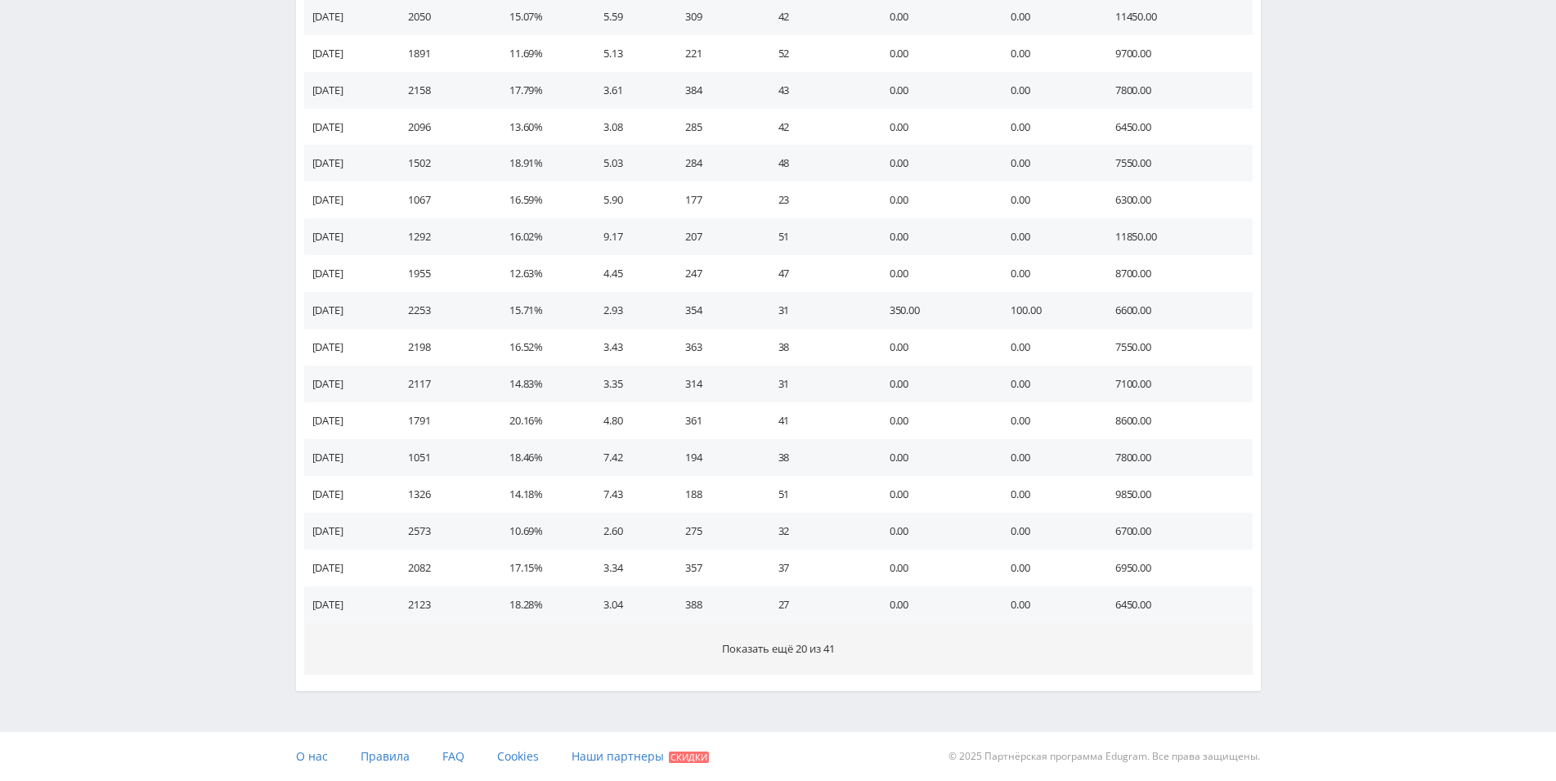
click at [824, 657] on button "Показать ещё 20 из 41" at bounding box center [778, 649] width 948 height 52
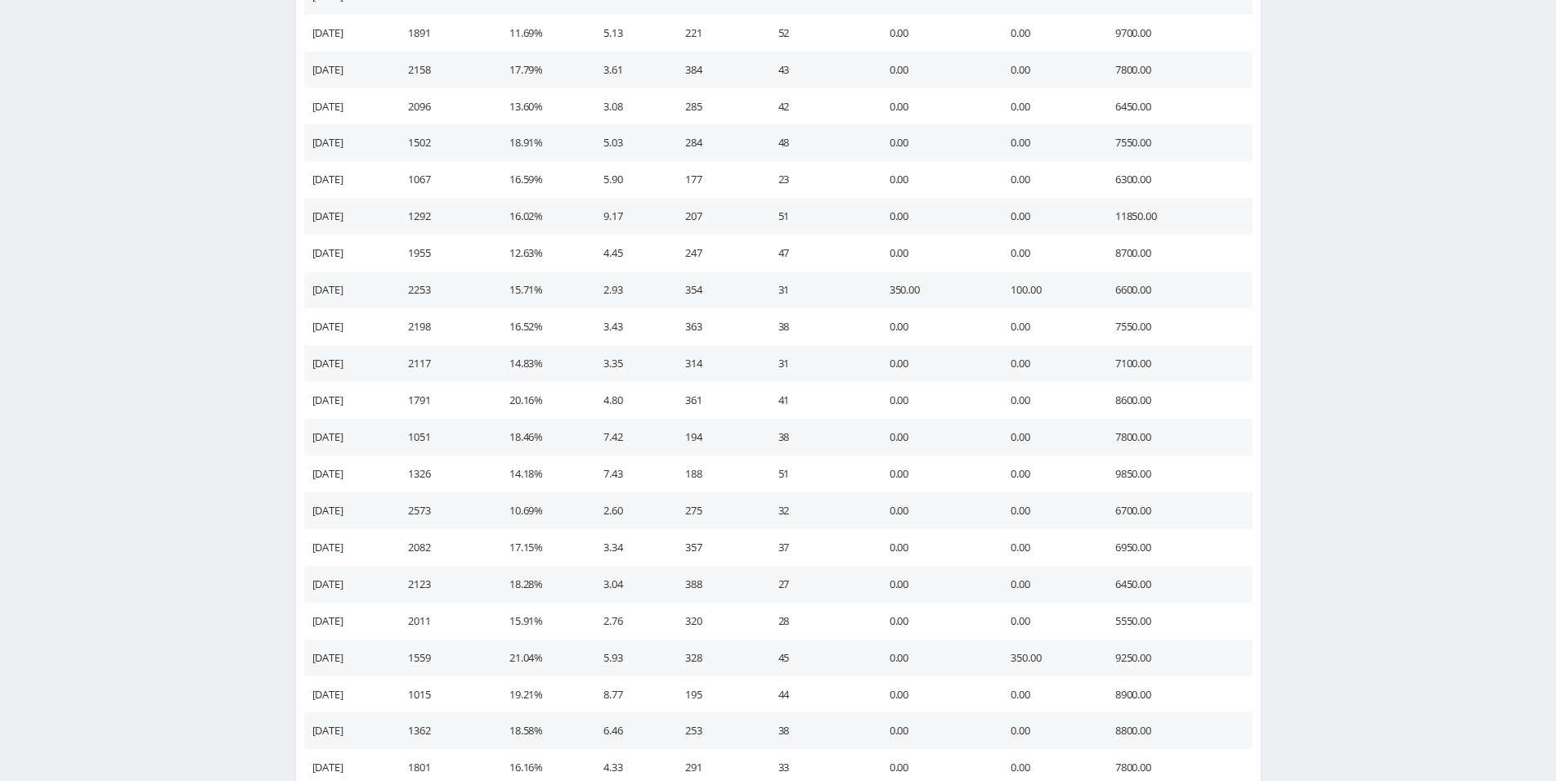
scroll to position [7934, 0]
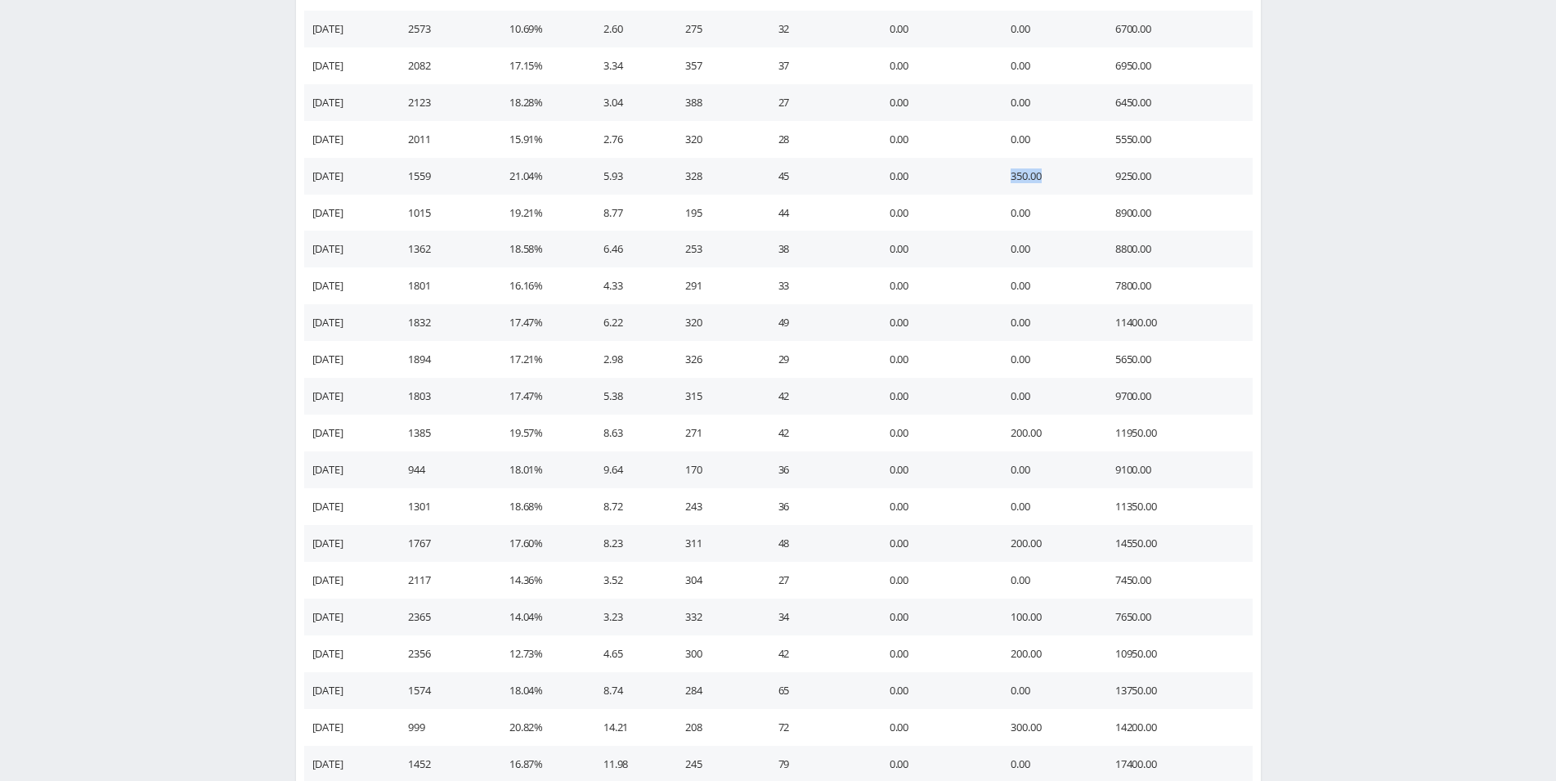
drag, startPoint x: 1038, startPoint y: 181, endPoint x: 1072, endPoint y: 182, distance: 34.4
click at [1072, 182] on td "350.00" at bounding box center [1046, 176] width 105 height 37
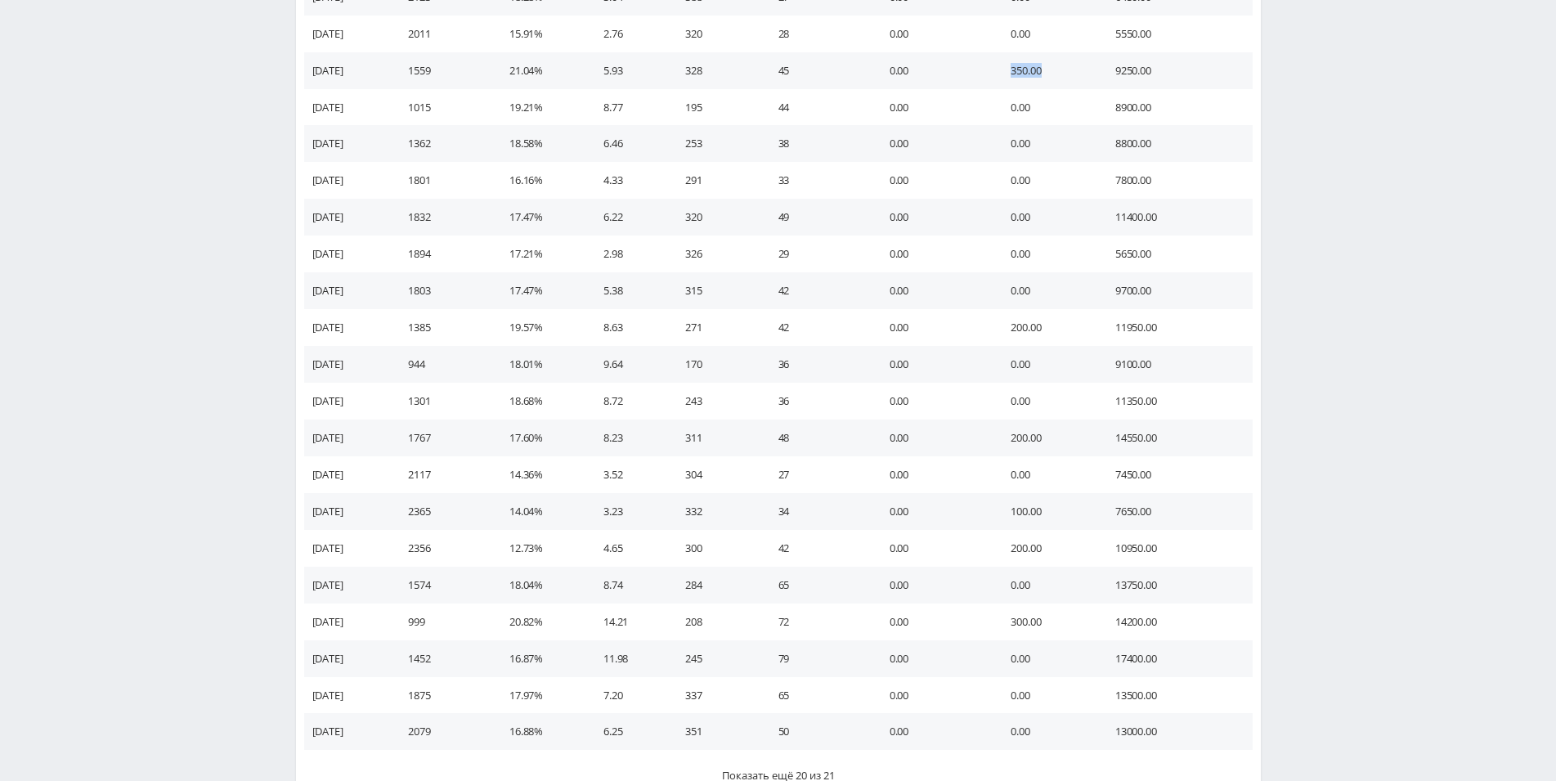
scroll to position [8168, 0]
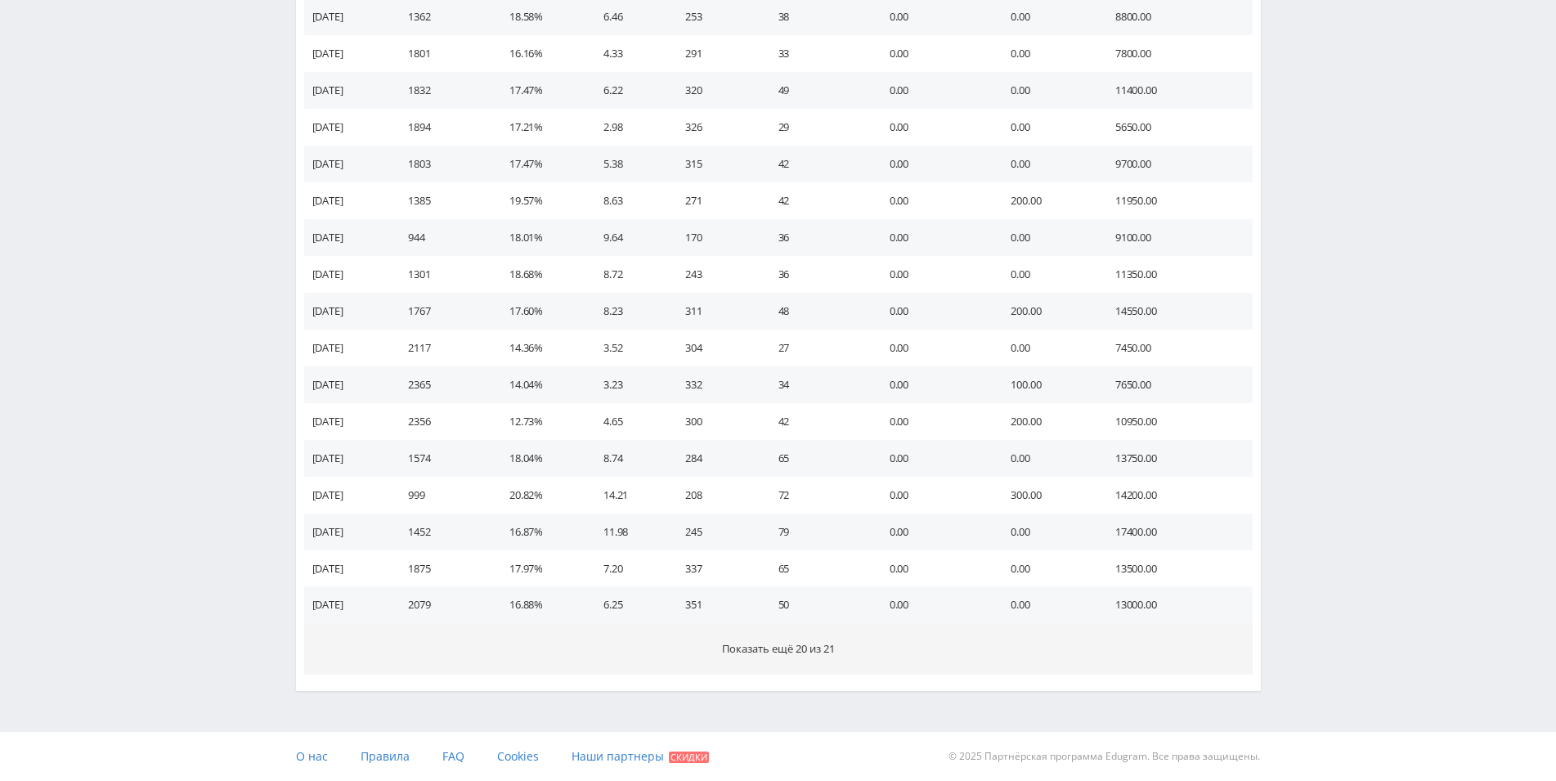
click at [817, 654] on span "Показать ещё 20 из 21" at bounding box center [778, 648] width 113 height 15
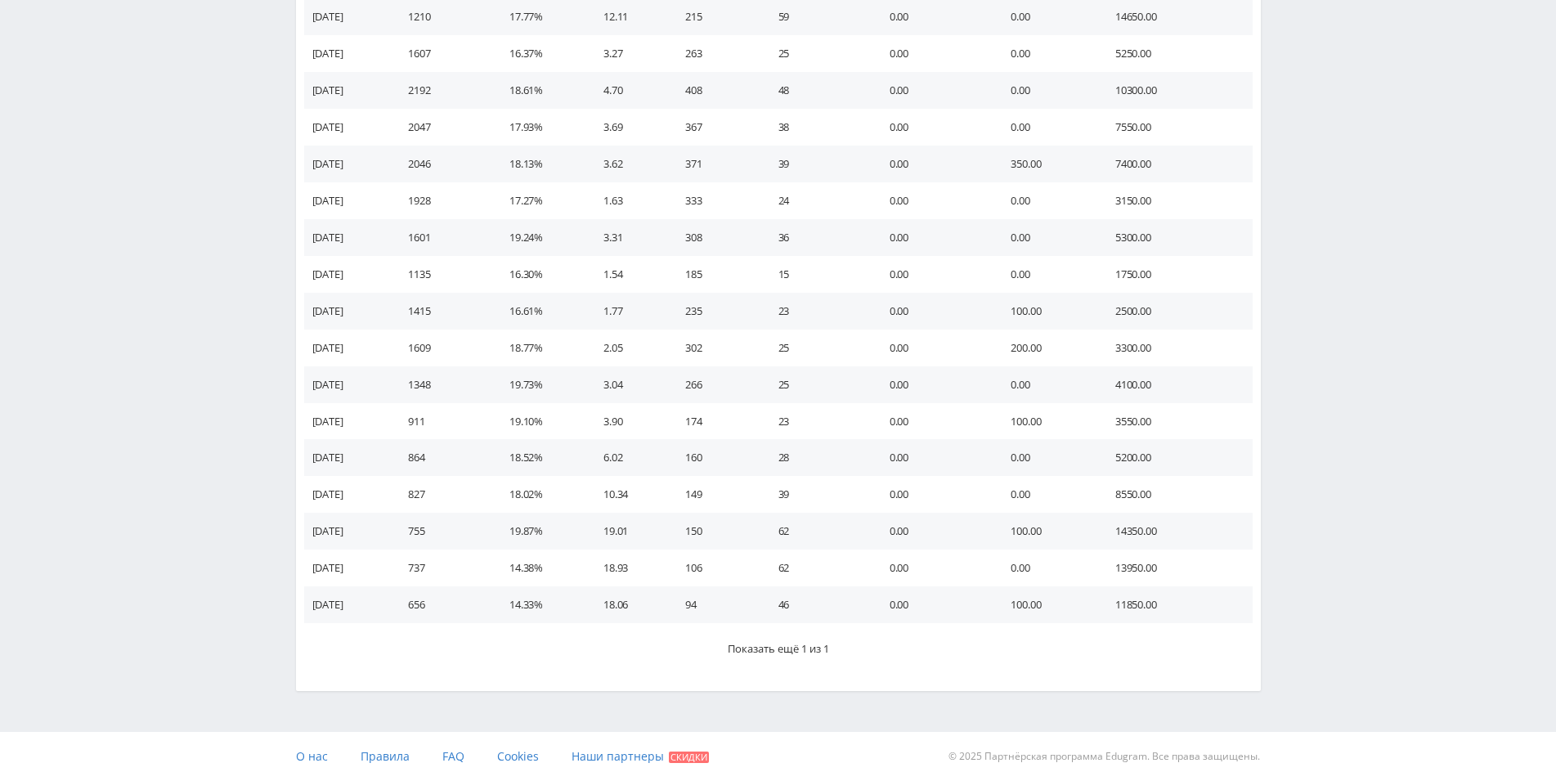
scroll to position [8903, 0]
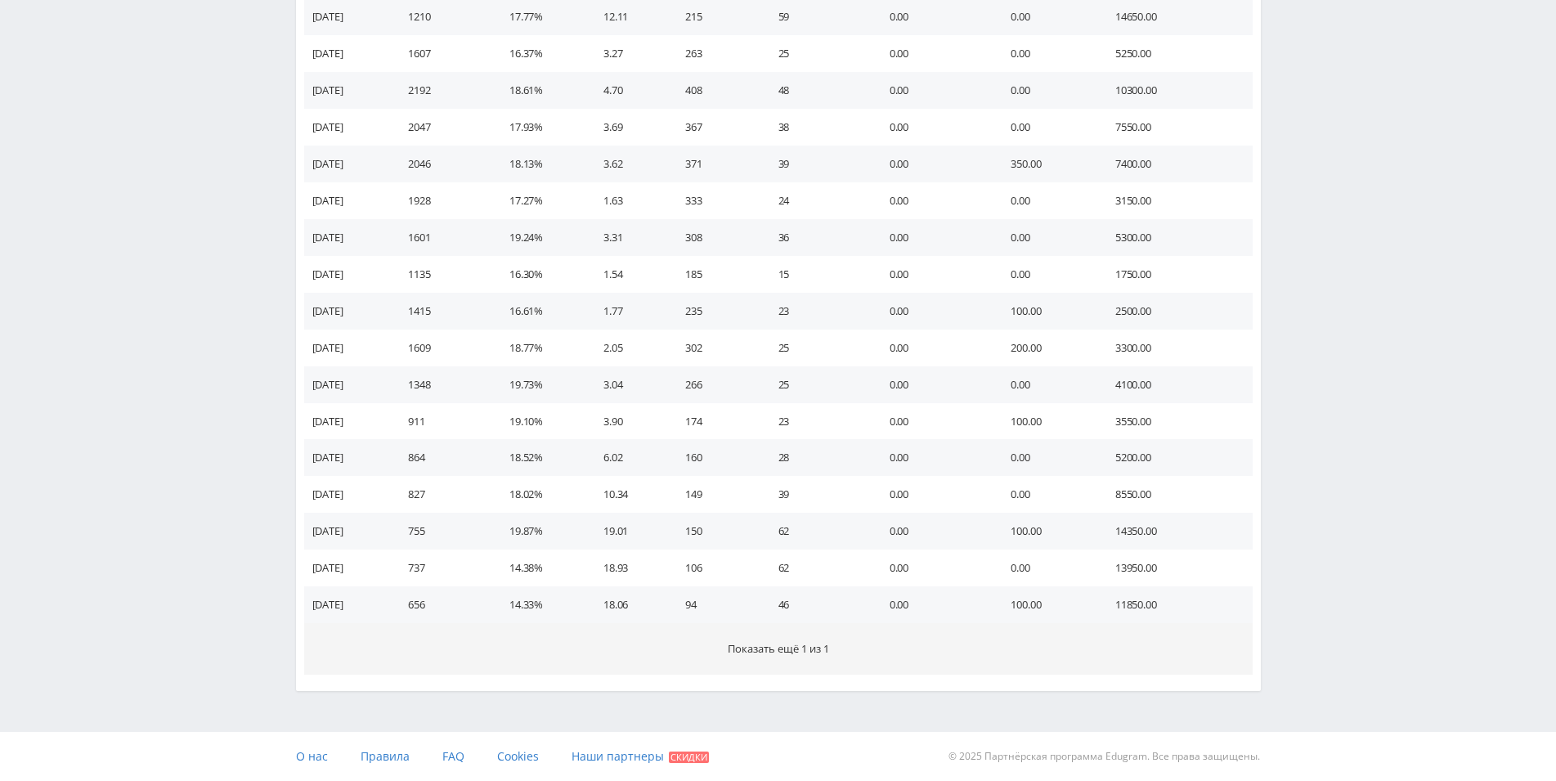
click at [815, 642] on span "Показать ещё 1 из 1" at bounding box center [778, 648] width 101 height 15
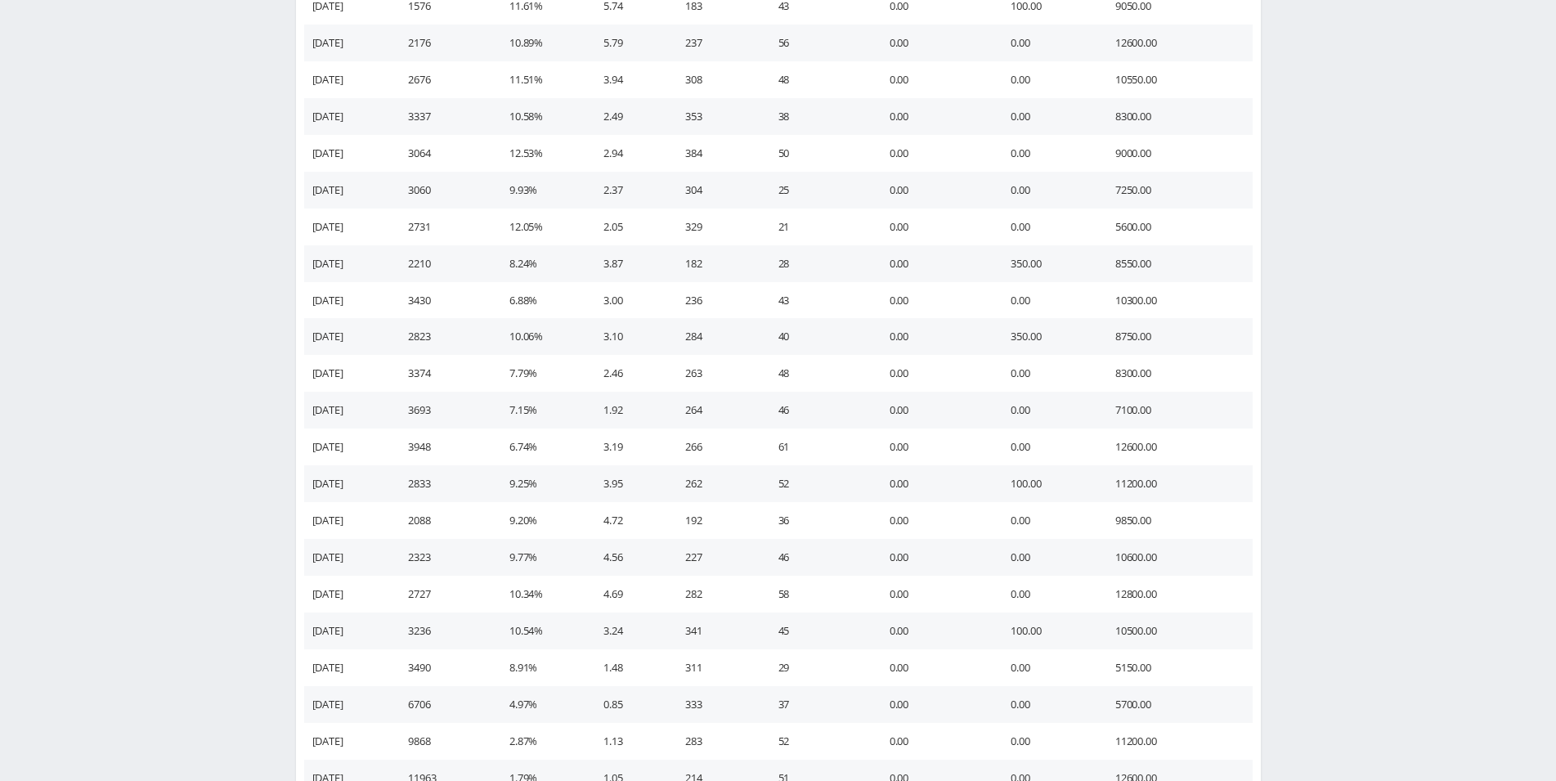
scroll to position [6053, 0]
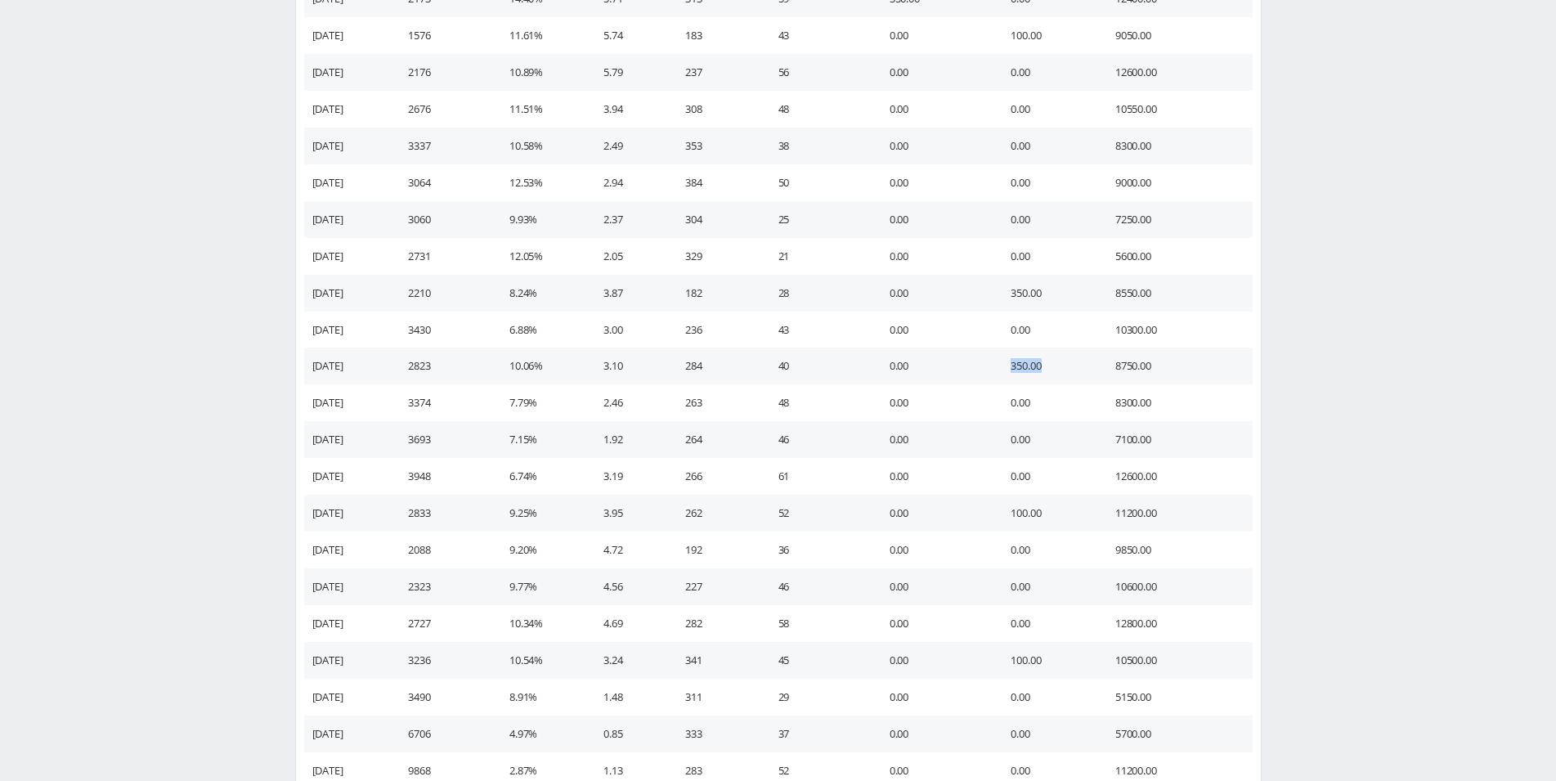
drag, startPoint x: 1011, startPoint y: 371, endPoint x: 1085, endPoint y: 377, distance: 73.8
click at [1091, 379] on td "350.00" at bounding box center [1046, 365] width 105 height 37
drag, startPoint x: 1042, startPoint y: 299, endPoint x: 1085, endPoint y: 303, distance: 42.7
click at [1085, 304] on td "350.00" at bounding box center [1046, 293] width 105 height 37
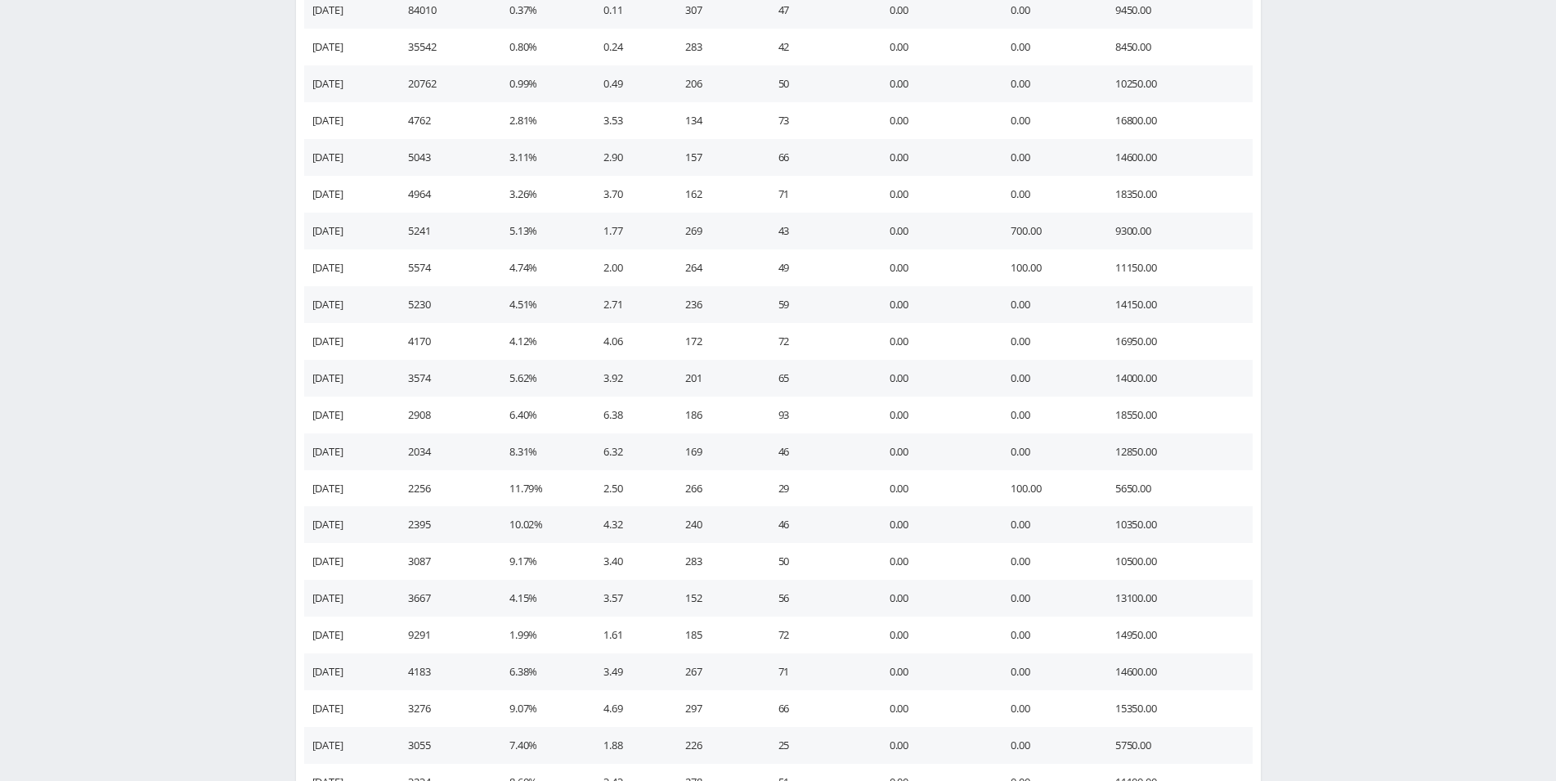
scroll to position [4636, 0]
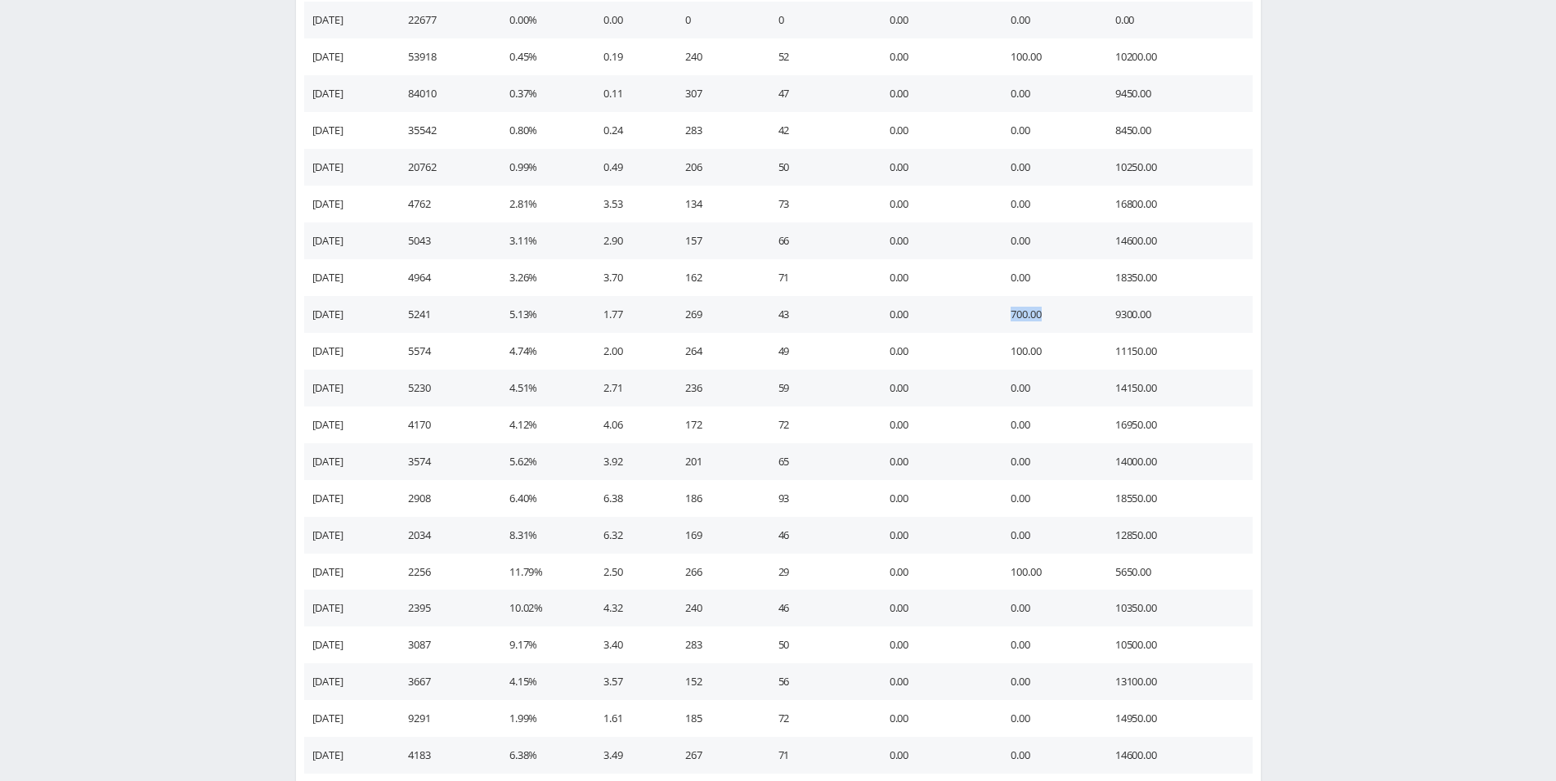
drag, startPoint x: 1027, startPoint y: 317, endPoint x: 1058, endPoint y: 320, distance: 31.2
click at [1058, 320] on td "700.00" at bounding box center [1046, 314] width 105 height 37
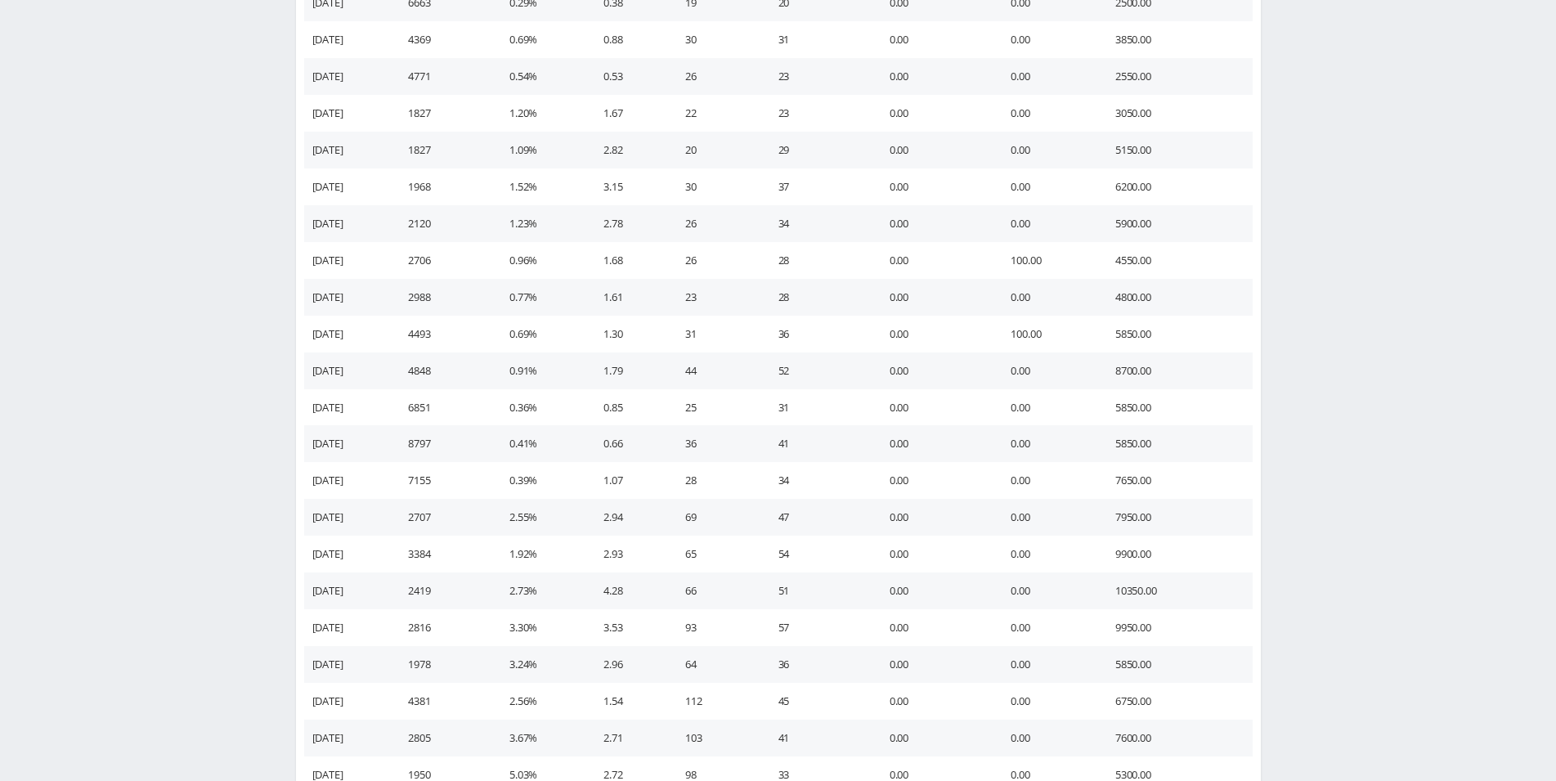
scroll to position [2384, 0]
